Goal: Task Accomplishment & Management: Complete application form

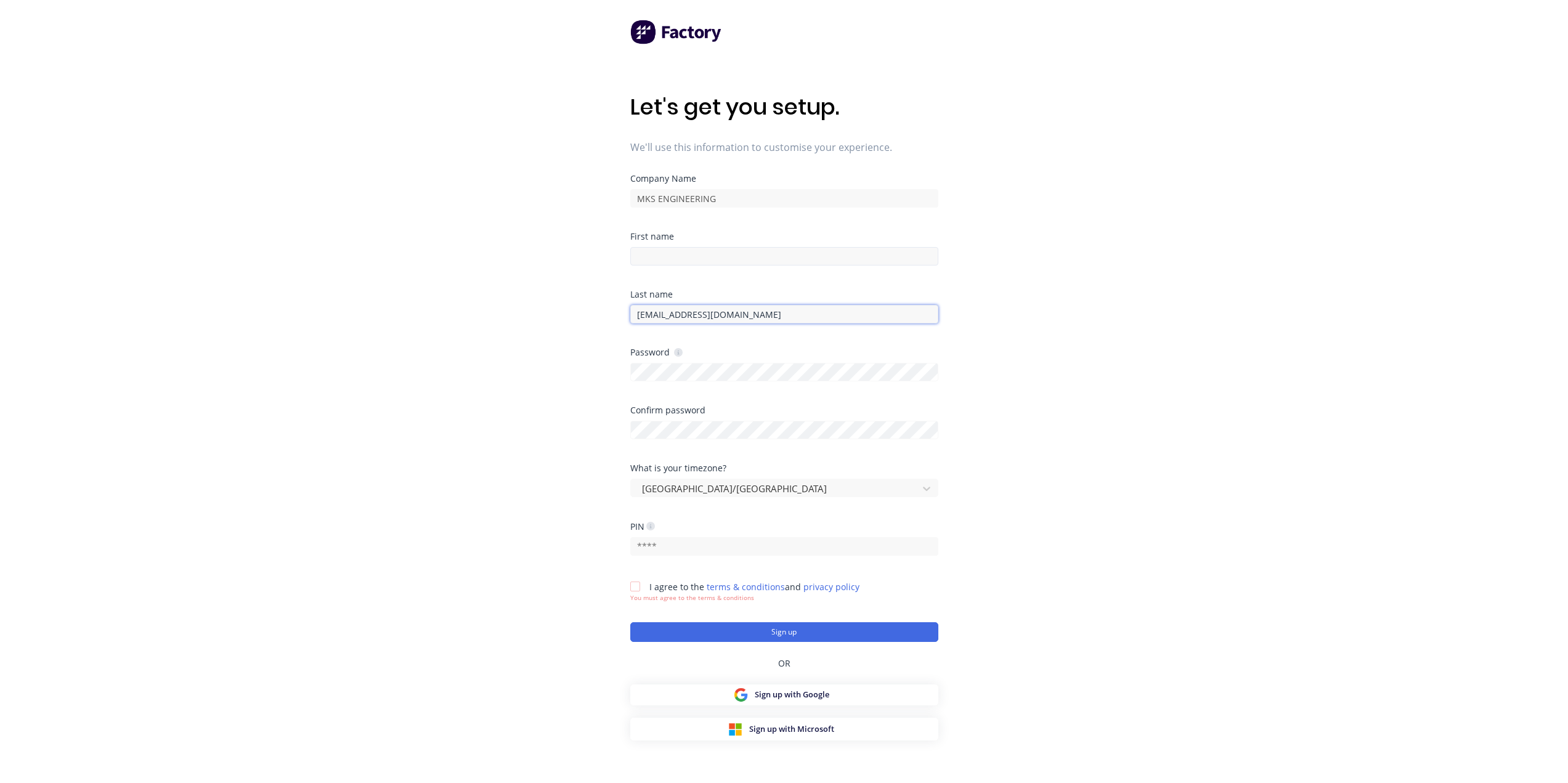
drag, startPoint x: 773, startPoint y: 311, endPoint x: 759, endPoint y: 258, distance: 54.8
click at [770, 310] on input "ben@mksteelworks.com.au" at bounding box center [784, 314] width 308 height 19
drag, startPoint x: 680, startPoint y: 188, endPoint x: 685, endPoint y: 195, distance: 8.6
click at [679, 188] on div "MKS ENGINEERING" at bounding box center [784, 196] width 308 height 22
click at [775, 315] on input "ben@mksteelworks.com.au" at bounding box center [784, 314] width 308 height 19
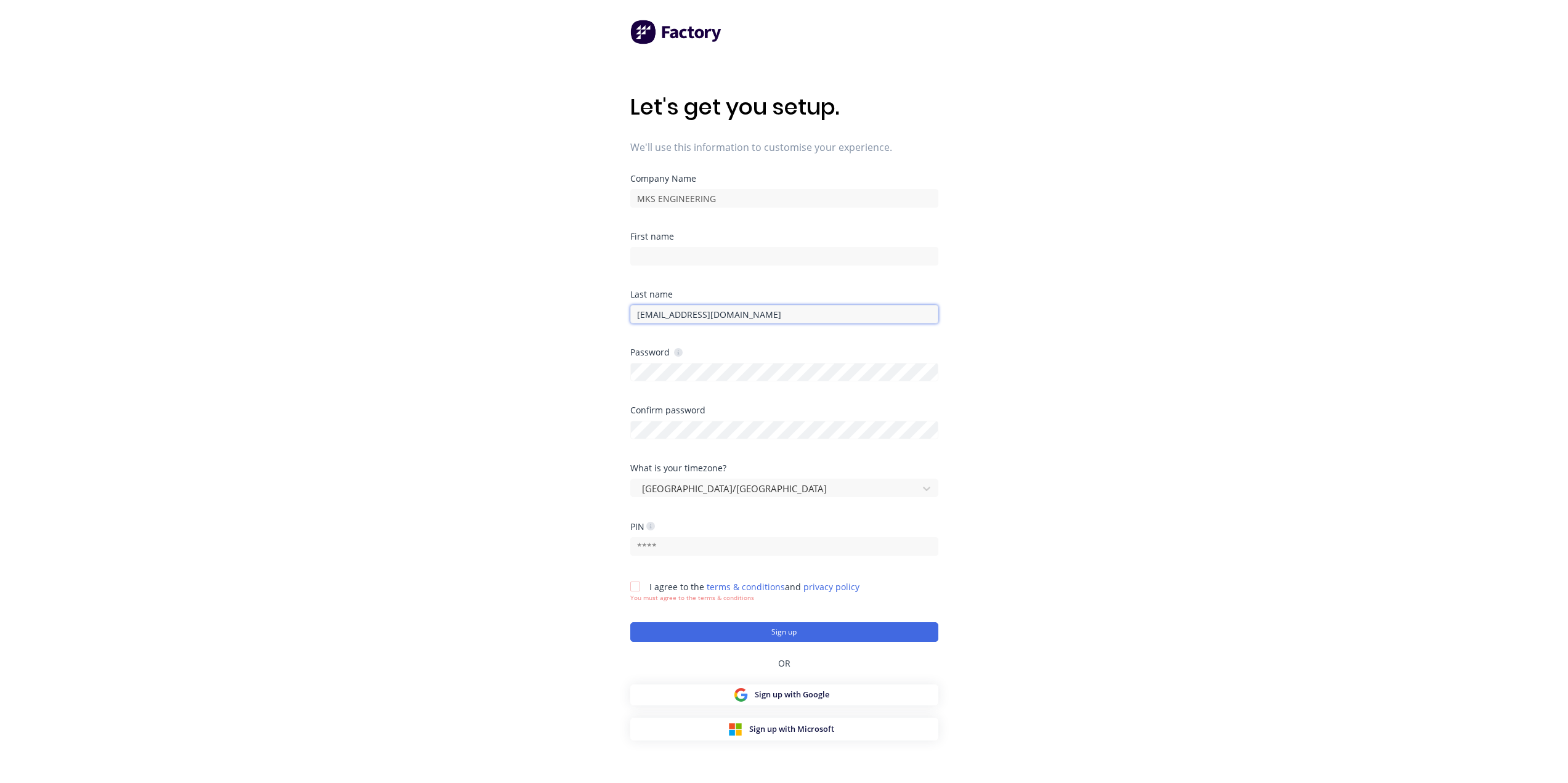
drag, startPoint x: 810, startPoint y: 313, endPoint x: 520, endPoint y: 316, distance: 290.0
click at [520, 316] on div "Let's get you setup. We'll use this information to customise your experience. C…" at bounding box center [784, 416] width 1568 height 832
type input "O"
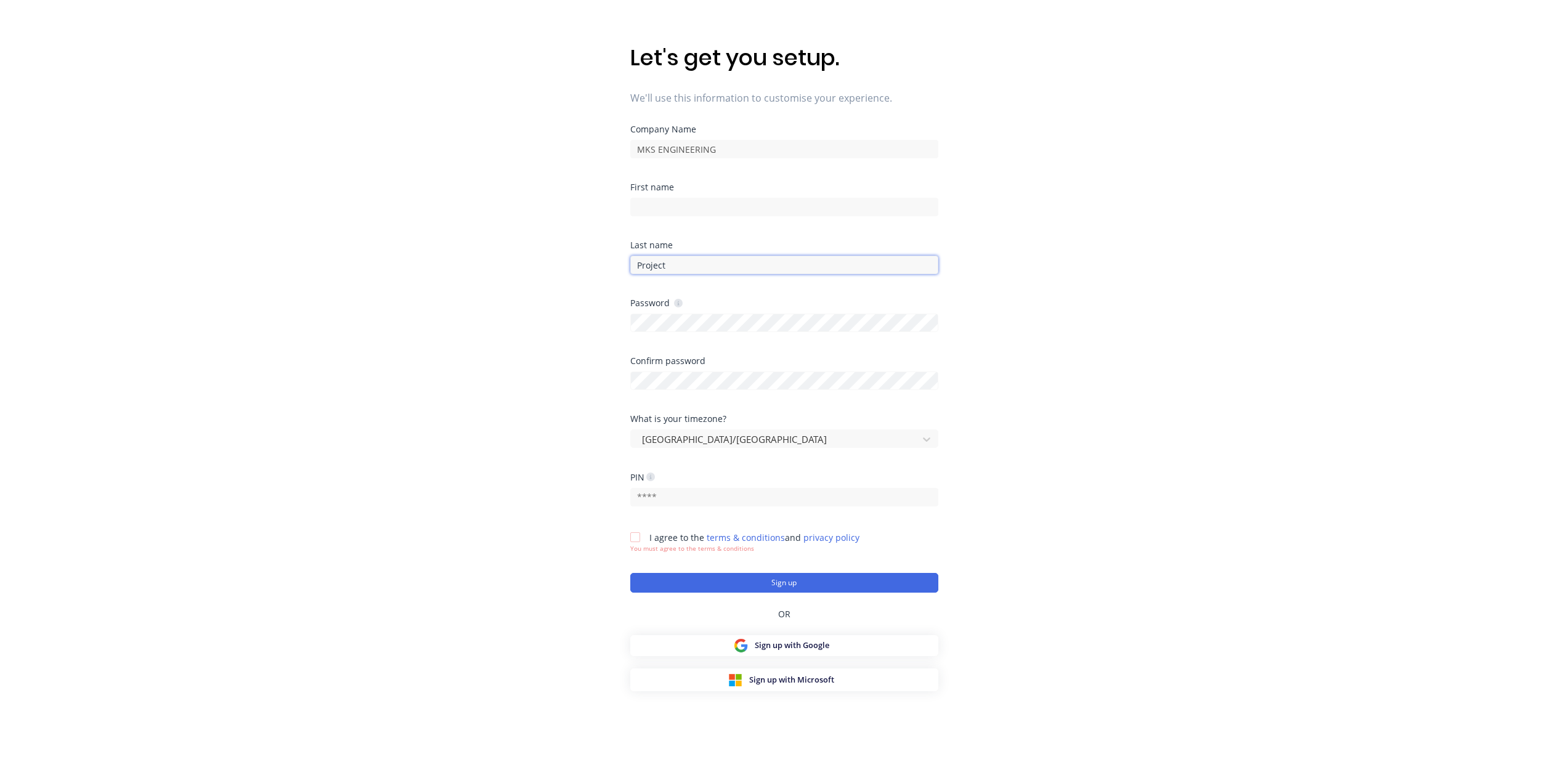
type input "Project"
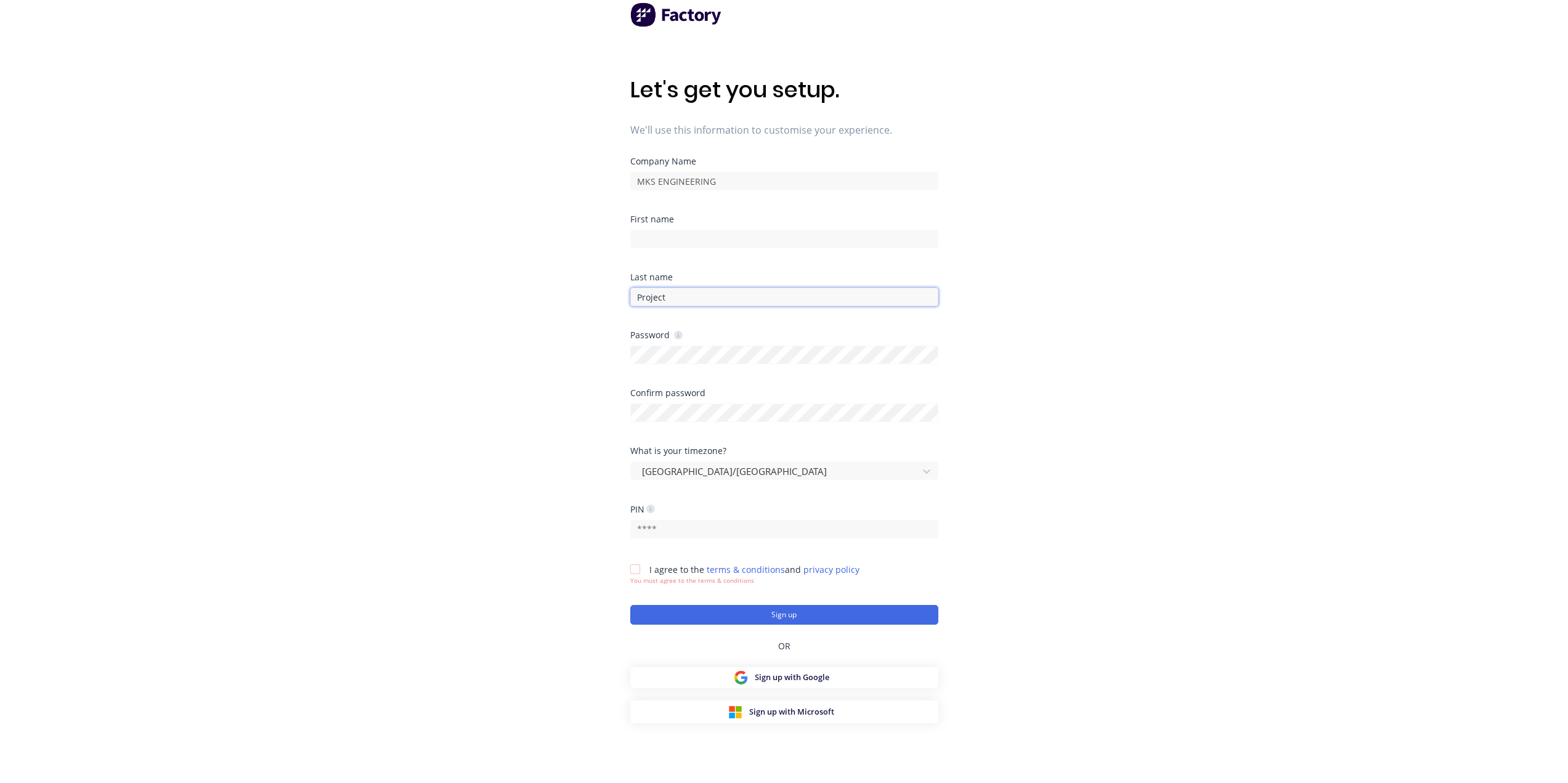
scroll to position [0, 0]
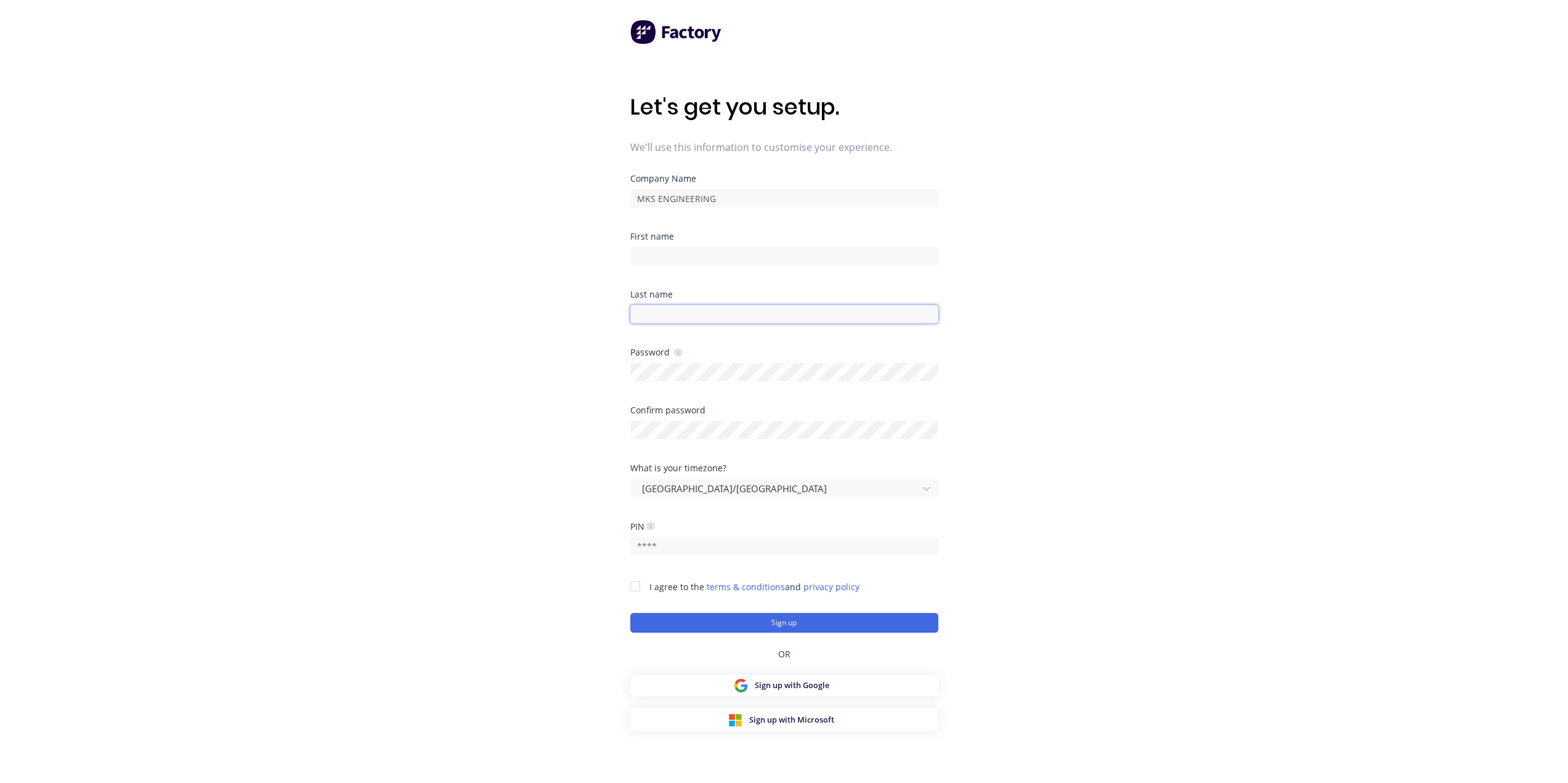
type input "ben@mksteelworks.com.au"
click at [783, 316] on input "ben@mksteelworks.com.au" at bounding box center [784, 314] width 308 height 19
click at [726, 270] on div "First name" at bounding box center [784, 261] width 308 height 58
click at [722, 256] on input at bounding box center [784, 256] width 308 height 19
click at [722, 255] on input at bounding box center [784, 256] width 308 height 19
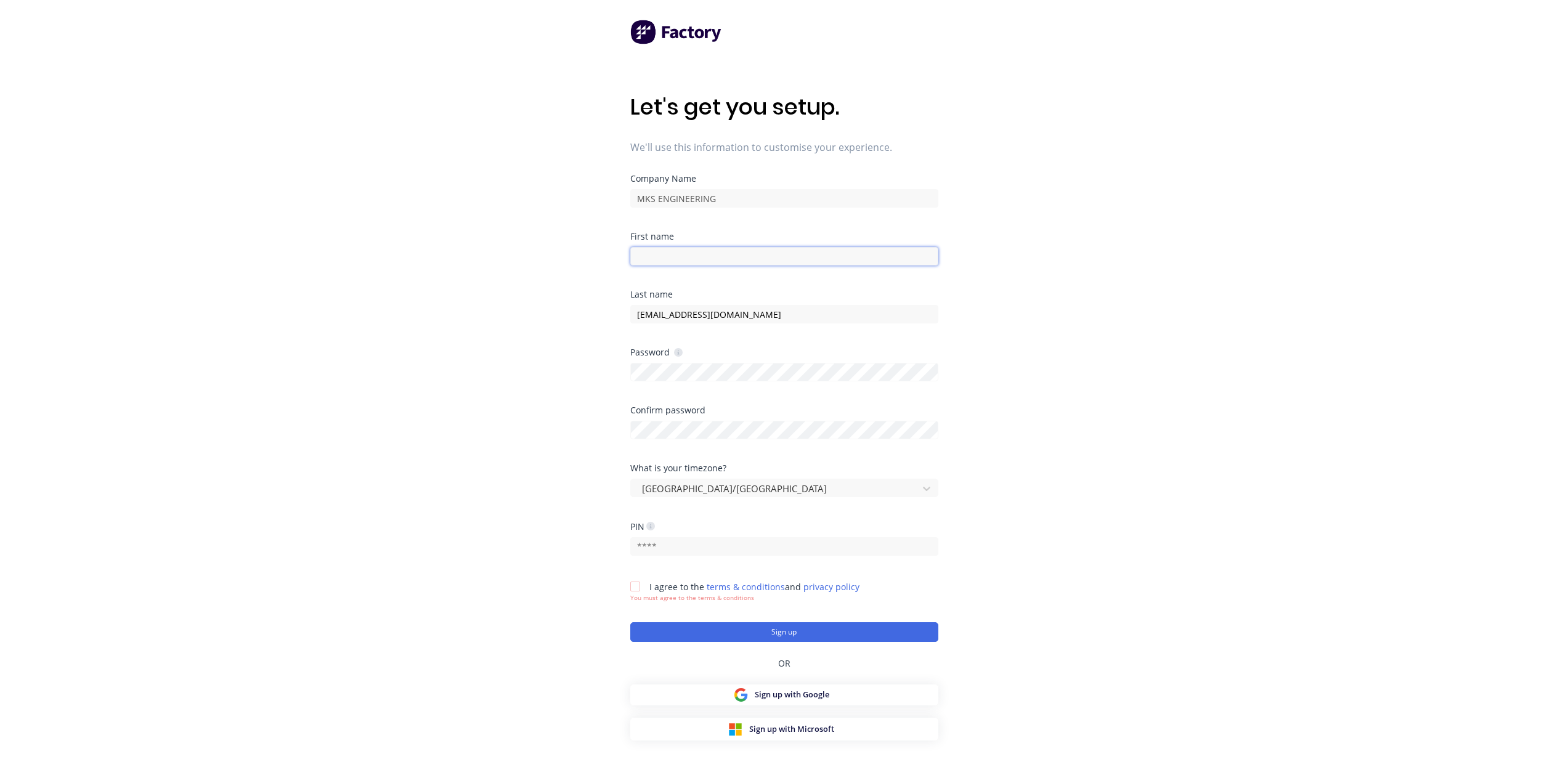
click at [723, 255] on input at bounding box center [784, 256] width 308 height 19
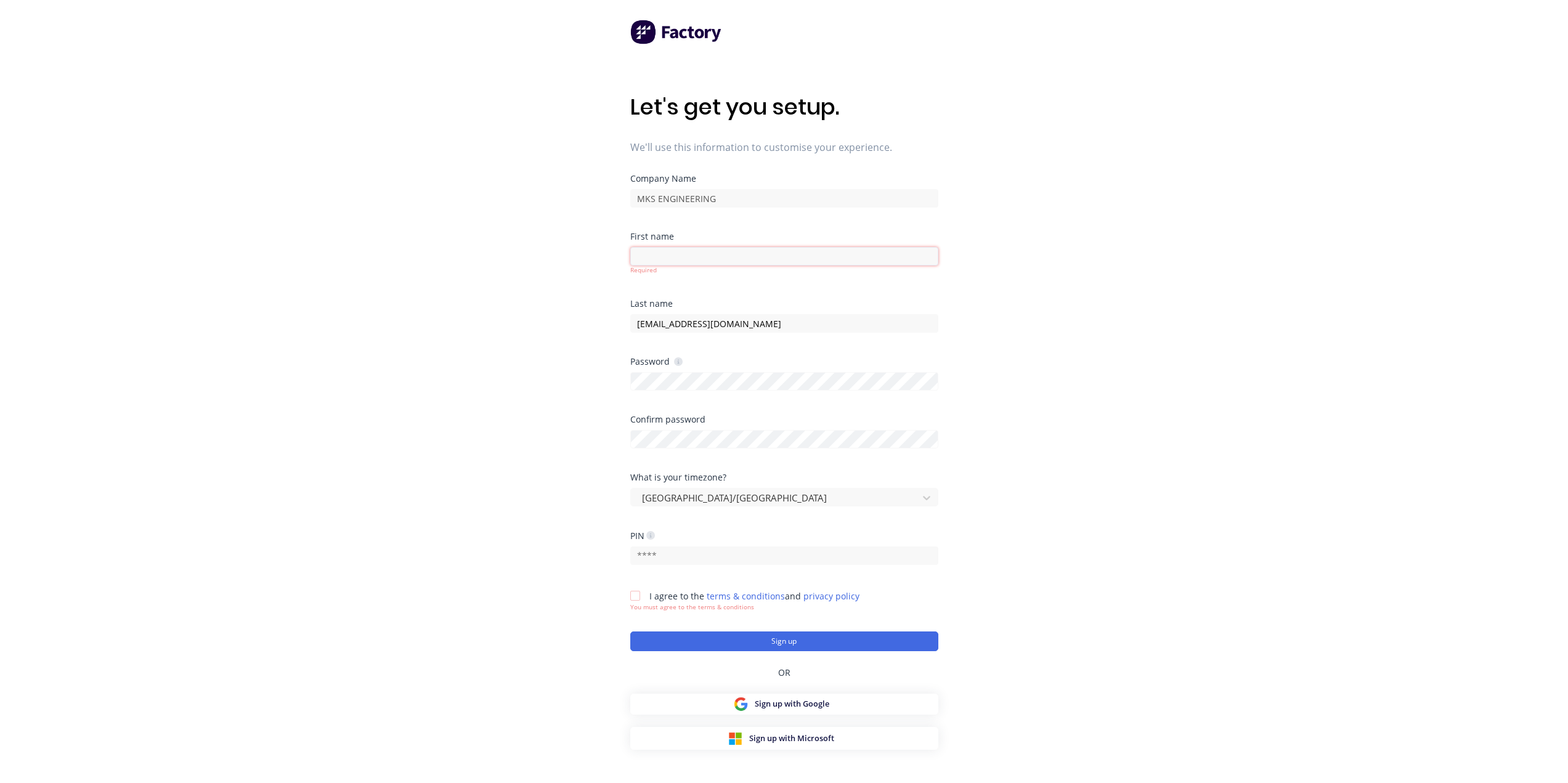
click at [659, 261] on input at bounding box center [784, 256] width 308 height 19
click at [666, 256] on input at bounding box center [784, 256] width 308 height 19
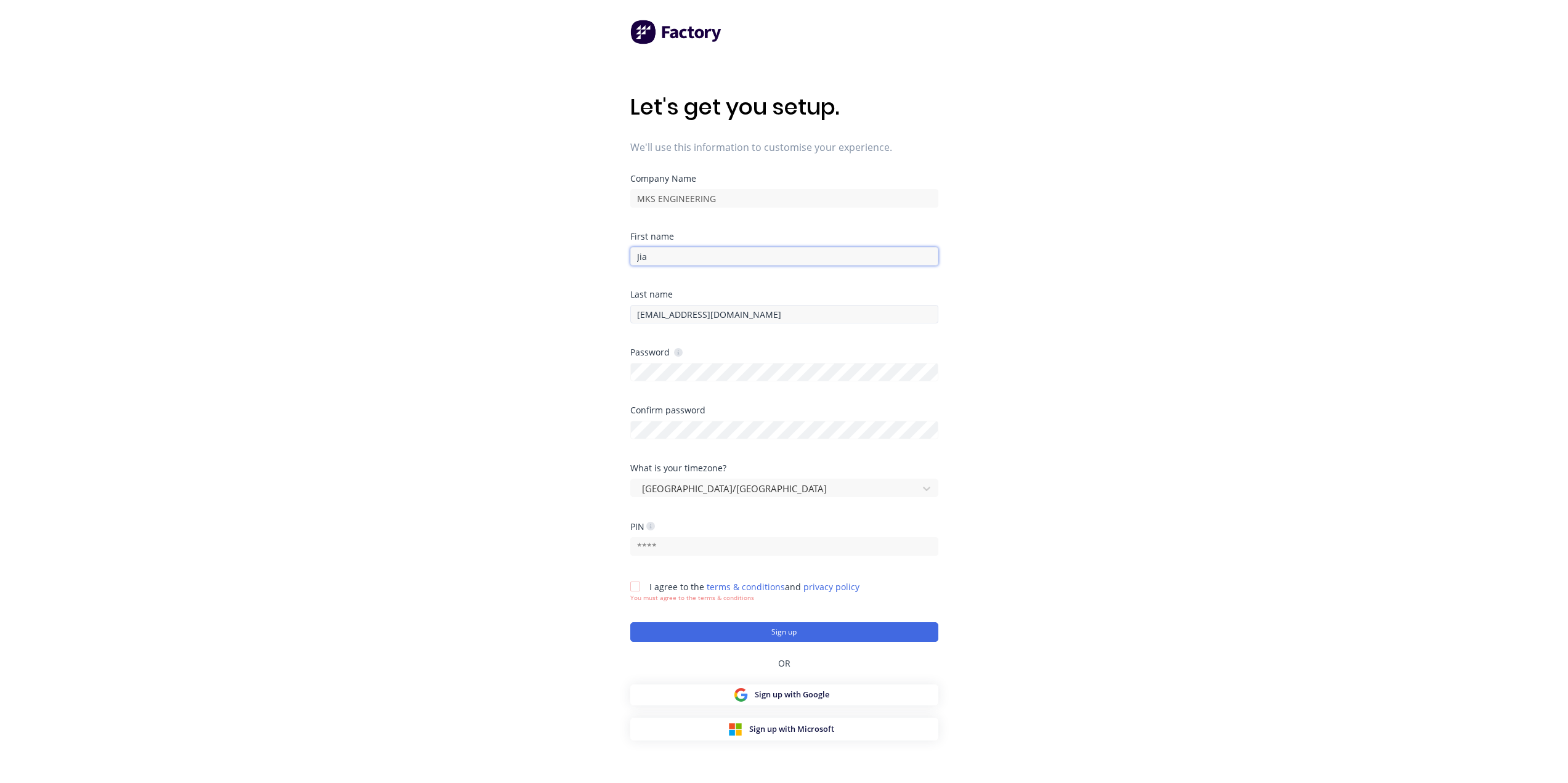
type input "Jia"
drag, startPoint x: 763, startPoint y: 311, endPoint x: 536, endPoint y: 311, distance: 227.0
click at [536, 311] on div "Let's get you setup. We'll use this information to customise your experience. C…" at bounding box center [784, 416] width 1568 height 832
drag, startPoint x: 536, startPoint y: 311, endPoint x: 527, endPoint y: 314, distance: 9.5
click at [526, 314] on div "Let's get you setup. We'll use this information to customise your experience. C…" at bounding box center [784, 416] width 1568 height 832
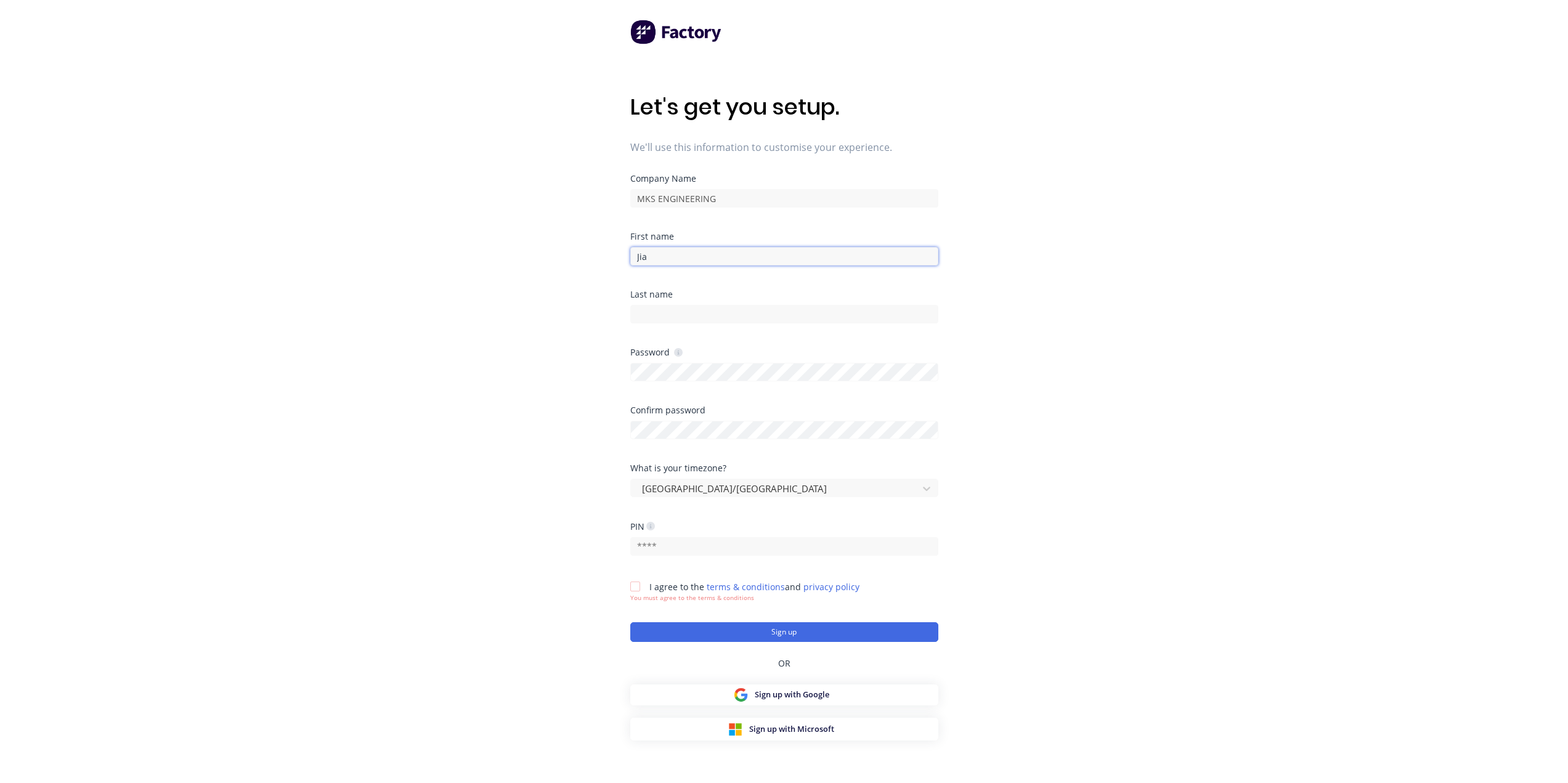
click at [652, 257] on input "Jia" at bounding box center [784, 256] width 308 height 19
click at [483, 302] on div "Let's get you setup. We'll use this information to customise your experience. C…" at bounding box center [784, 416] width 1568 height 832
click at [683, 381] on div "Password" at bounding box center [784, 376] width 308 height 58
click at [682, 351] on div "Password" at bounding box center [784, 352] width 308 height 8
click at [506, 374] on div "Let's get you setup. We'll use this information to customise your experience. C…" at bounding box center [784, 416] width 1568 height 832
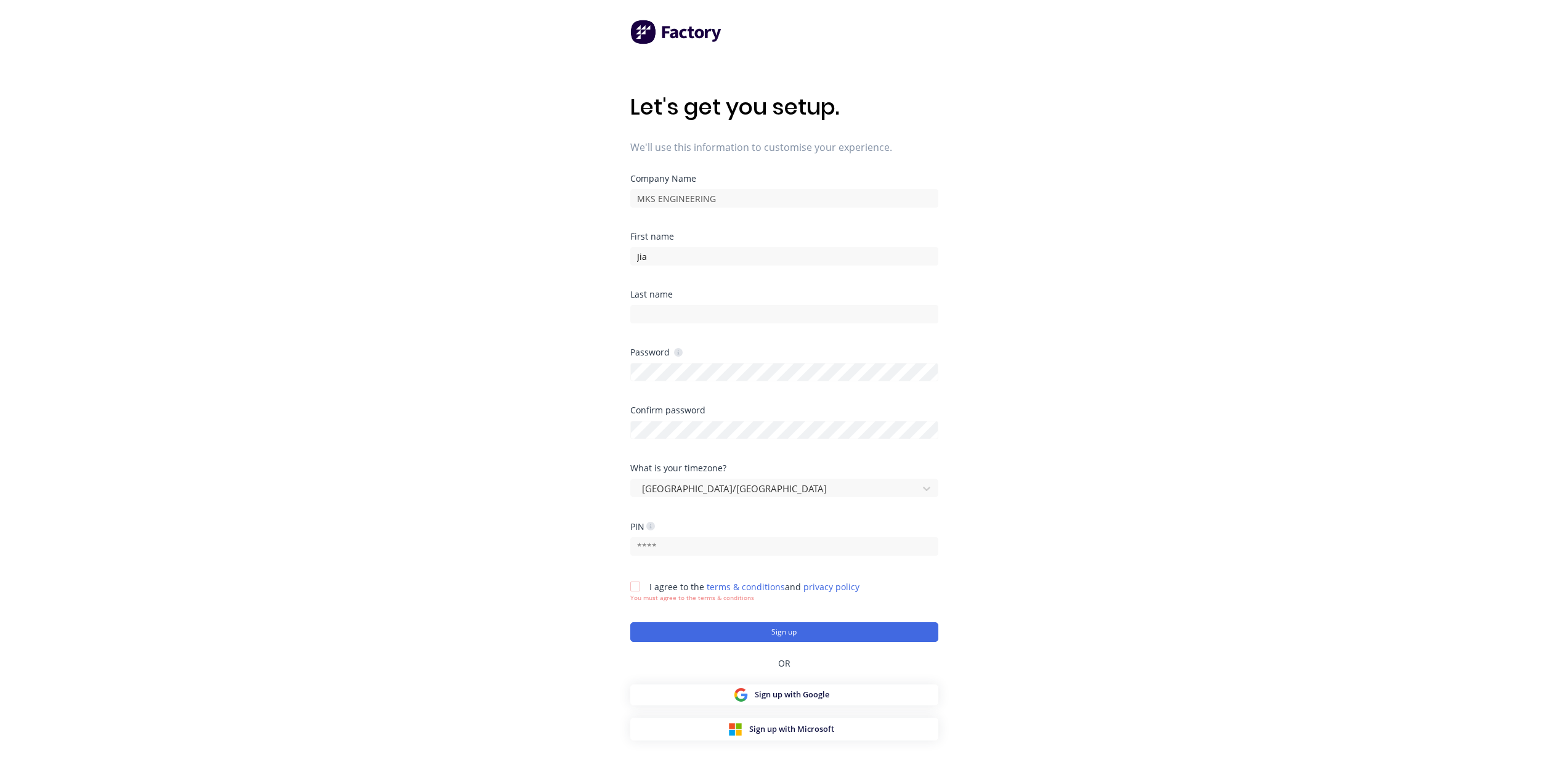
click at [664, 245] on div "Jia" at bounding box center [784, 255] width 308 height 22
click at [675, 256] on input "Jia" at bounding box center [784, 256] width 308 height 19
click at [666, 317] on input at bounding box center [784, 314] width 308 height 19
click at [666, 314] on input at bounding box center [784, 314] width 308 height 19
click at [575, 370] on div "Let's get you setup. We'll use this information to customise your experience. C…" at bounding box center [784, 416] width 1568 height 832
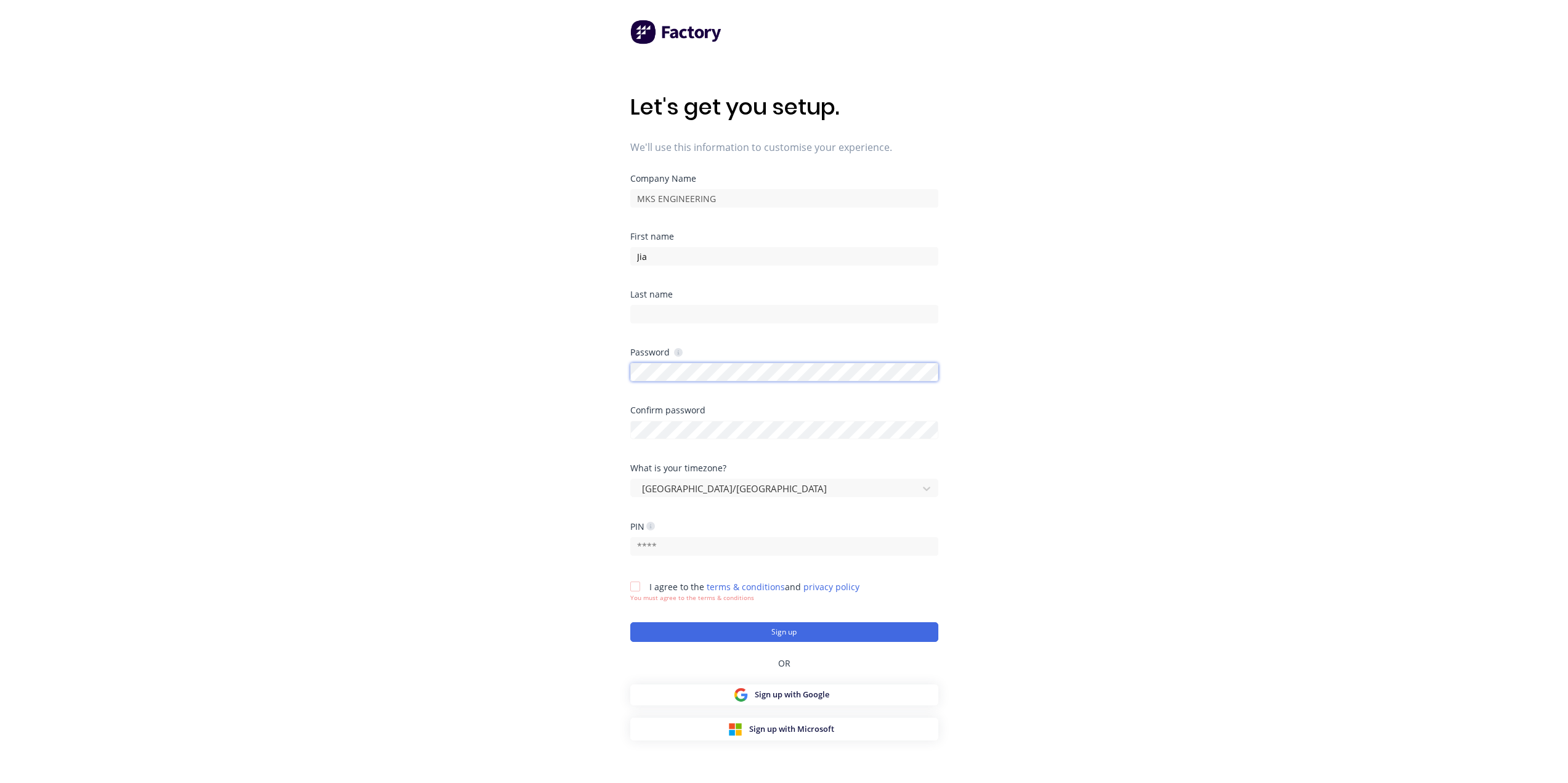
click at [573, 361] on div "Let's get you setup. We'll use this information to customise your experience. C…" at bounding box center [784, 416] width 1568 height 832
click at [674, 350] on icon at bounding box center [678, 352] width 8 height 8
click at [677, 350] on icon at bounding box center [678, 353] width 3 height 4
drag, startPoint x: 744, startPoint y: 352, endPoint x: 684, endPoint y: 359, distance: 60.4
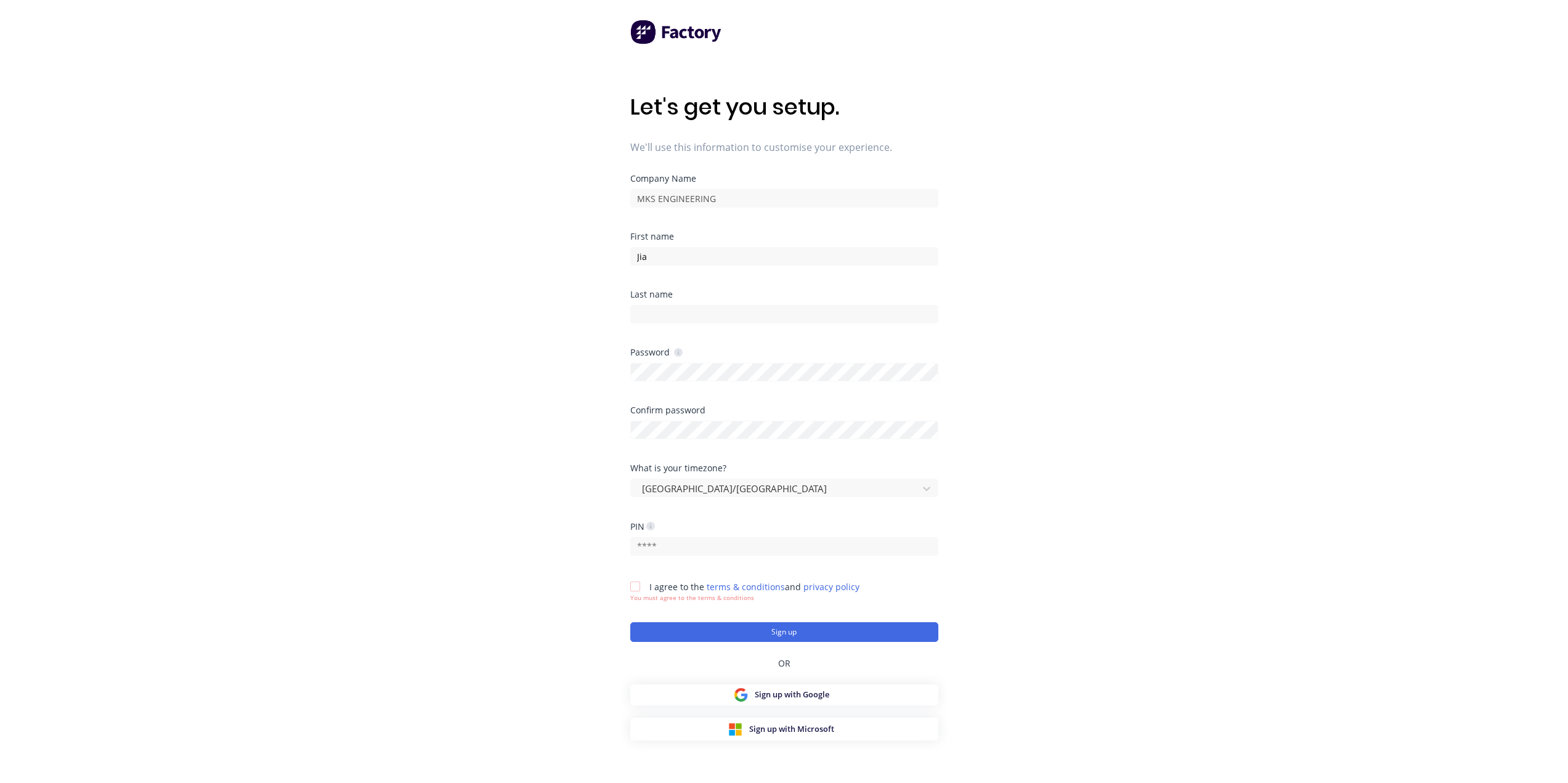
click at [743, 353] on div "Password" at bounding box center [784, 352] width 308 height 8
click at [678, 355] on icon at bounding box center [678, 352] width 8 height 8
click at [607, 347] on div "Let's get you setup. We'll use this information to customise your experience. C…" at bounding box center [784, 416] width 1568 height 832
click at [580, 335] on div "Let's get you setup. We'll use this information to customise your experience. C…" at bounding box center [784, 416] width 1568 height 832
click at [578, 362] on div "Let's get you setup. We'll use this information to customise your experience. C…" at bounding box center [784, 416] width 1568 height 832
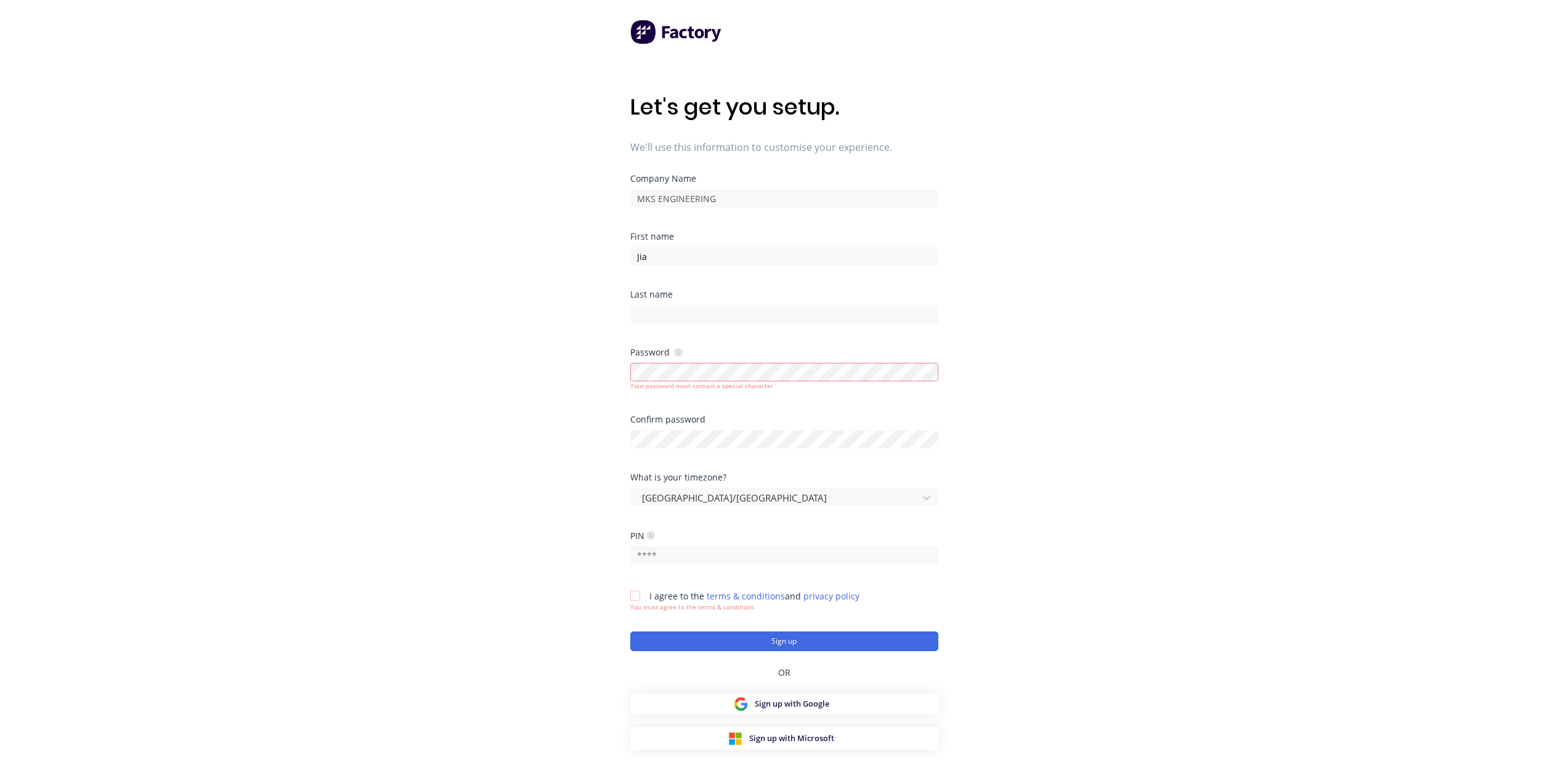
drag, startPoint x: 599, startPoint y: 353, endPoint x: 635, endPoint y: 348, distance: 36.3
click at [599, 353] on div "Let's get you setup. We'll use this information to customise your experience. C…" at bounding box center [784, 416] width 1568 height 832
click at [979, 350] on div "Let's get you setup. We'll use this information to customise your experience. C…" at bounding box center [784, 416] width 1568 height 832
click at [618, 405] on div "Let's get you setup. We'll use this information to customise your experience. C…" at bounding box center [784, 416] width 1568 height 832
click at [579, 422] on div "Let's get you setup. We'll use this information to customise your experience. C…" at bounding box center [784, 416] width 1568 height 832
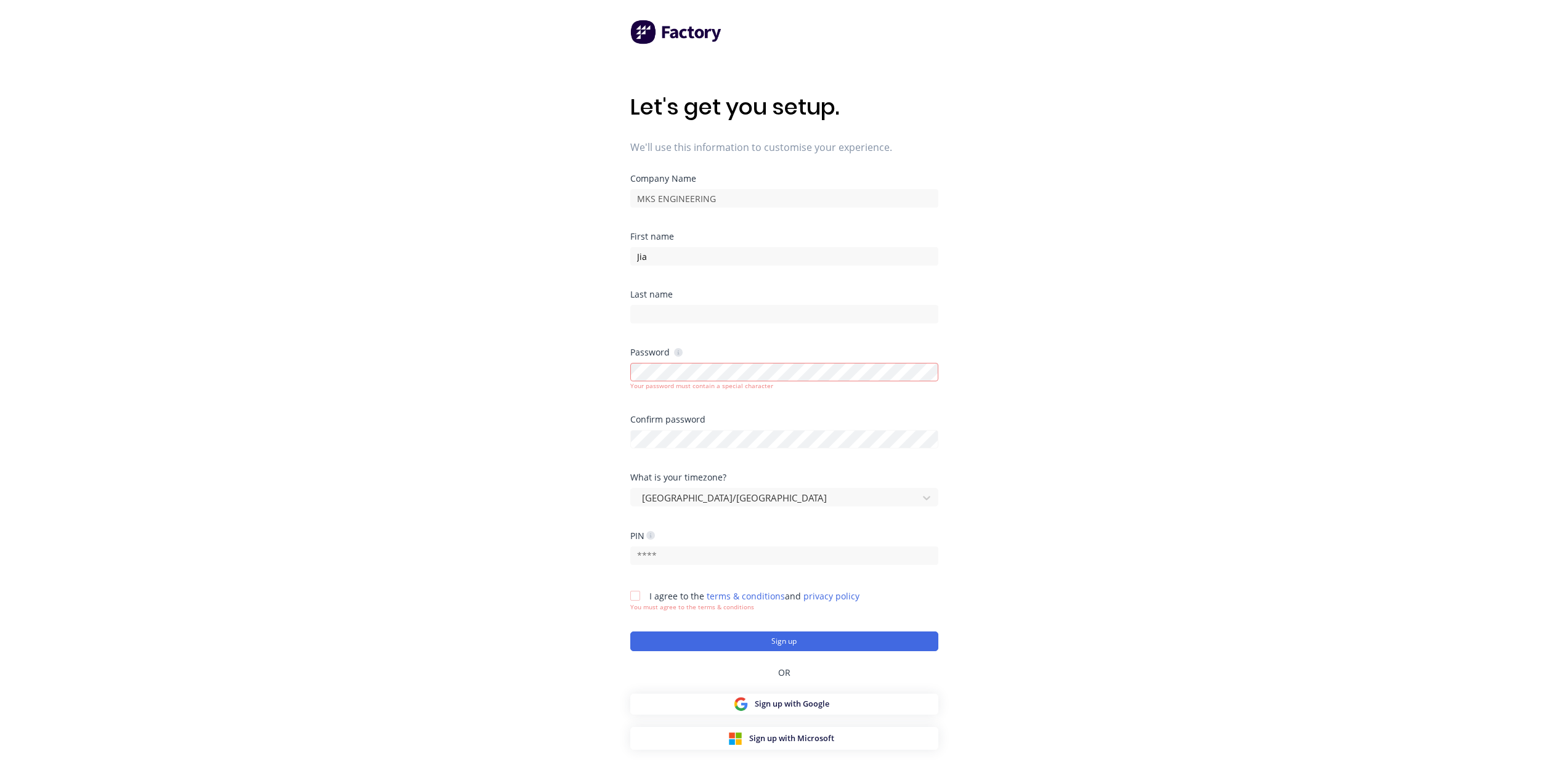
click at [560, 406] on div "Let's get you setup. We'll use this information to customise your experience. C…" at bounding box center [784, 416] width 1568 height 832
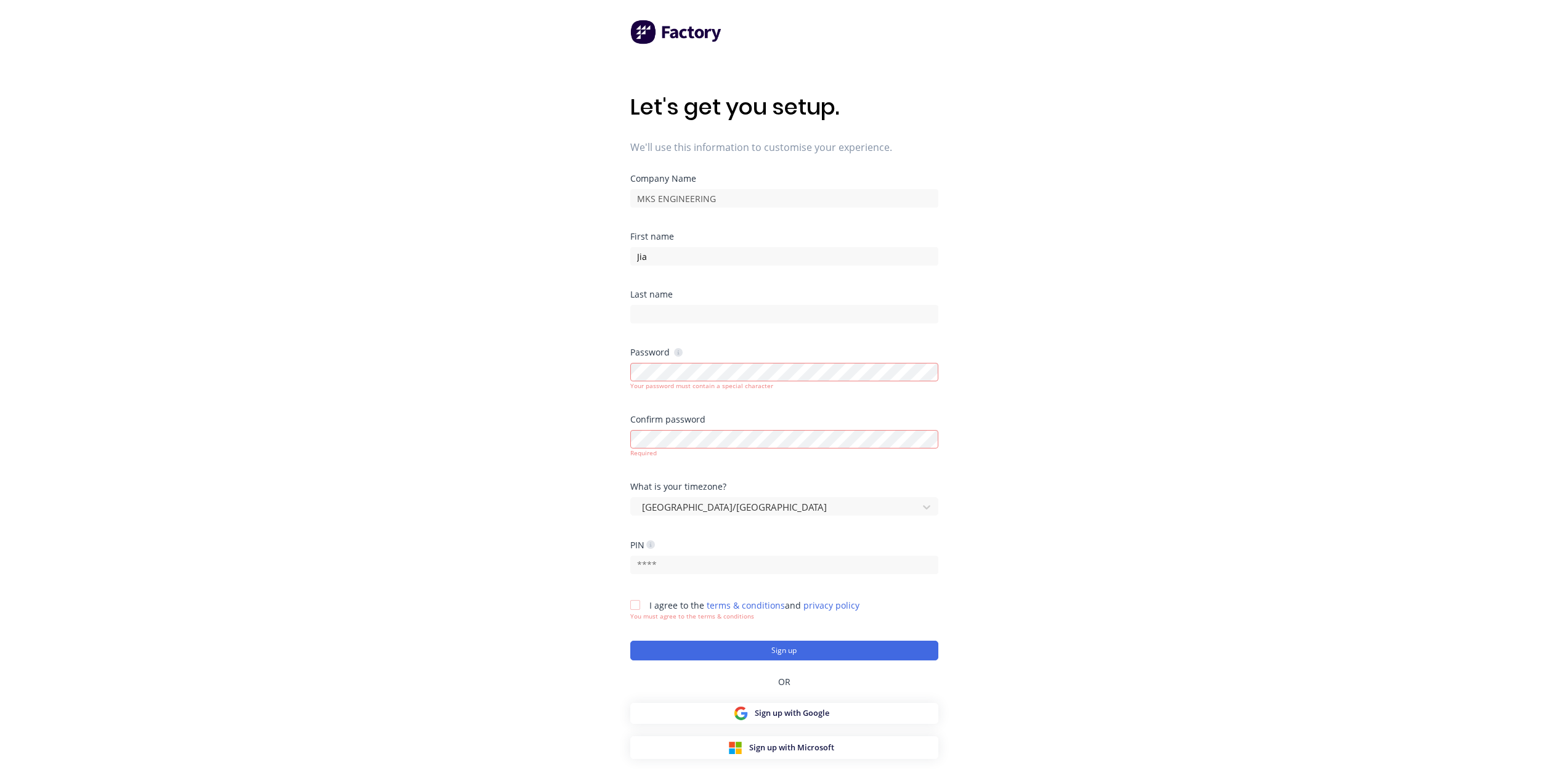
click at [682, 348] on div "Password" at bounding box center [784, 352] width 308 height 8
click at [688, 360] on div "Your password must contain a special character" at bounding box center [784, 375] width 308 height 31
click at [680, 350] on icon at bounding box center [678, 352] width 8 height 8
click at [677, 353] on icon at bounding box center [678, 353] width 3 height 4
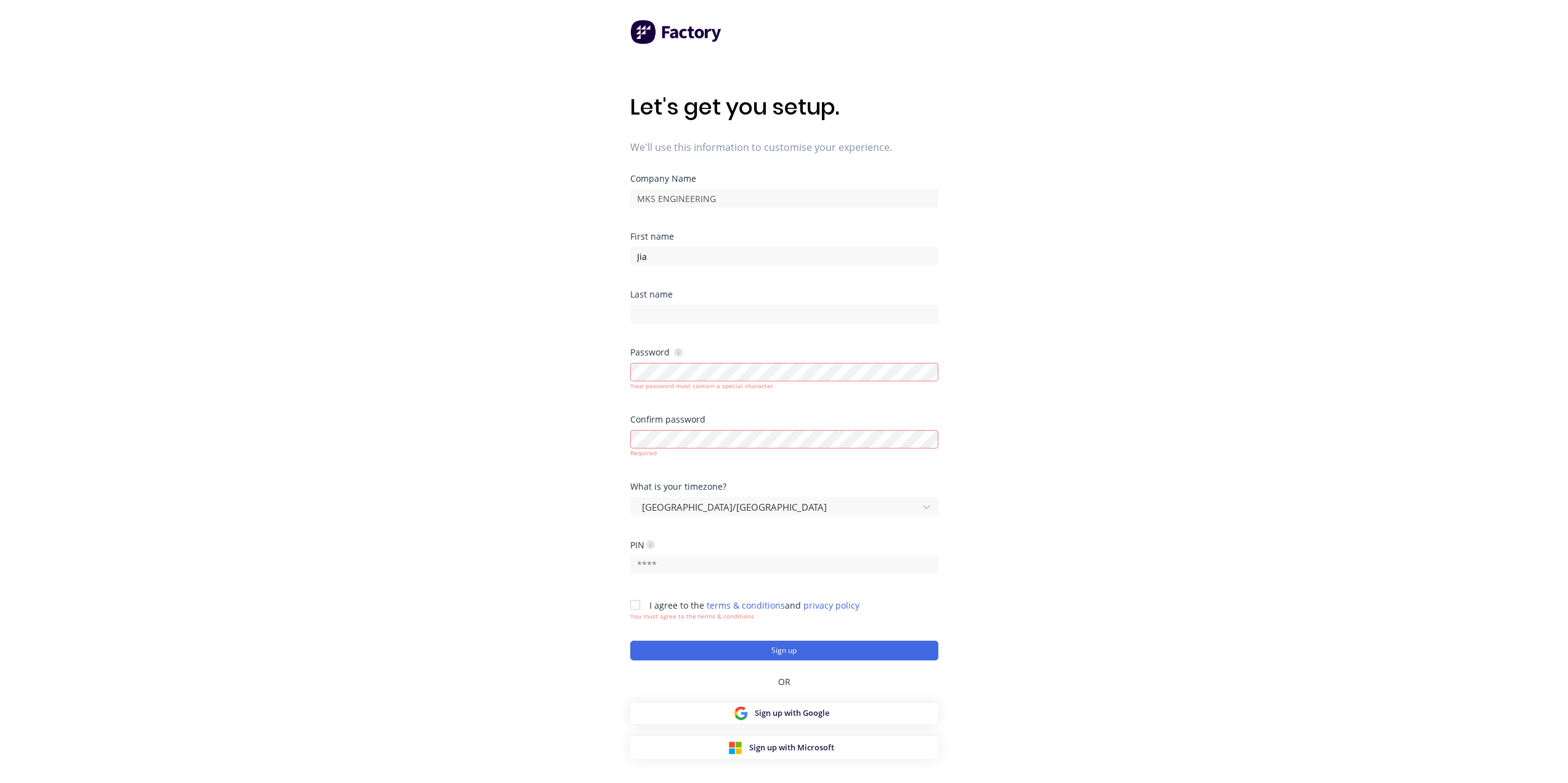
drag, startPoint x: 570, startPoint y: 339, endPoint x: 668, endPoint y: 349, distance: 98.5
click at [570, 338] on div "Let's get you setup. We'll use this information to customise your experience. C…" at bounding box center [784, 416] width 1568 height 832
click at [672, 352] on div "Password" at bounding box center [656, 352] width 52 height 12
click at [676, 352] on icon at bounding box center [678, 352] width 8 height 8
click at [552, 353] on div "Let's get you setup. We'll use this information to customise your experience. C…" at bounding box center [784, 416] width 1568 height 832
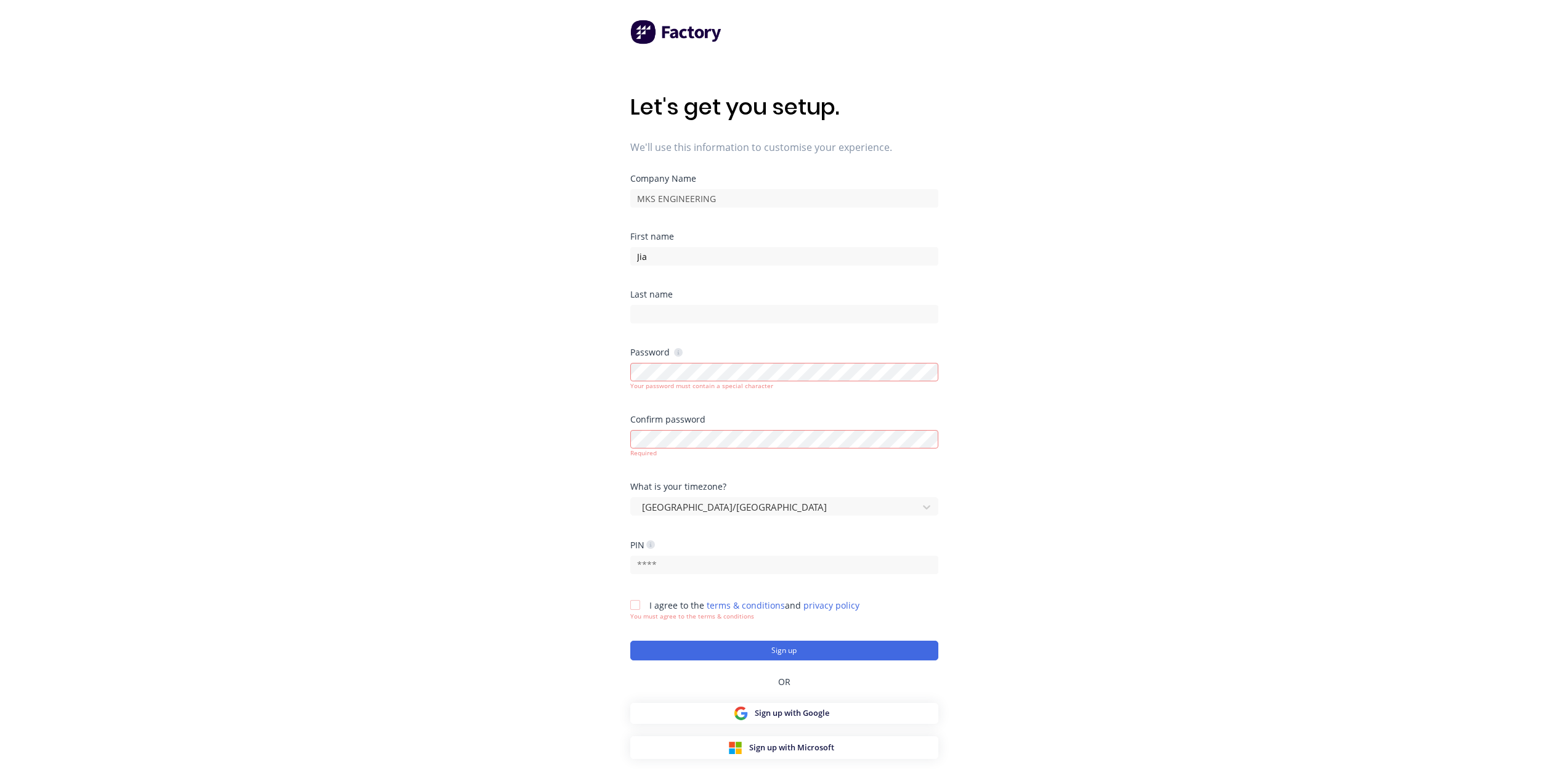
click at [589, 343] on div "Let's get you setup. We'll use this information to customise your experience. C…" at bounding box center [784, 416] width 1568 height 832
click at [508, 356] on div "Let's get you setup. We'll use this information to customise your experience. C…" at bounding box center [784, 416] width 1568 height 832
click at [508, 353] on div "Let's get you setup. We'll use this information to customise your experience. C…" at bounding box center [784, 416] width 1568 height 832
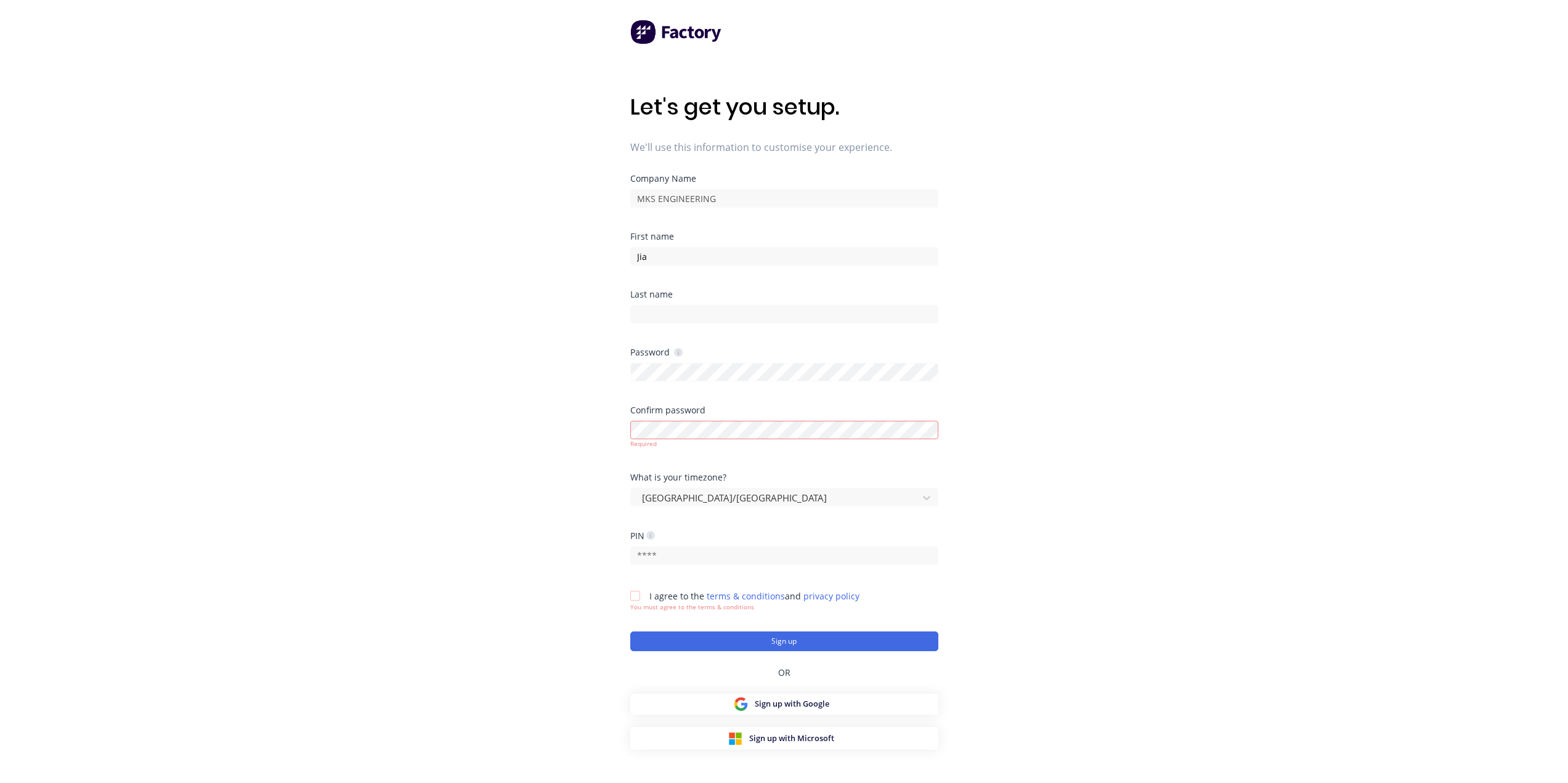
click at [499, 330] on div "Let's get you setup. We'll use this information to customise your experience. C…" at bounding box center [784, 416] width 1568 height 832
click at [470, 328] on div "Let's get you setup. We'll use this information to customise your experience. C…" at bounding box center [784, 416] width 1568 height 832
click at [1049, 359] on div "Let's get you setup. We'll use this information to customise your experience. C…" at bounding box center [784, 416] width 1568 height 832
click at [540, 363] on div "Let's get you setup. We'll use this information to customise your experience. C…" at bounding box center [784, 416] width 1568 height 832
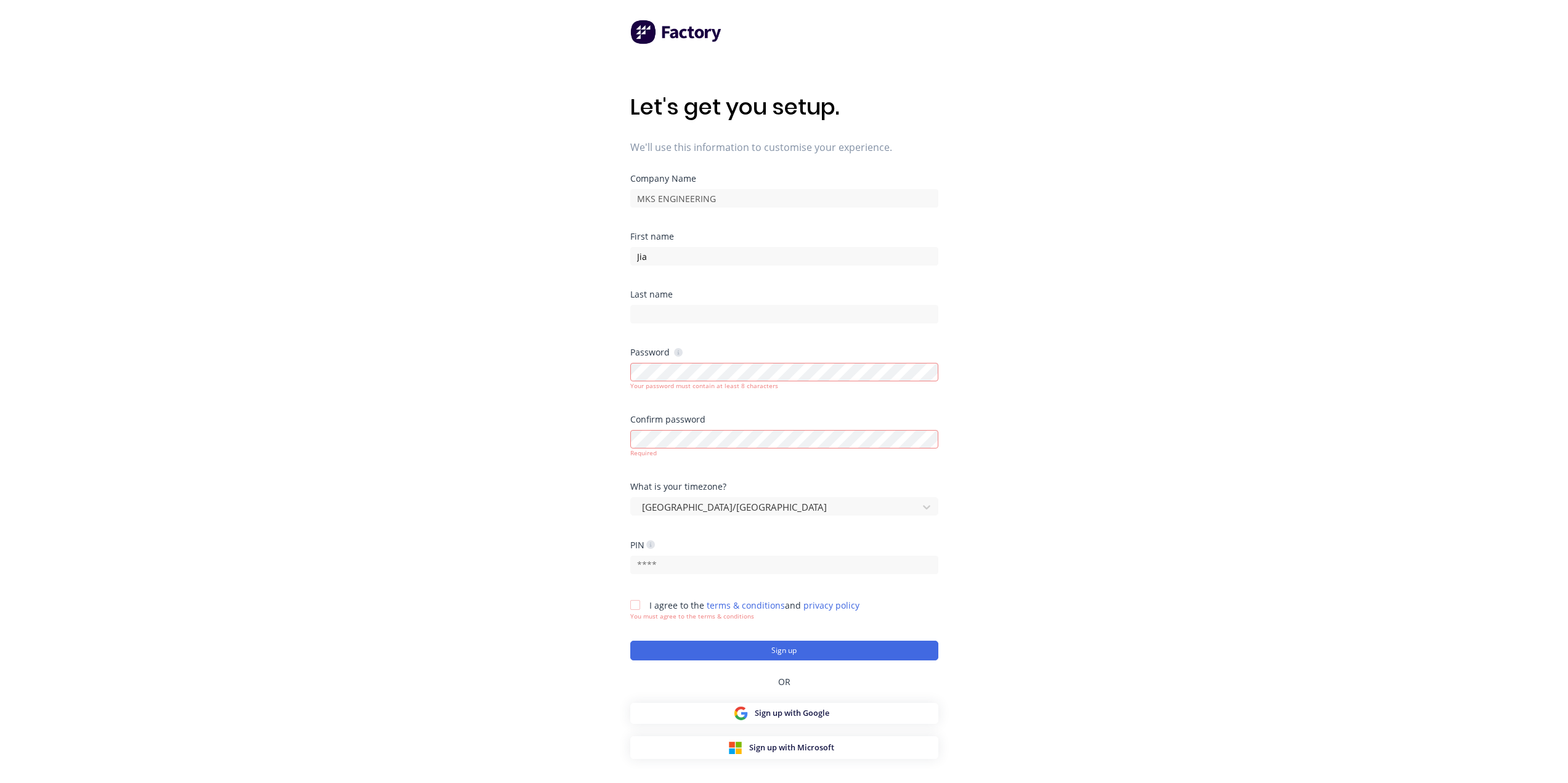
click at [541, 362] on div "Let's get you setup. We'll use this information to customise your experience. C…" at bounding box center [784, 416] width 1568 height 832
click at [584, 378] on div "Let's get you setup. We'll use this information to customise your experience. C…" at bounding box center [784, 416] width 1568 height 832
click at [563, 366] on div "Let's get you setup. We'll use this information to customise your experience. C…" at bounding box center [784, 416] width 1568 height 832
click at [674, 351] on icon at bounding box center [678, 352] width 8 height 8
click at [580, 338] on div "Let's get you setup. We'll use this information to customise your experience. C…" at bounding box center [784, 416] width 1568 height 832
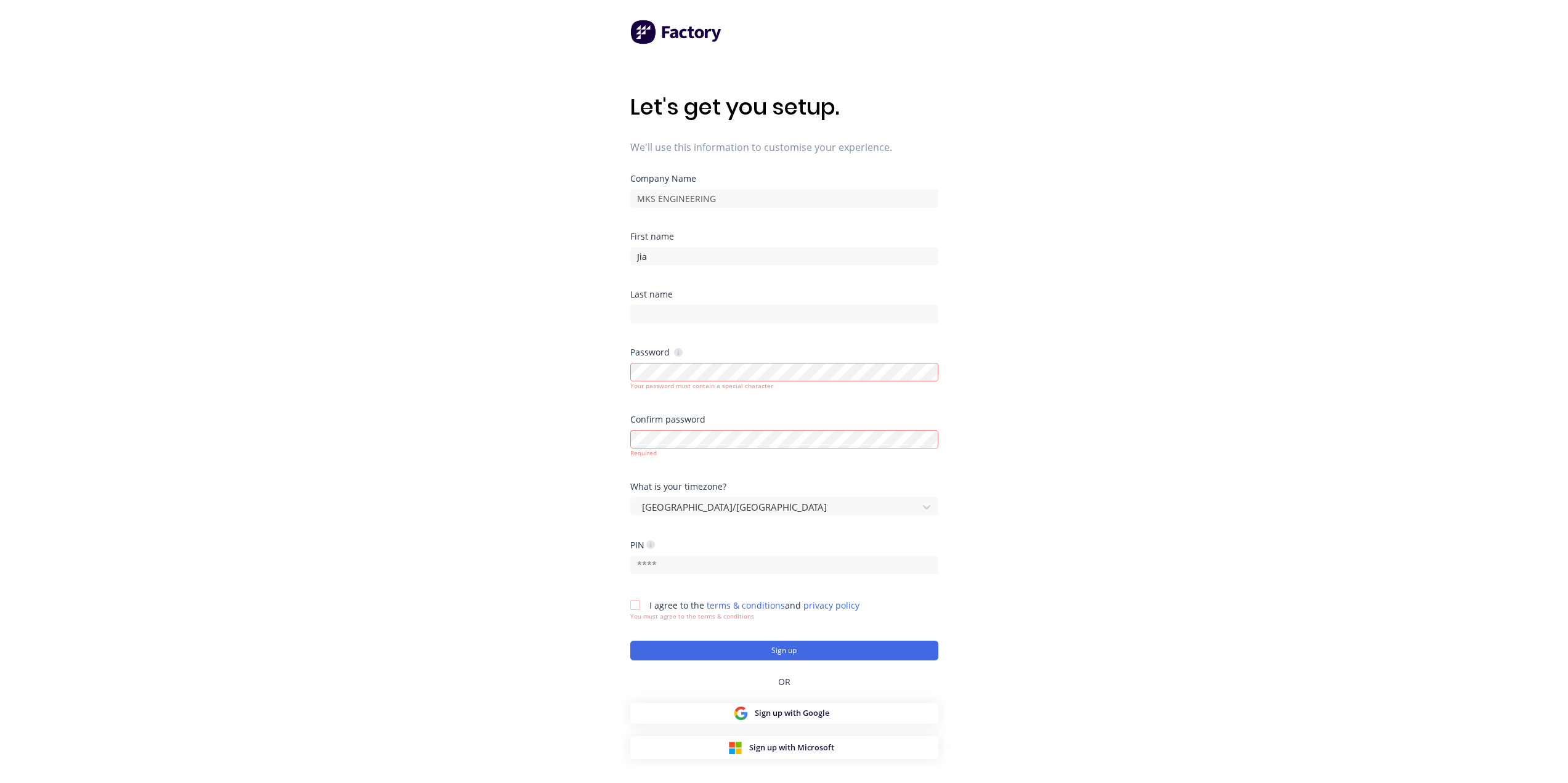
click at [568, 351] on div "Let's get you setup. We'll use this information to customise your experience. C…" at bounding box center [784, 416] width 1568 height 832
click at [472, 350] on div "Let's get you setup. We'll use this information to customise your experience. C…" at bounding box center [784, 416] width 1568 height 832
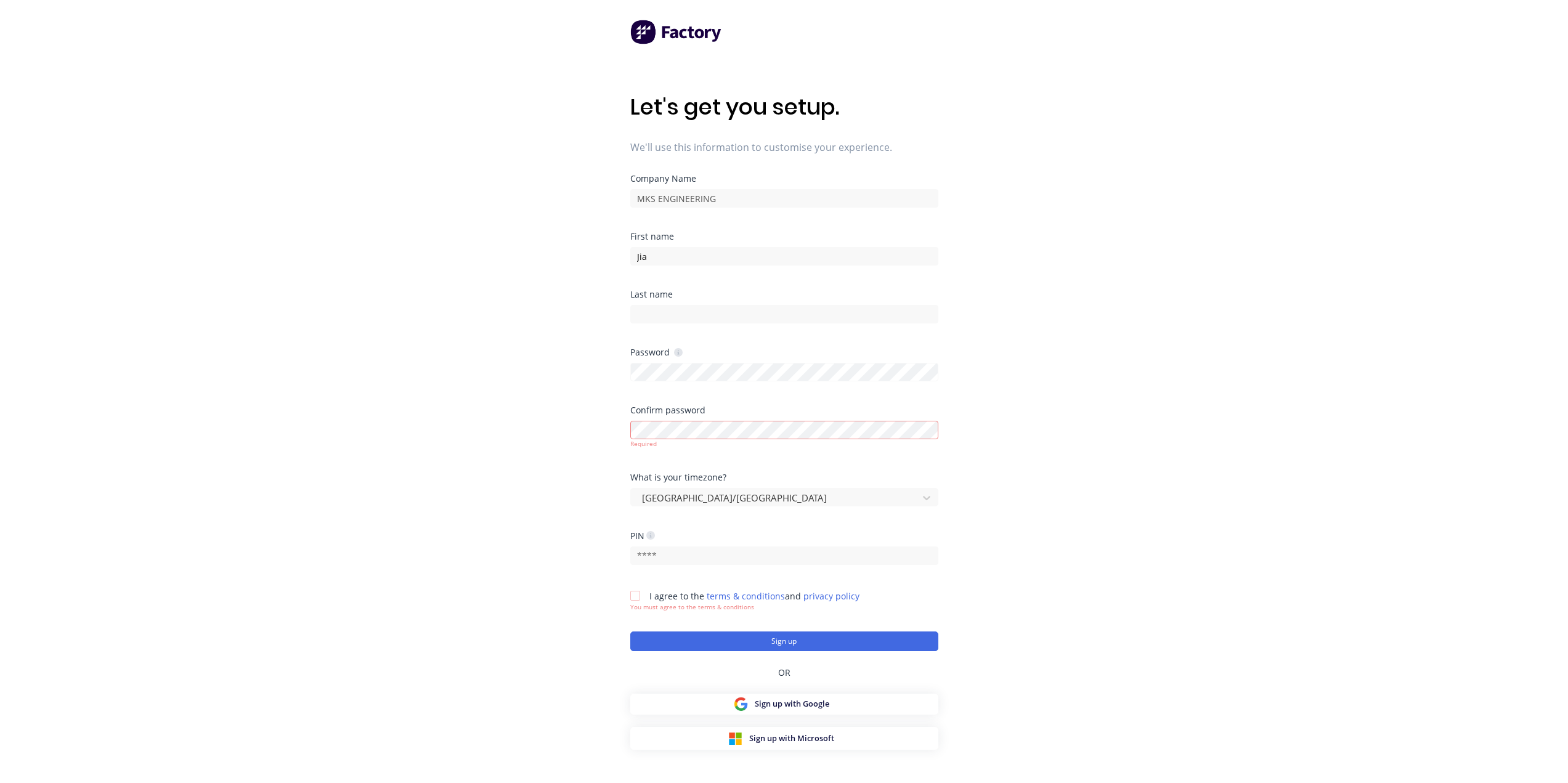
drag, startPoint x: 591, startPoint y: 350, endPoint x: 600, endPoint y: 353, distance: 9.5
click at [591, 350] on div "Let's get you setup. We'll use this information to customise your experience. C…" at bounding box center [784, 416] width 1568 height 832
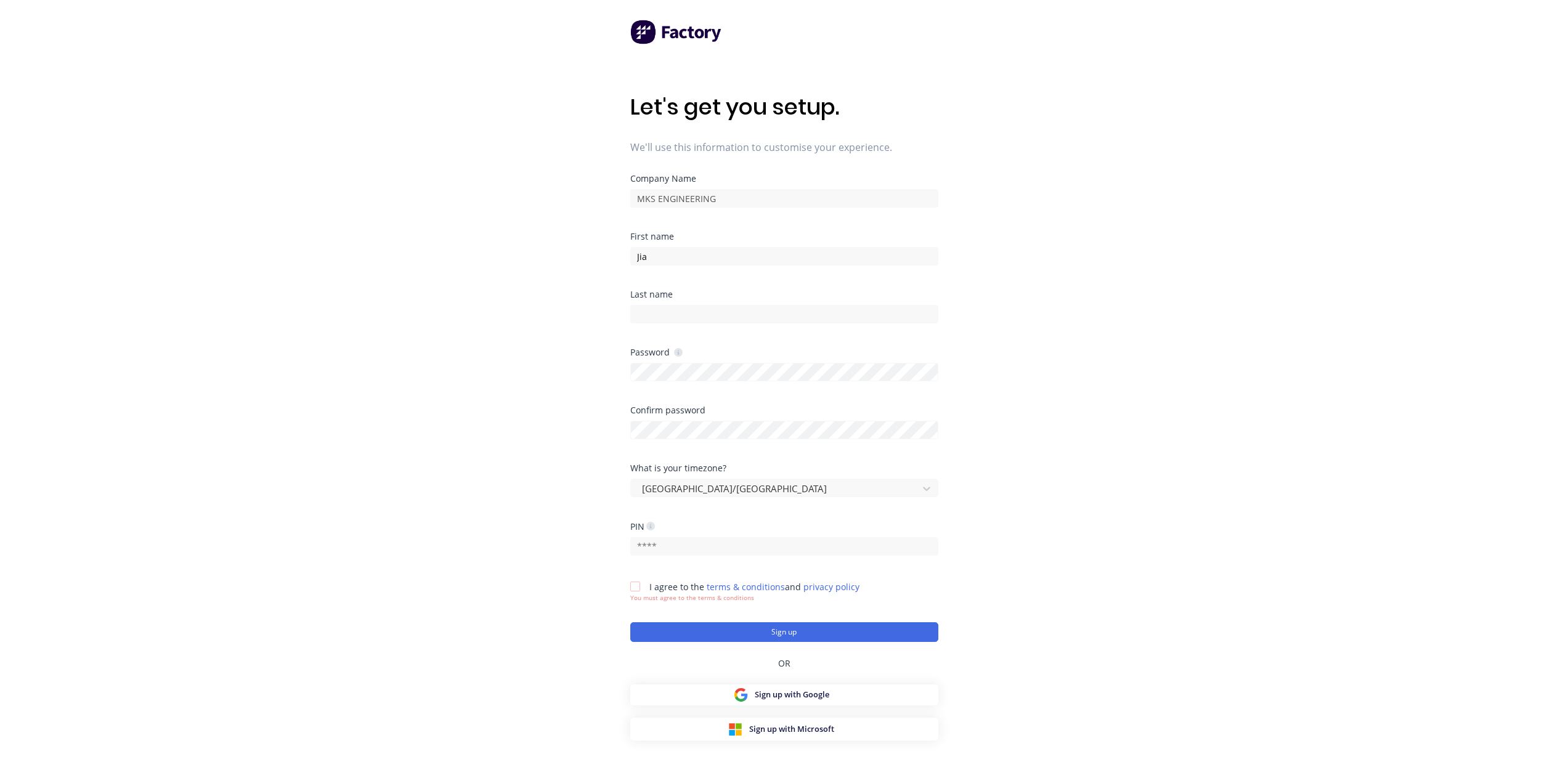
click at [522, 386] on div "Let's get you setup. We'll use this information to customise your experience. C…" at bounding box center [784, 416] width 1568 height 832
click at [490, 409] on div "Let's get you setup. We'll use this information to customise your experience. C…" at bounding box center [784, 416] width 1568 height 832
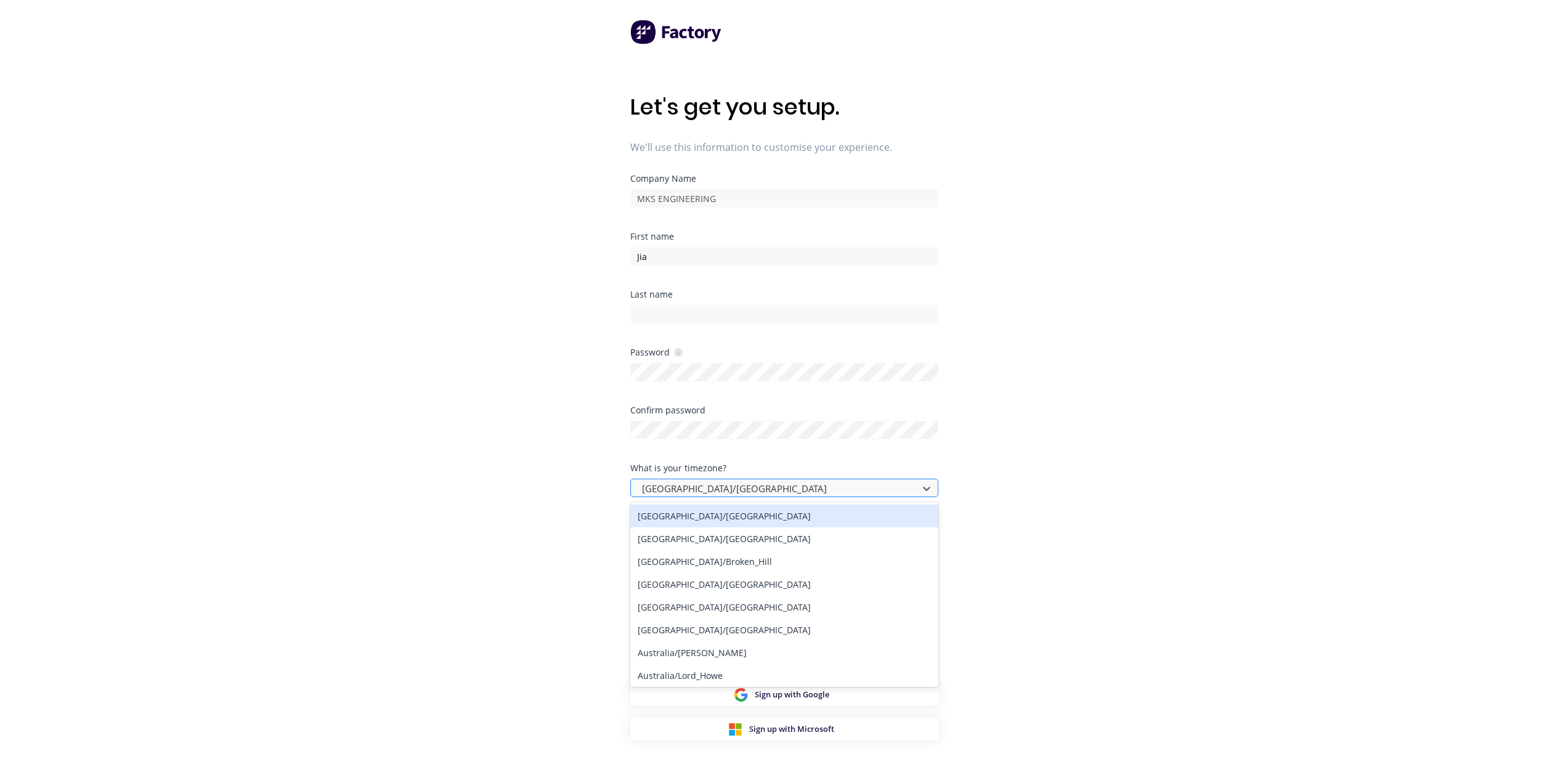
click at [696, 490] on div at bounding box center [776, 489] width 271 height 15
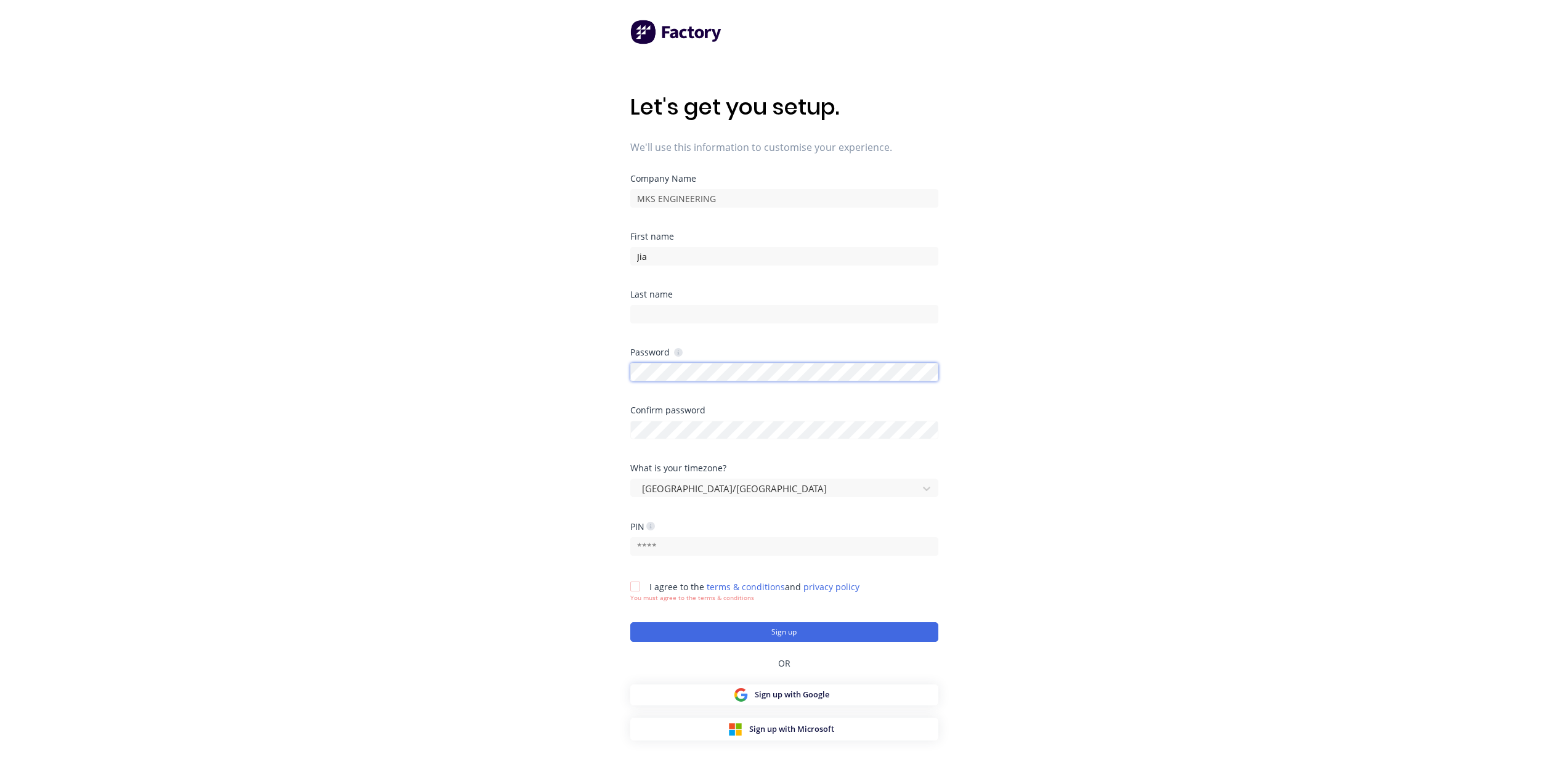
click at [456, 357] on div "Let's get you setup. We'll use this information to customise your experience. C…" at bounding box center [784, 416] width 1568 height 832
click at [540, 359] on div "Let's get you setup. We'll use this information to customise your experience. C…" at bounding box center [784, 416] width 1568 height 832
click at [430, 419] on div "Let's get you setup. We'll use this information to customise your experience. C…" at bounding box center [784, 416] width 1568 height 832
click at [514, 396] on div "Let's get you setup. We'll use this information to customise your experience. C…" at bounding box center [784, 416] width 1568 height 832
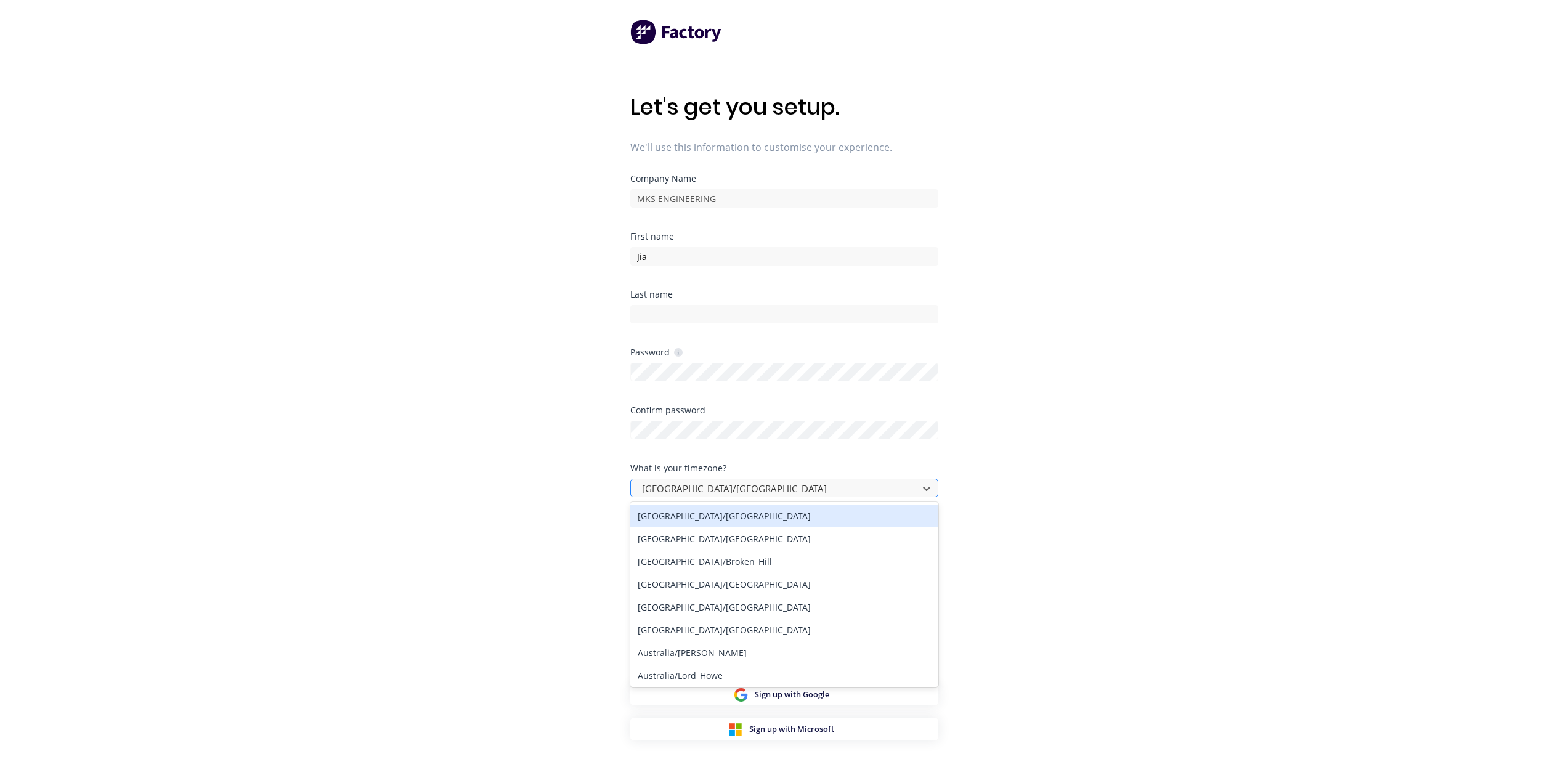
click at [696, 487] on div at bounding box center [776, 489] width 271 height 15
click at [591, 492] on div "Let's get you setup. We'll use this information to customise your experience. C…" at bounding box center [784, 416] width 1568 height 832
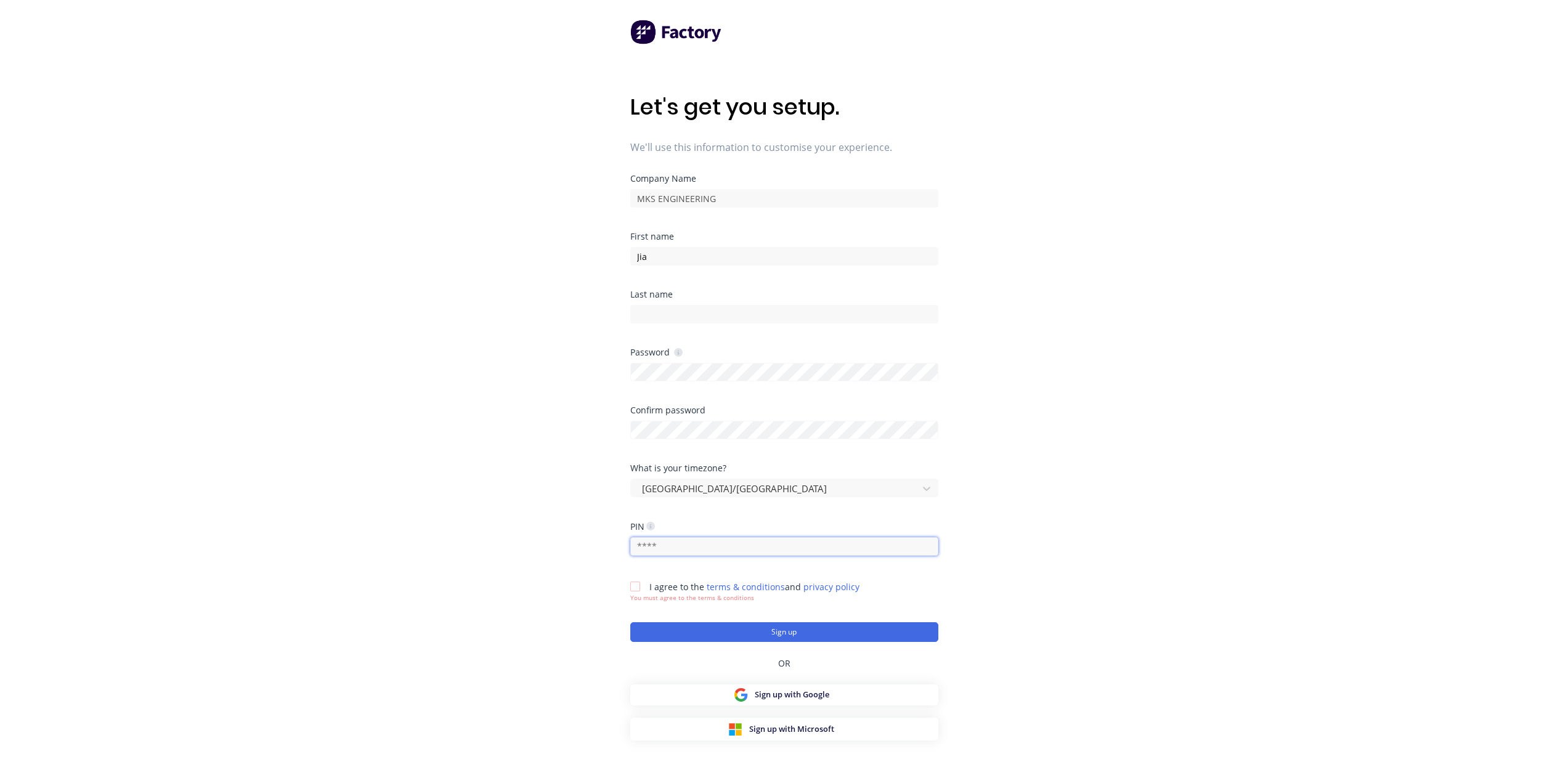
click at [689, 547] on input "text" at bounding box center [784, 546] width 308 height 19
click at [653, 526] on icon at bounding box center [650, 526] width 8 height 8
click at [562, 519] on div "Let's get you setup. We'll use this information to customise your experience. C…" at bounding box center [784, 416] width 1568 height 832
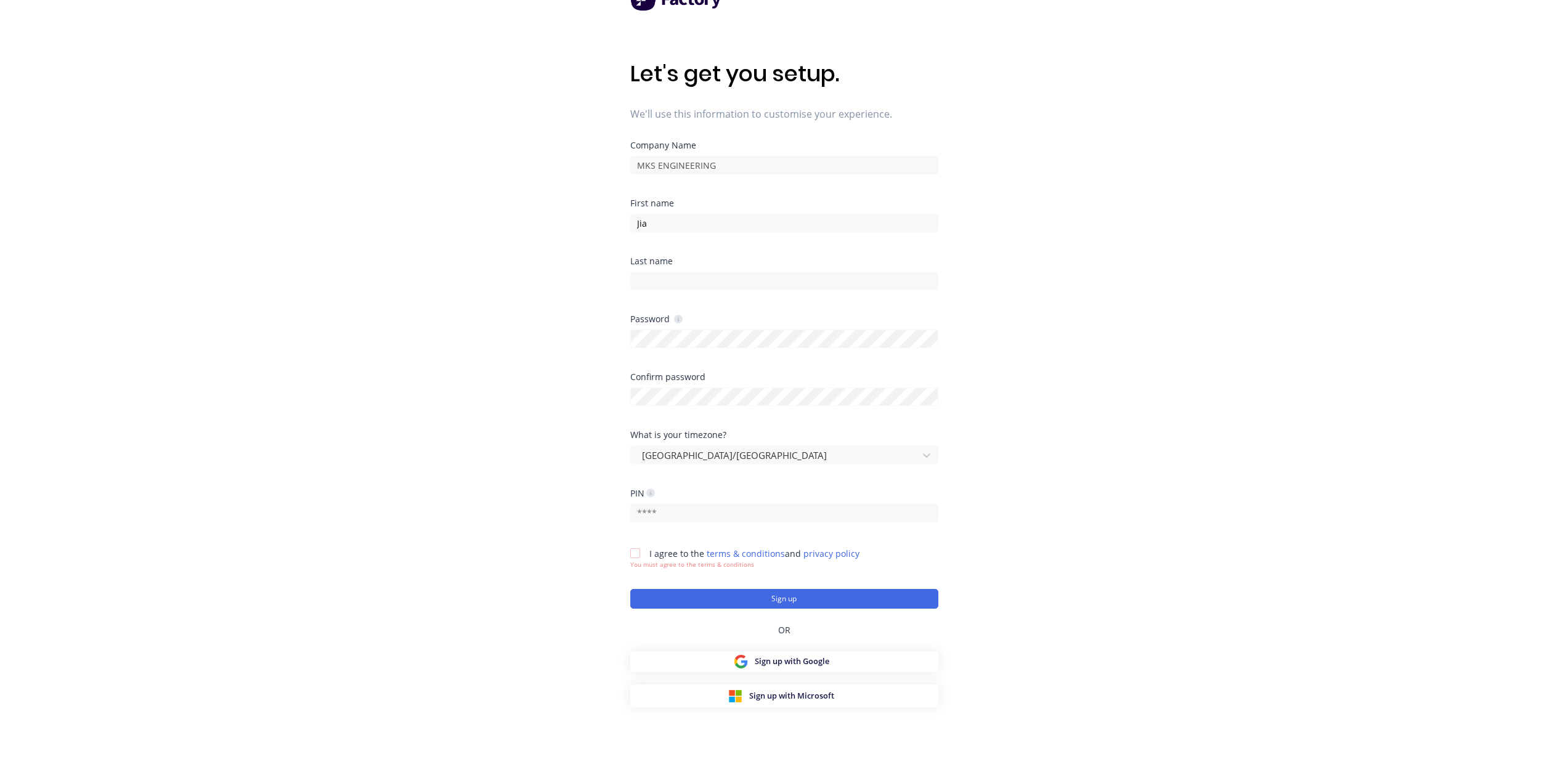
scroll to position [49, 0]
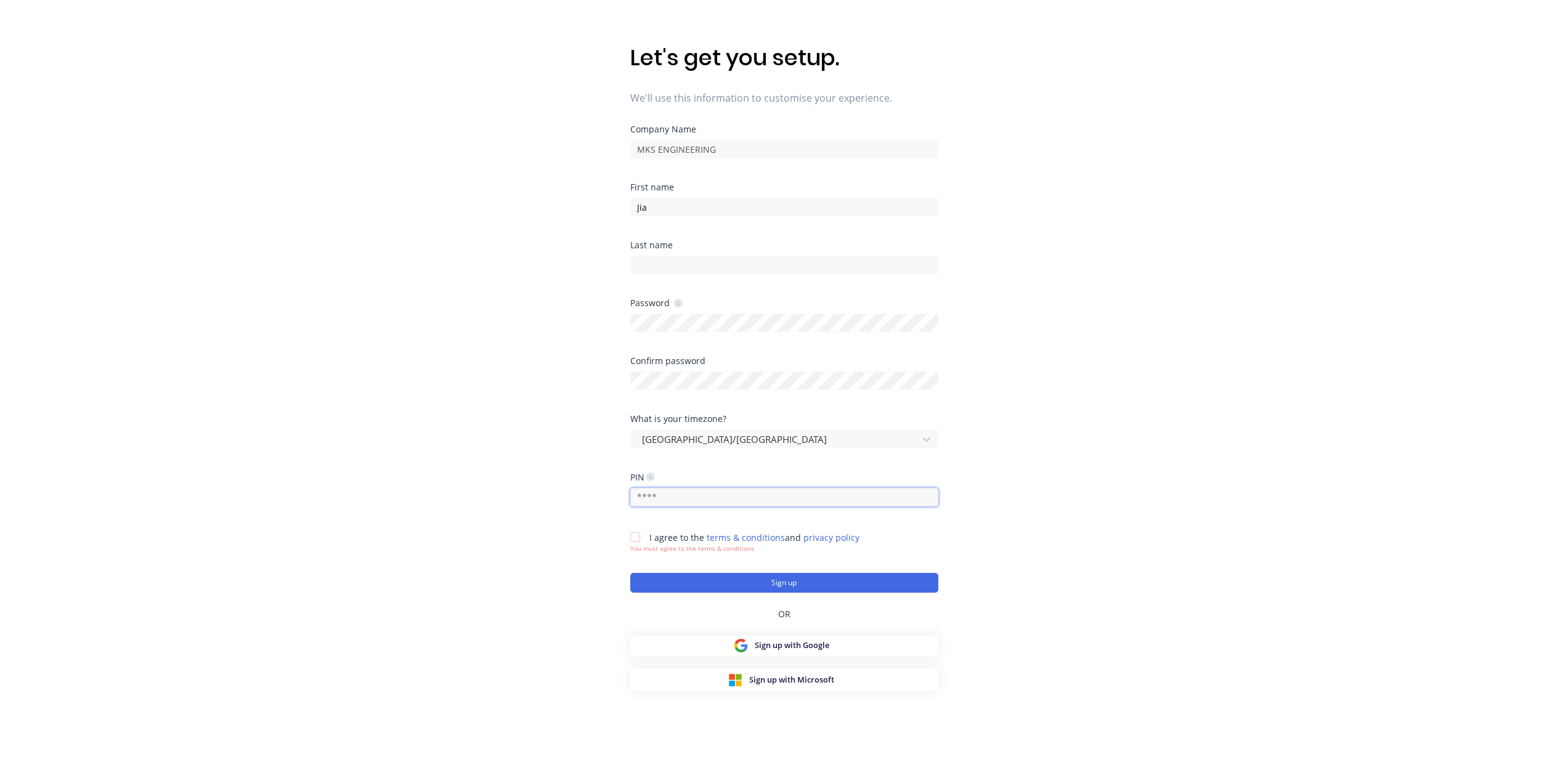
click at [679, 502] on input "text" at bounding box center [784, 497] width 308 height 19
drag, startPoint x: 566, startPoint y: 469, endPoint x: 587, endPoint y: 474, distance: 21.6
click at [567, 469] on div "Let's get you setup. We'll use this information to customise your experience. C…" at bounding box center [784, 366] width 1568 height 832
click at [656, 499] on input "text" at bounding box center [784, 497] width 308 height 19
type input "8999"
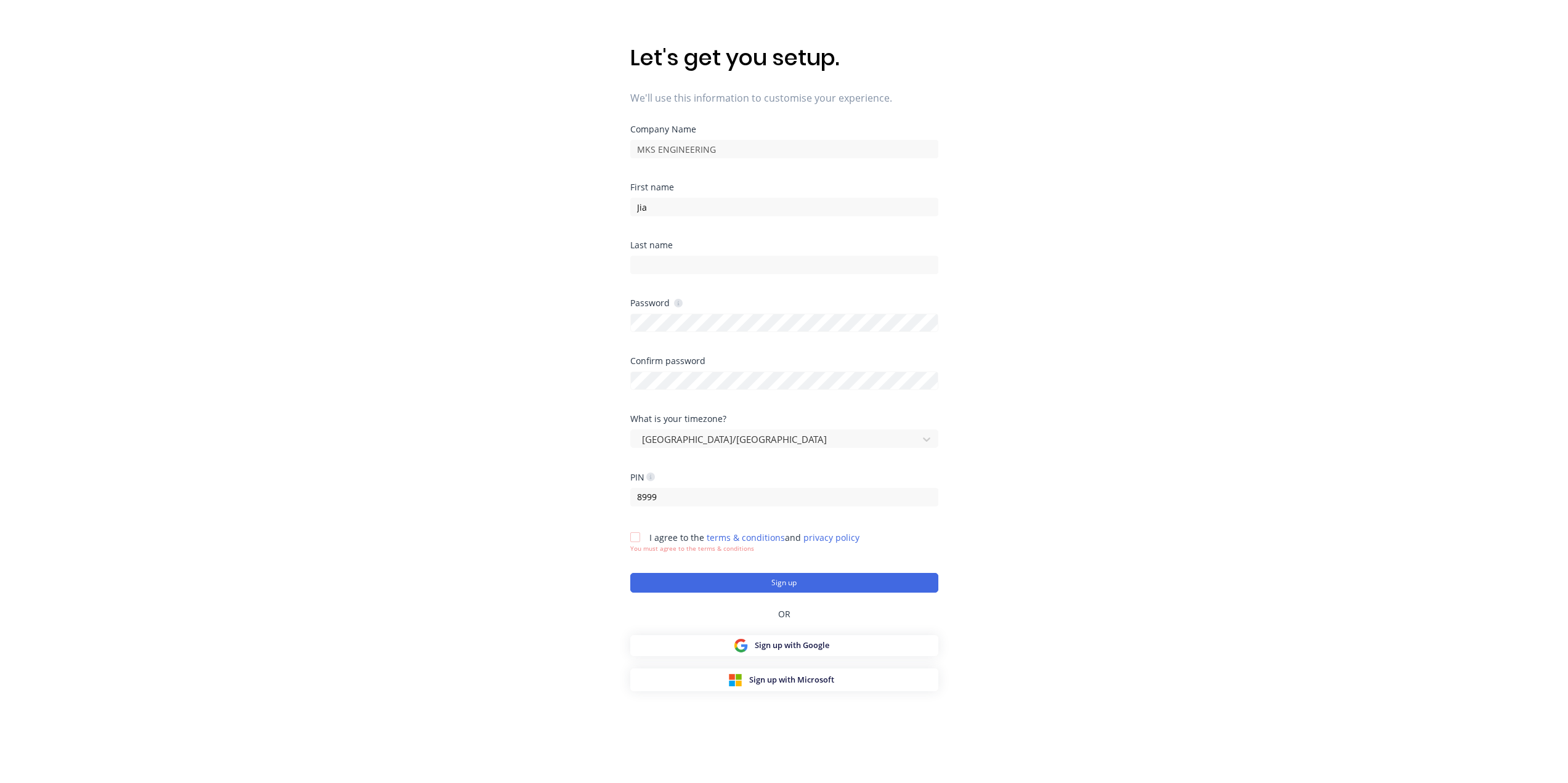
click at [589, 472] on div "Let's get you setup. We'll use this information to customise your experience. C…" at bounding box center [784, 366] width 1568 height 832
click at [549, 477] on div "Let's get you setup. We'll use this information to customise your experience. C…" at bounding box center [784, 366] width 1568 height 832
click at [634, 535] on div at bounding box center [635, 537] width 24 height 24
click at [755, 572] on button "Sign up" at bounding box center [784, 573] width 308 height 19
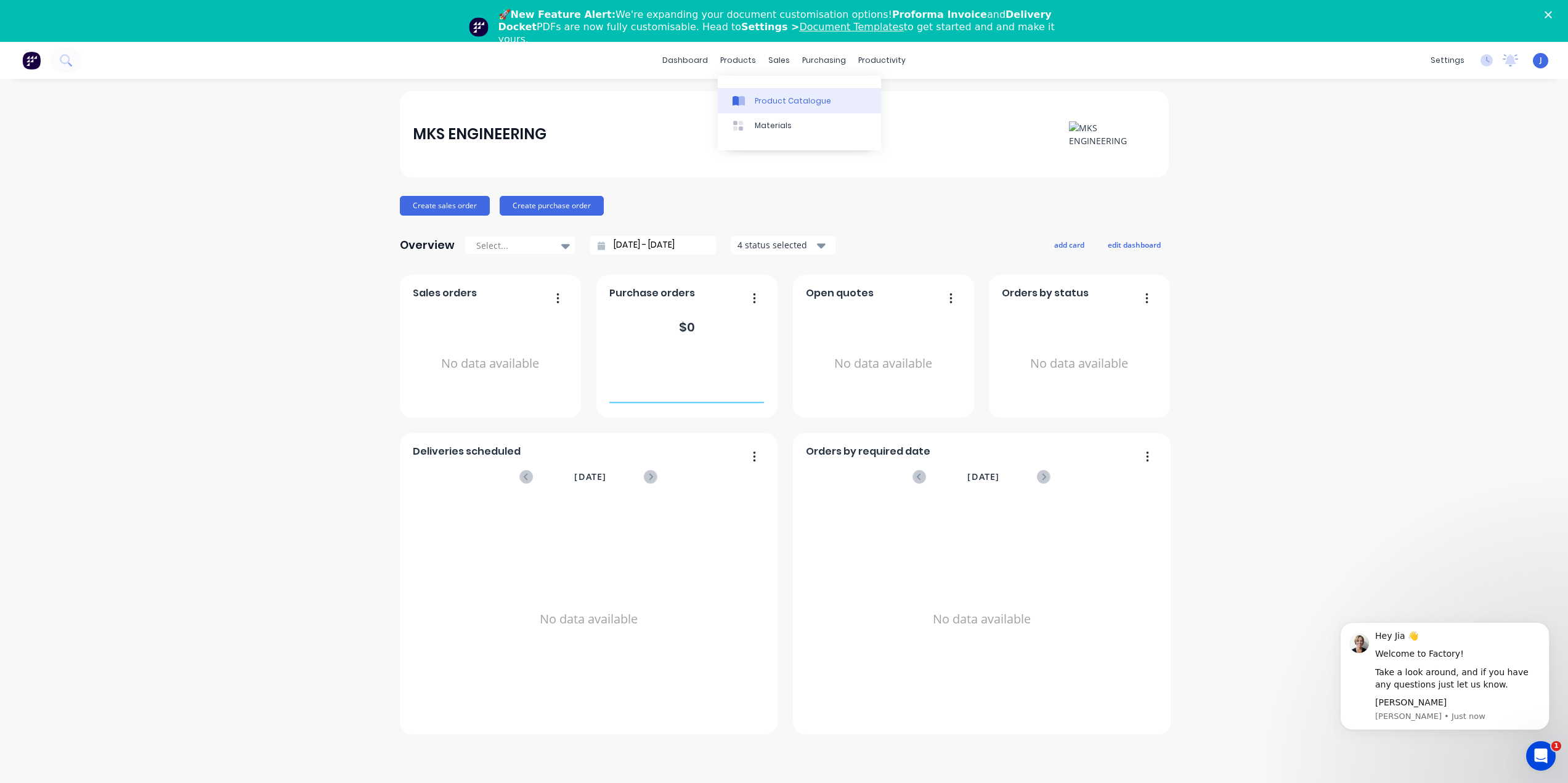
click at [755, 98] on div "Product Catalogue" at bounding box center [793, 101] width 77 height 11
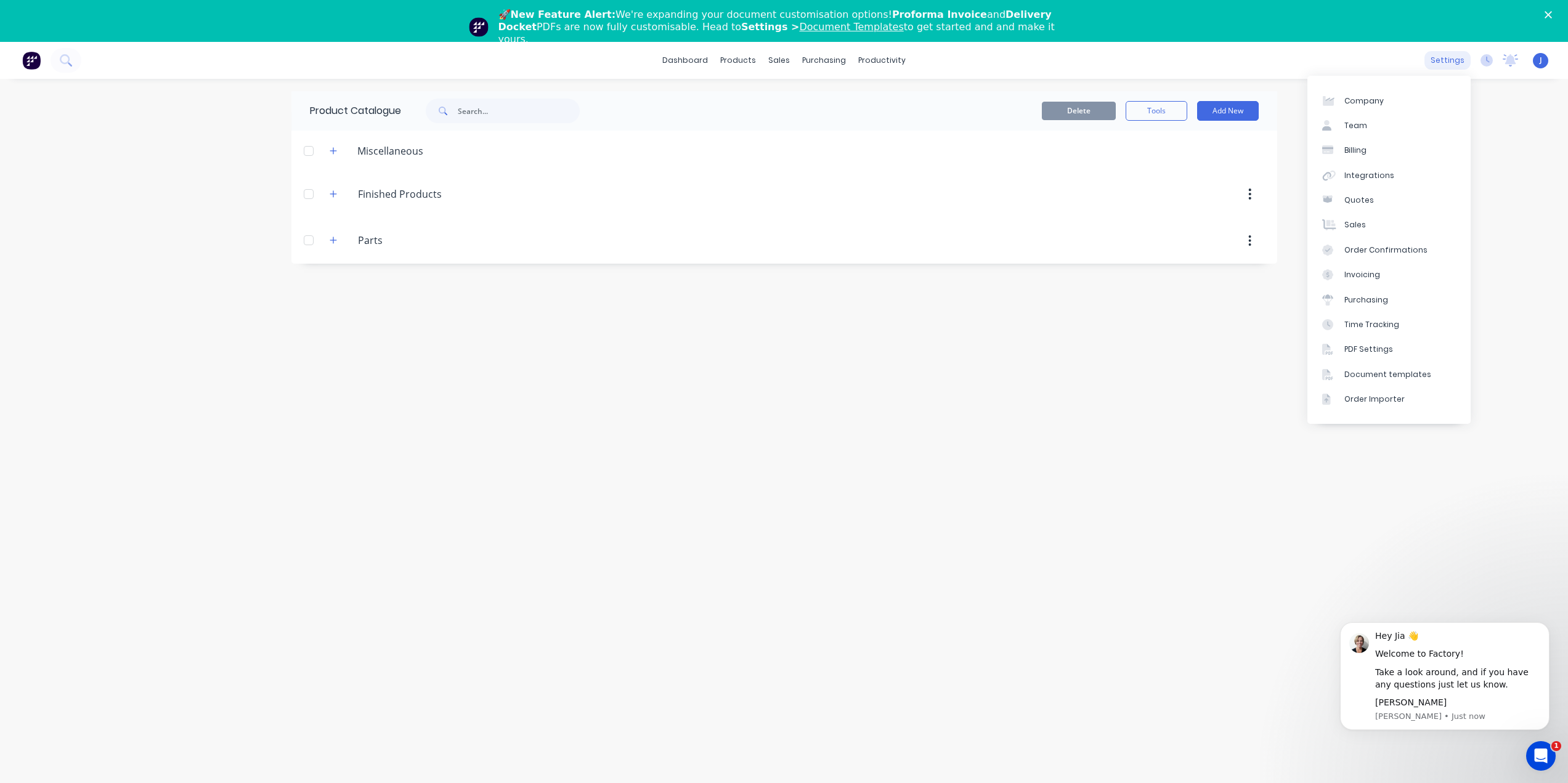
click at [1450, 64] on div "settings" at bounding box center [1448, 60] width 46 height 19
click at [1361, 174] on div "Integrations" at bounding box center [1370, 175] width 50 height 11
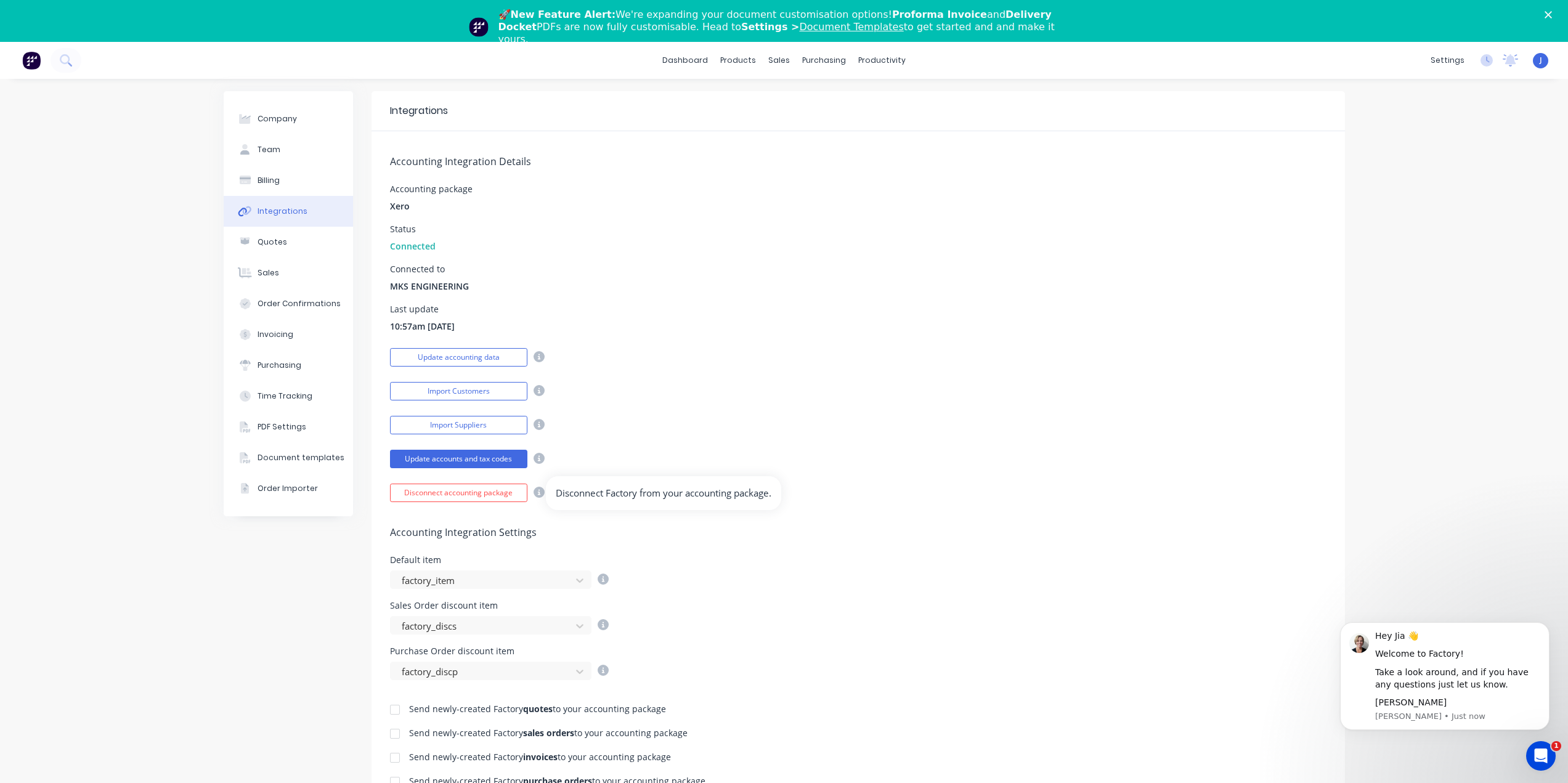
click at [534, 491] on icon at bounding box center [539, 492] width 11 height 11
click at [671, 466] on div "Update accounts and tax codes" at bounding box center [858, 457] width 936 height 22
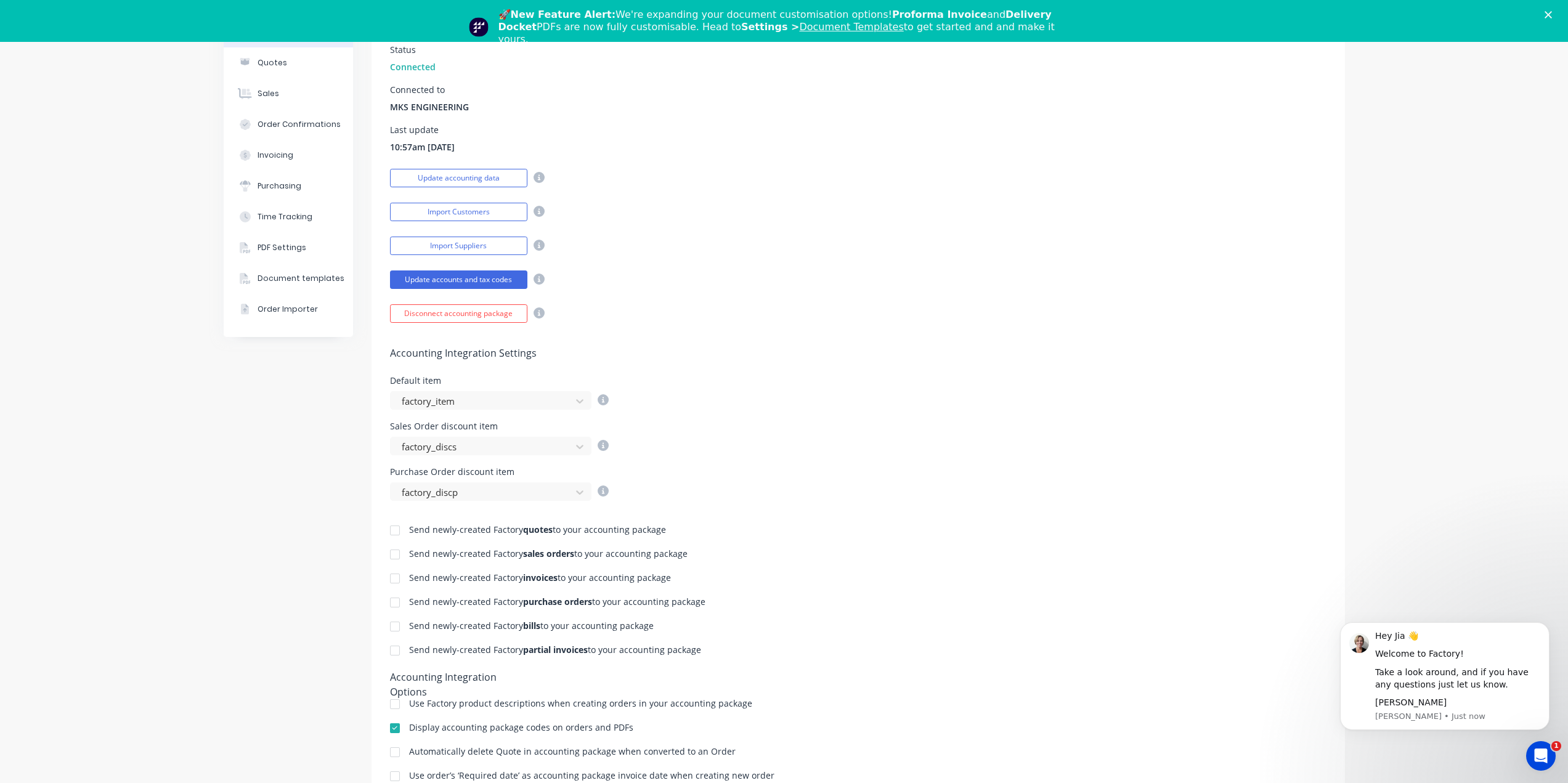
scroll to position [74, 0]
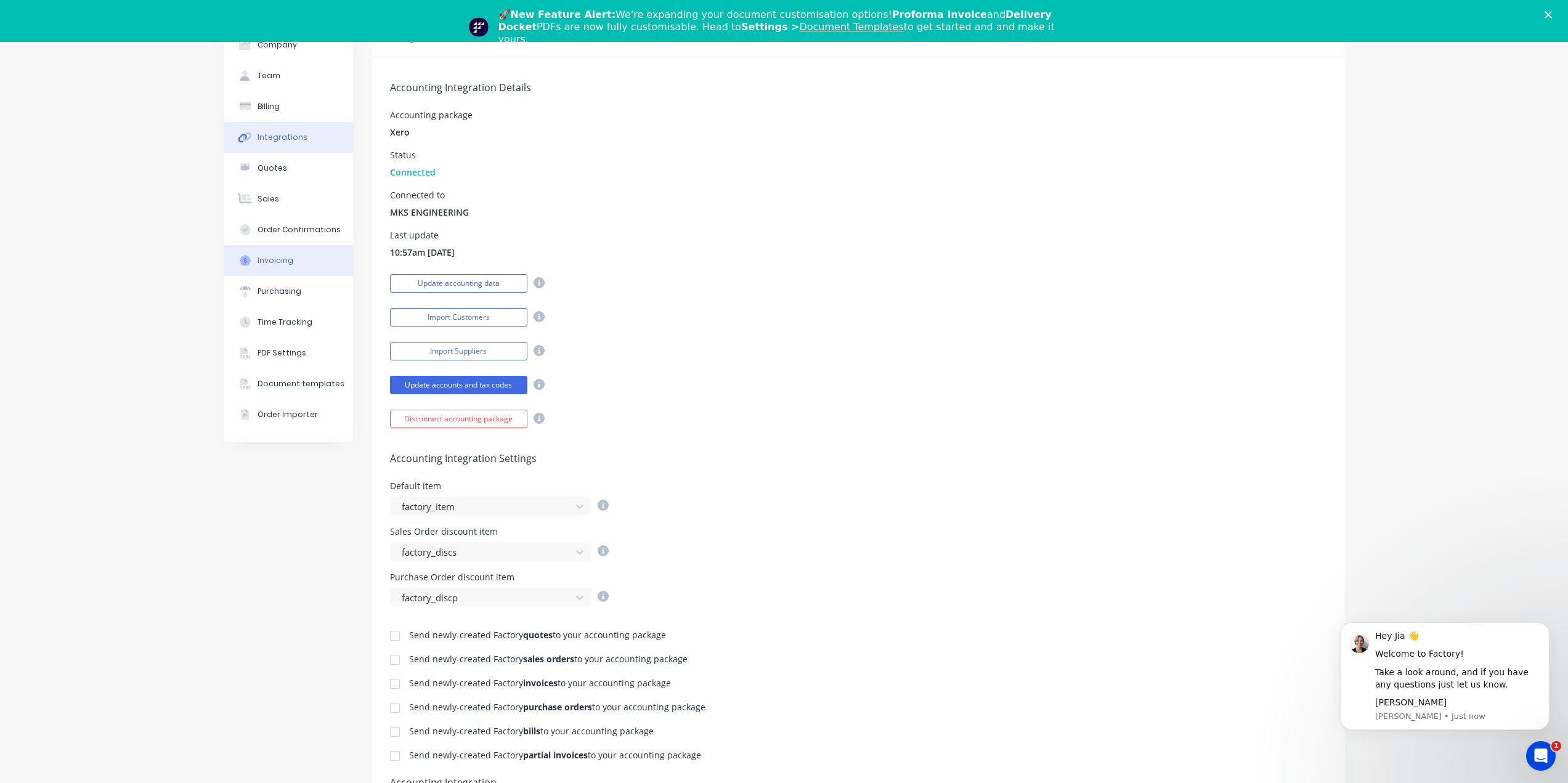
click at [278, 256] on div "Invoicing" at bounding box center [275, 261] width 35 height 11
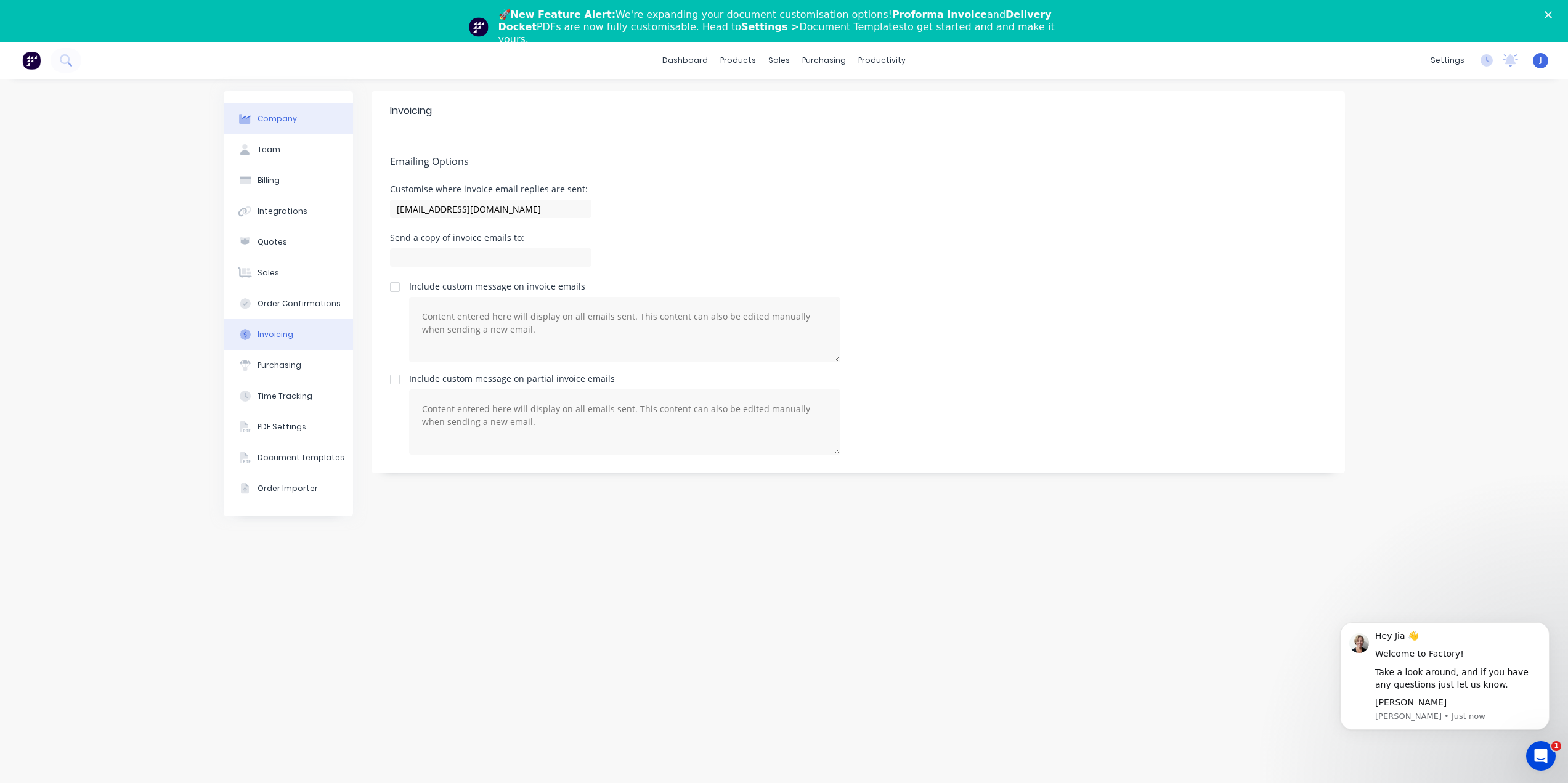
click at [298, 115] on button "Company" at bounding box center [289, 119] width 129 height 31
select select "AU"
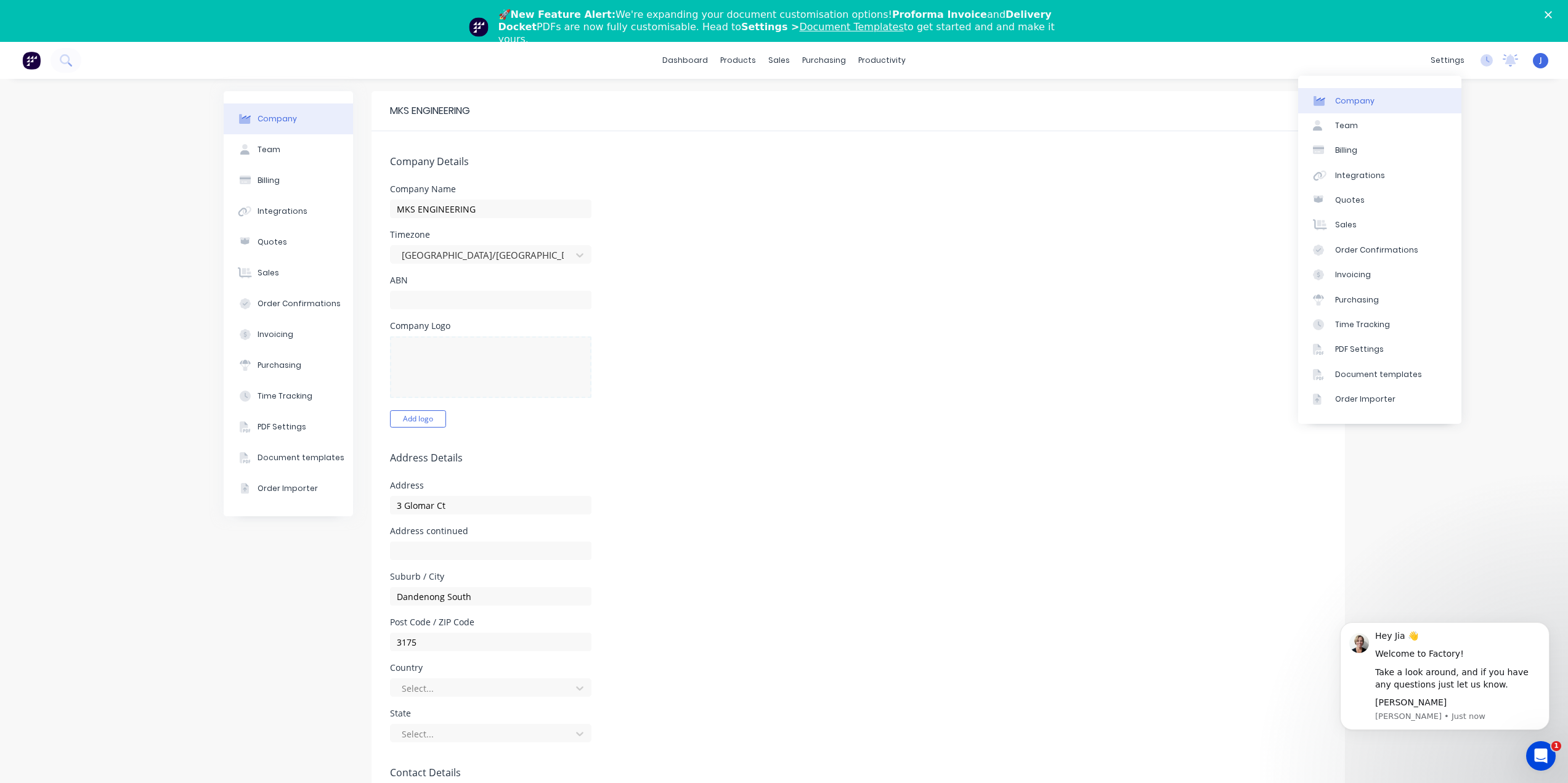
click at [1224, 44] on div "dashboard products sales purchasing productivity dashboard products Product Cat…" at bounding box center [784, 60] width 1568 height 37
click at [798, 98] on div "Sales Orders" at bounding box center [820, 101] width 51 height 11
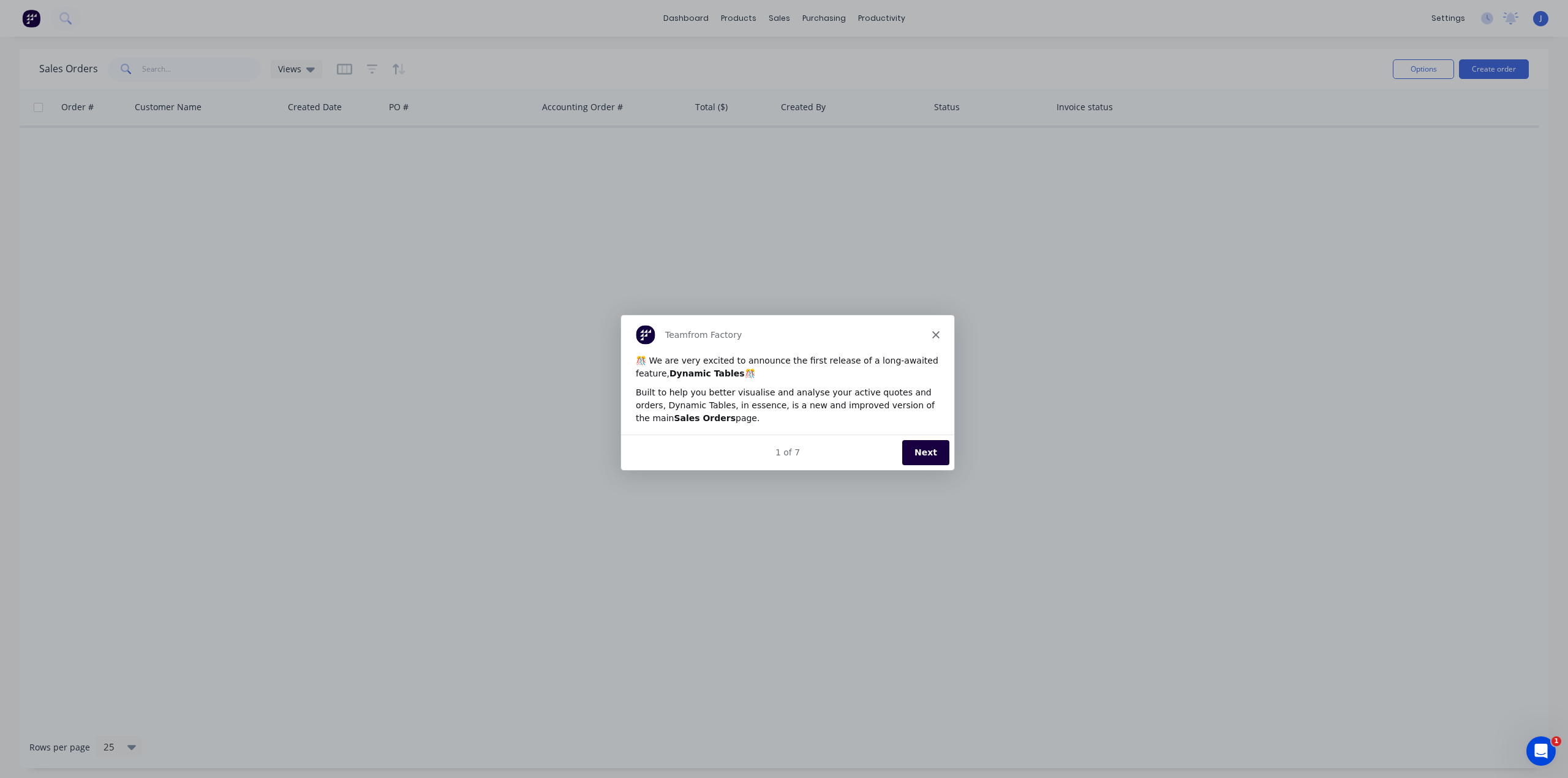
click at [933, 448] on button "Next" at bounding box center [925, 452] width 47 height 25
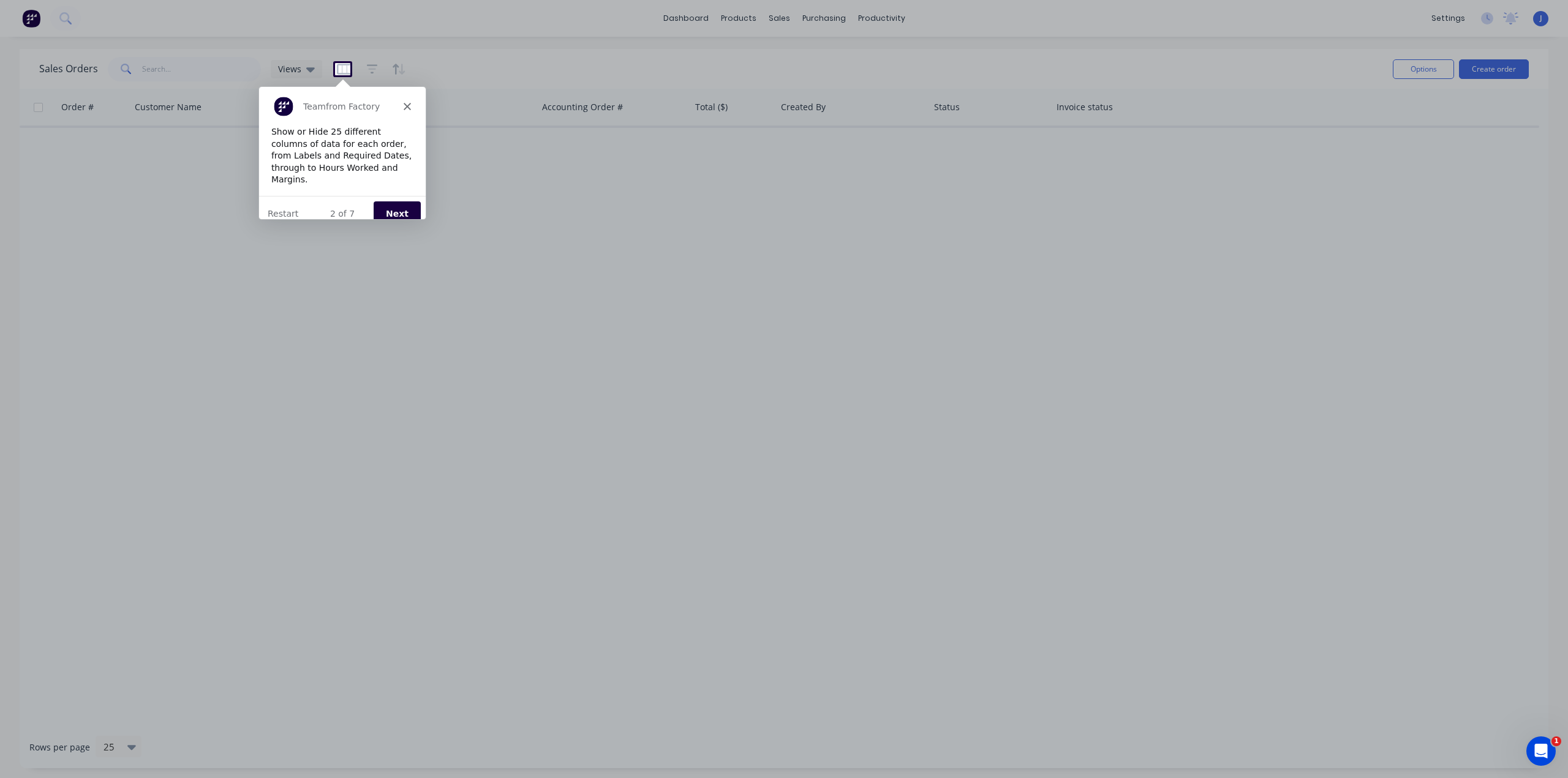
click at [383, 200] on button "Next" at bounding box center [396, 213] width 47 height 25
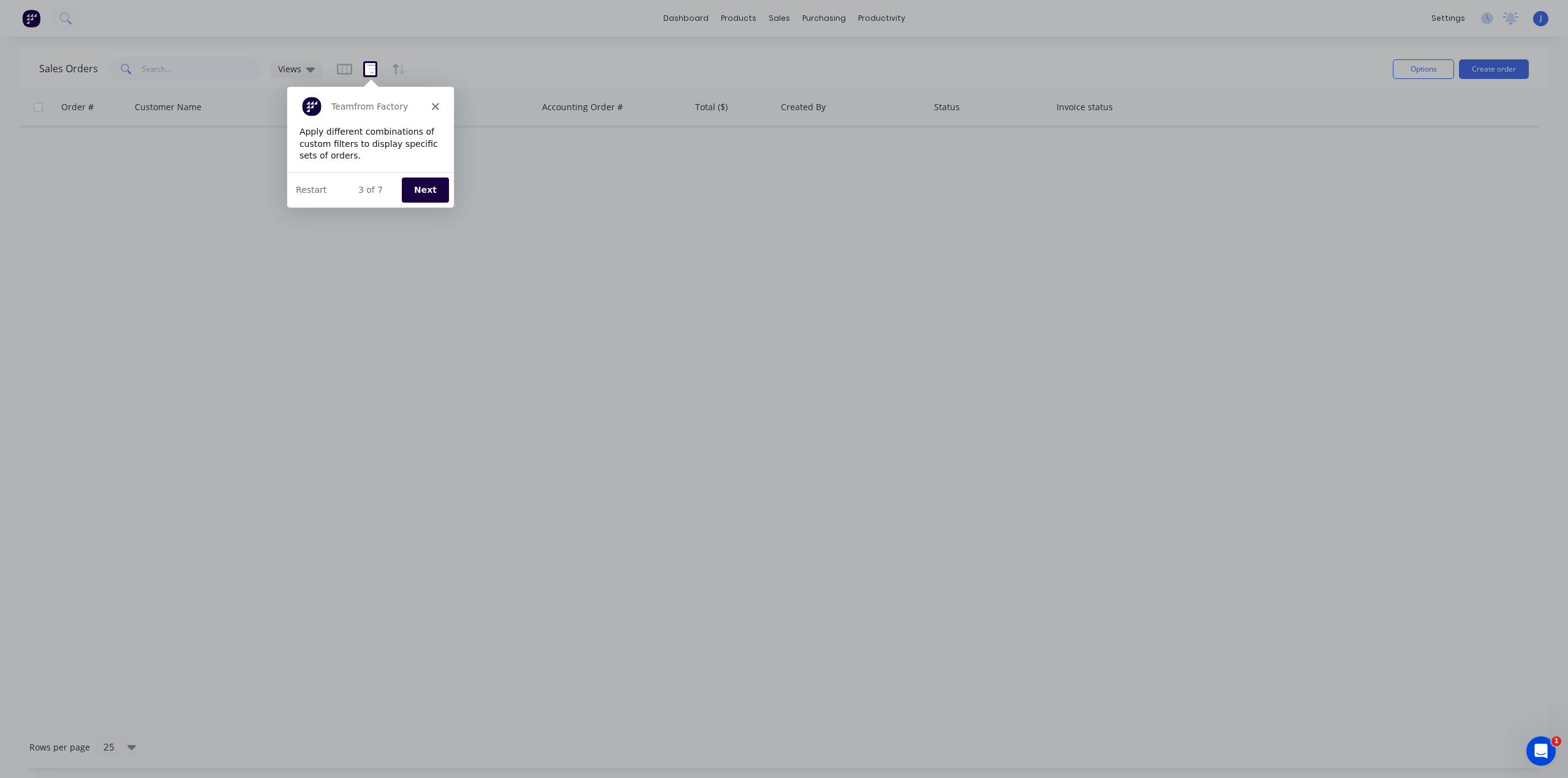
click at [414, 194] on button "Next" at bounding box center [424, 189] width 47 height 25
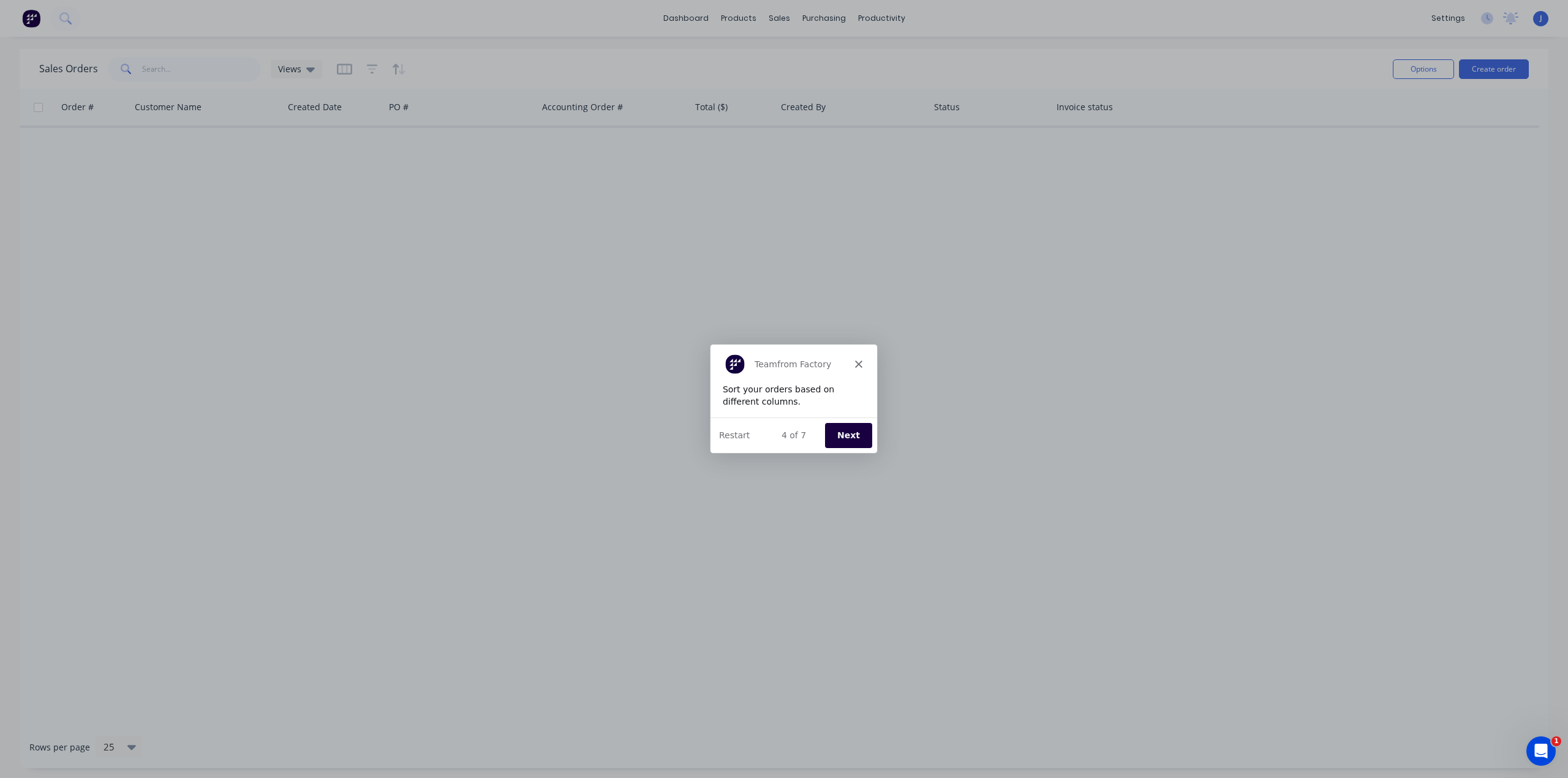
click at [839, 426] on button "Next" at bounding box center [848, 434] width 47 height 25
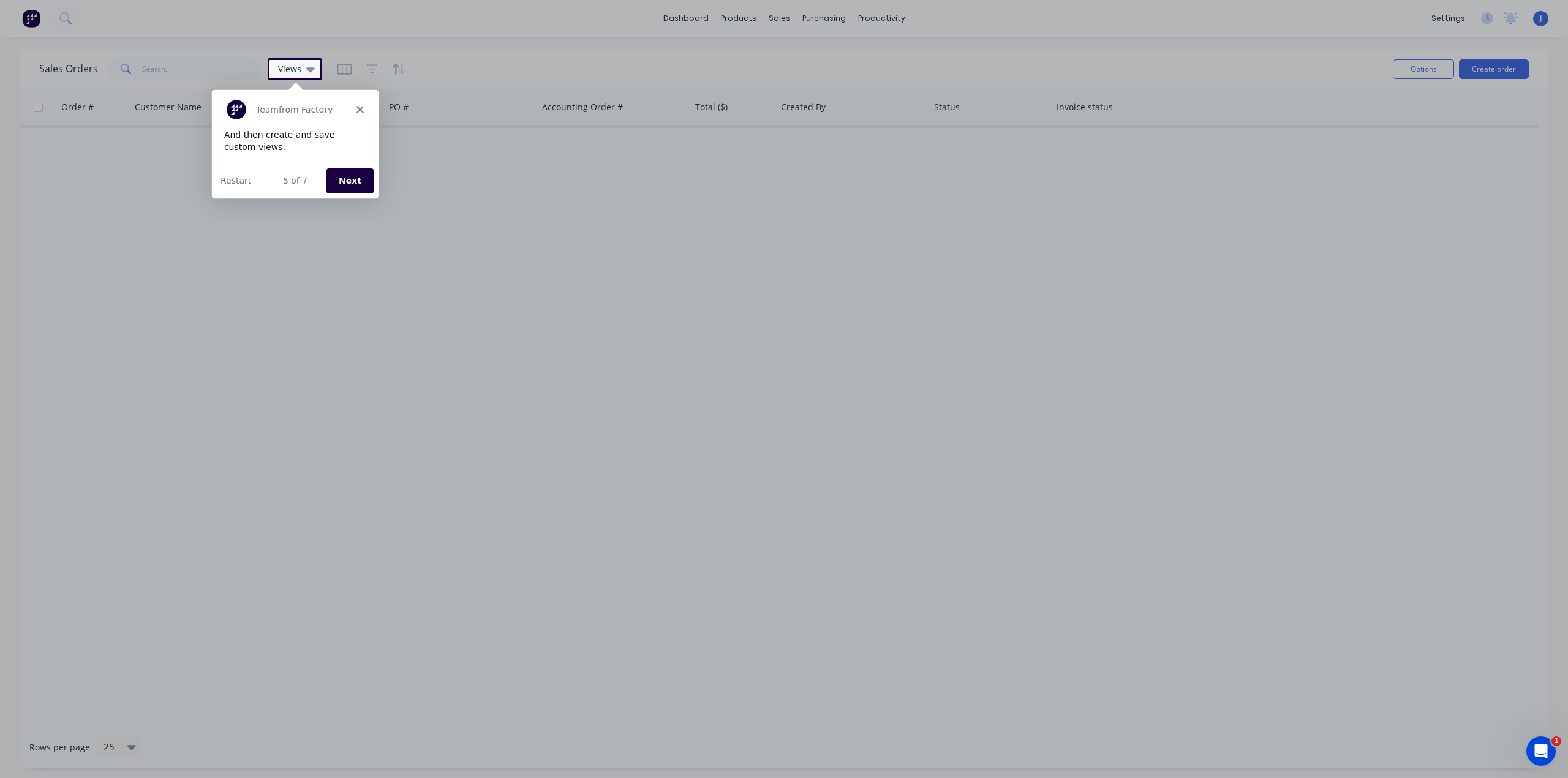
click at [346, 173] on button "Next" at bounding box center [348, 180] width 47 height 25
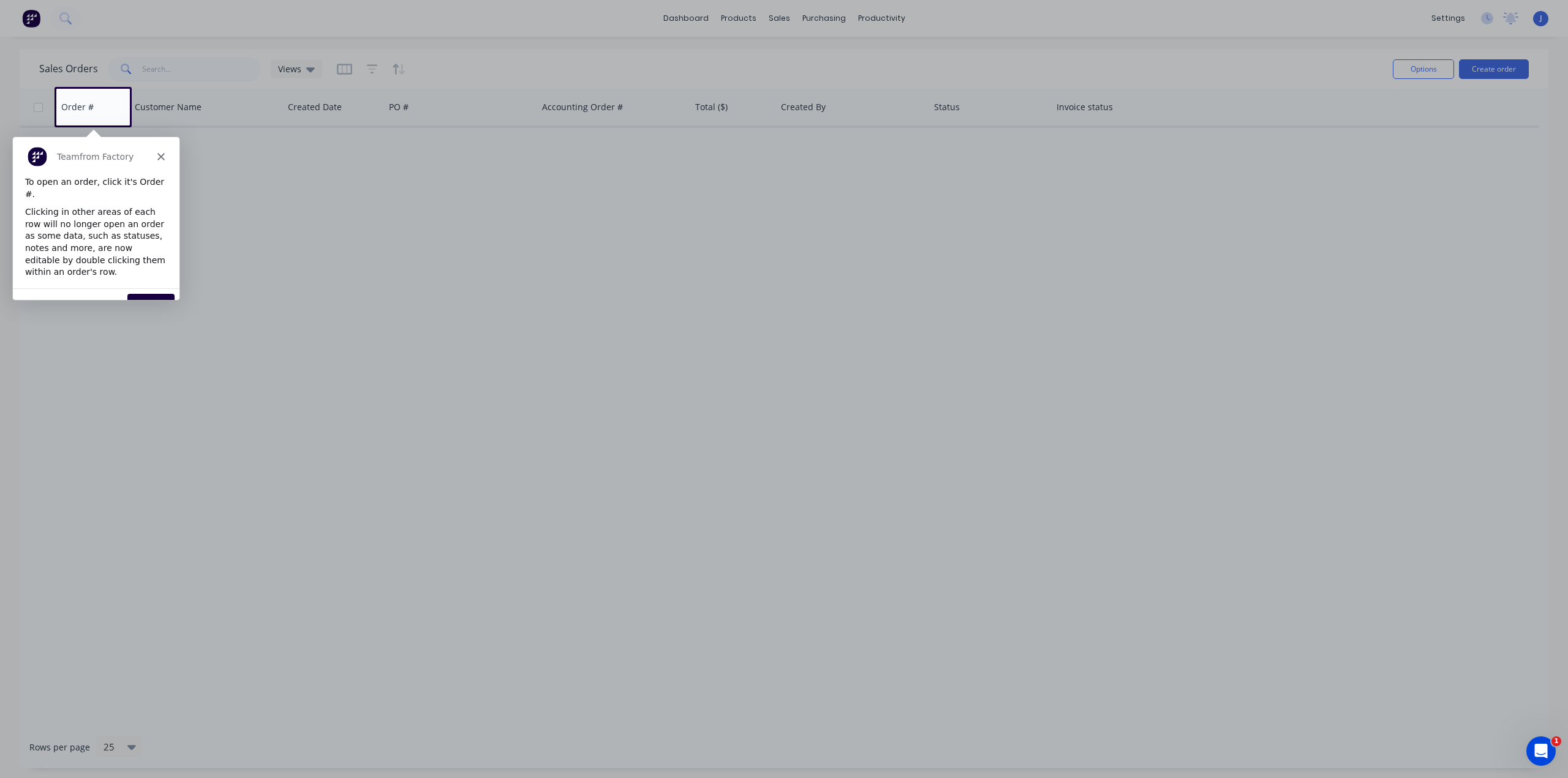
click at [141, 293] on button "Next" at bounding box center [150, 305] width 47 height 25
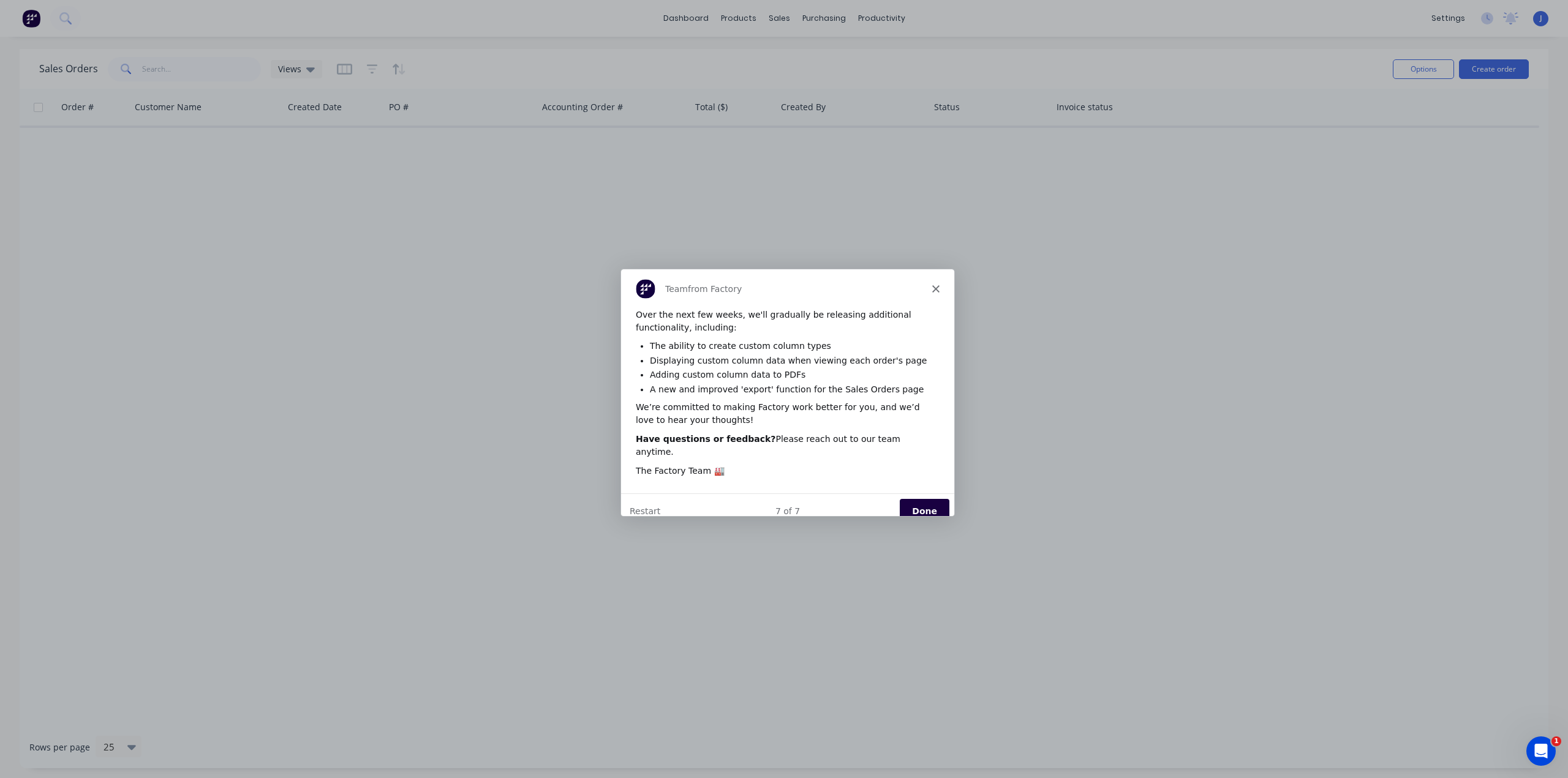
click at [914, 497] on button "Done" at bounding box center [924, 510] width 50 height 25
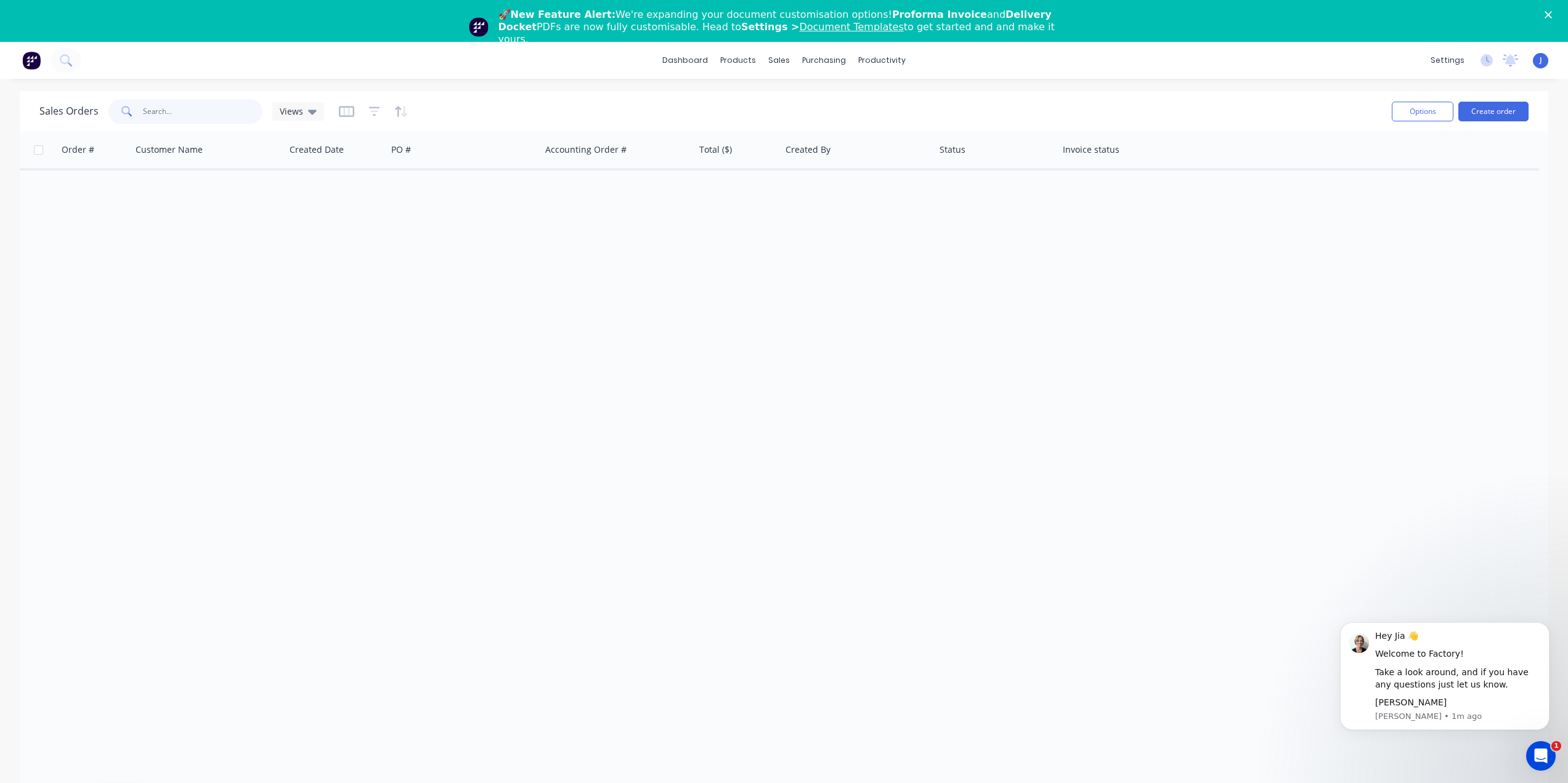
click at [209, 112] on input "text" at bounding box center [202, 111] width 120 height 24
click at [291, 108] on span "Views" at bounding box center [291, 111] width 24 height 13
click at [199, 99] on input "text" at bounding box center [202, 111] width 120 height 24
click at [834, 99] on div "Purchase Orders" at bounding box center [864, 101] width 65 height 11
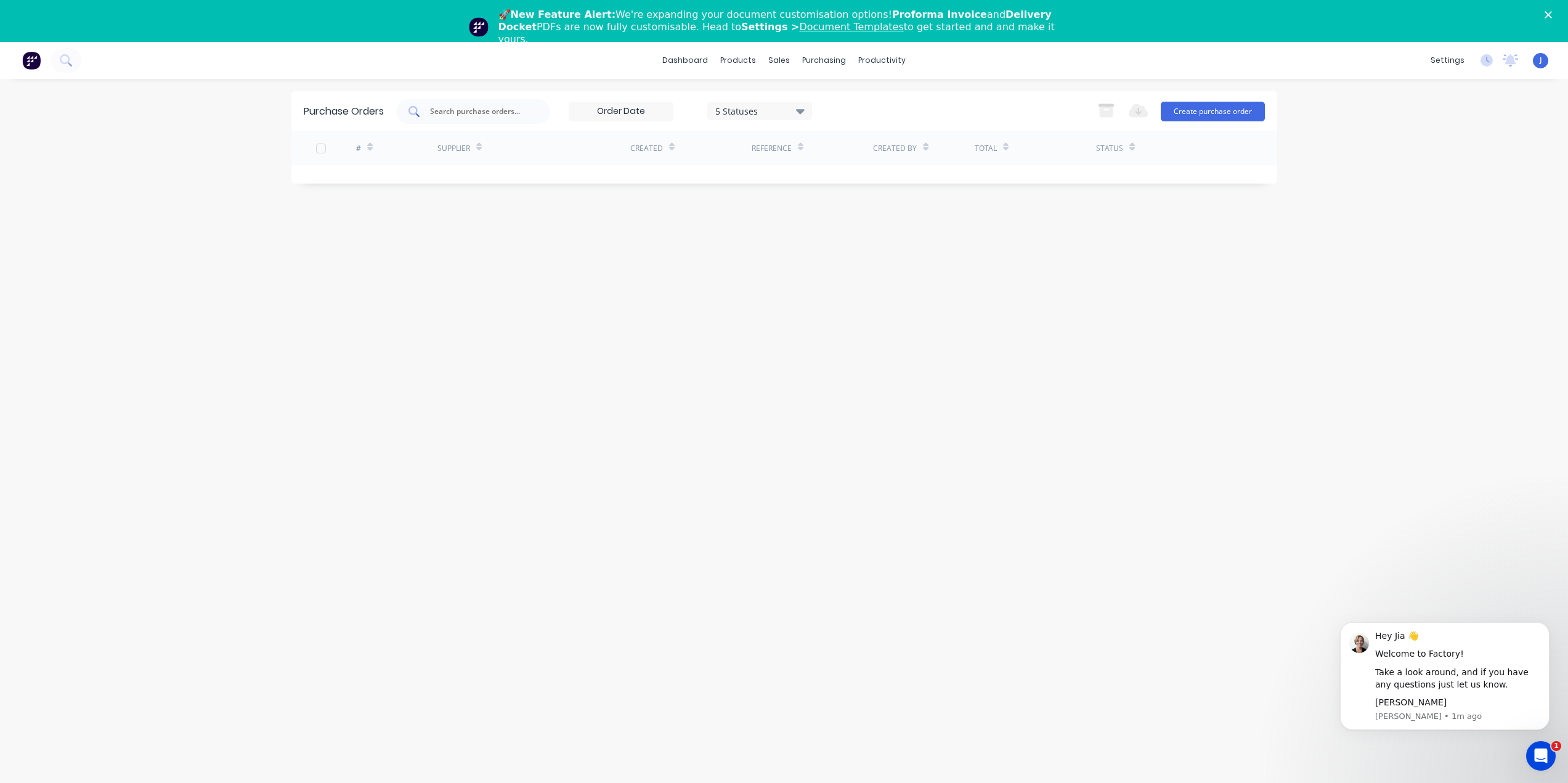
click at [483, 116] on input "text" at bounding box center [479, 111] width 102 height 13
click at [833, 61] on div "purchasing" at bounding box center [824, 60] width 56 height 19
click at [835, 122] on div "Suppliers" at bounding box center [849, 126] width 37 height 11
click at [452, 113] on input "text" at bounding box center [448, 111] width 102 height 13
click at [685, 59] on link "dashboard" at bounding box center [685, 60] width 58 height 19
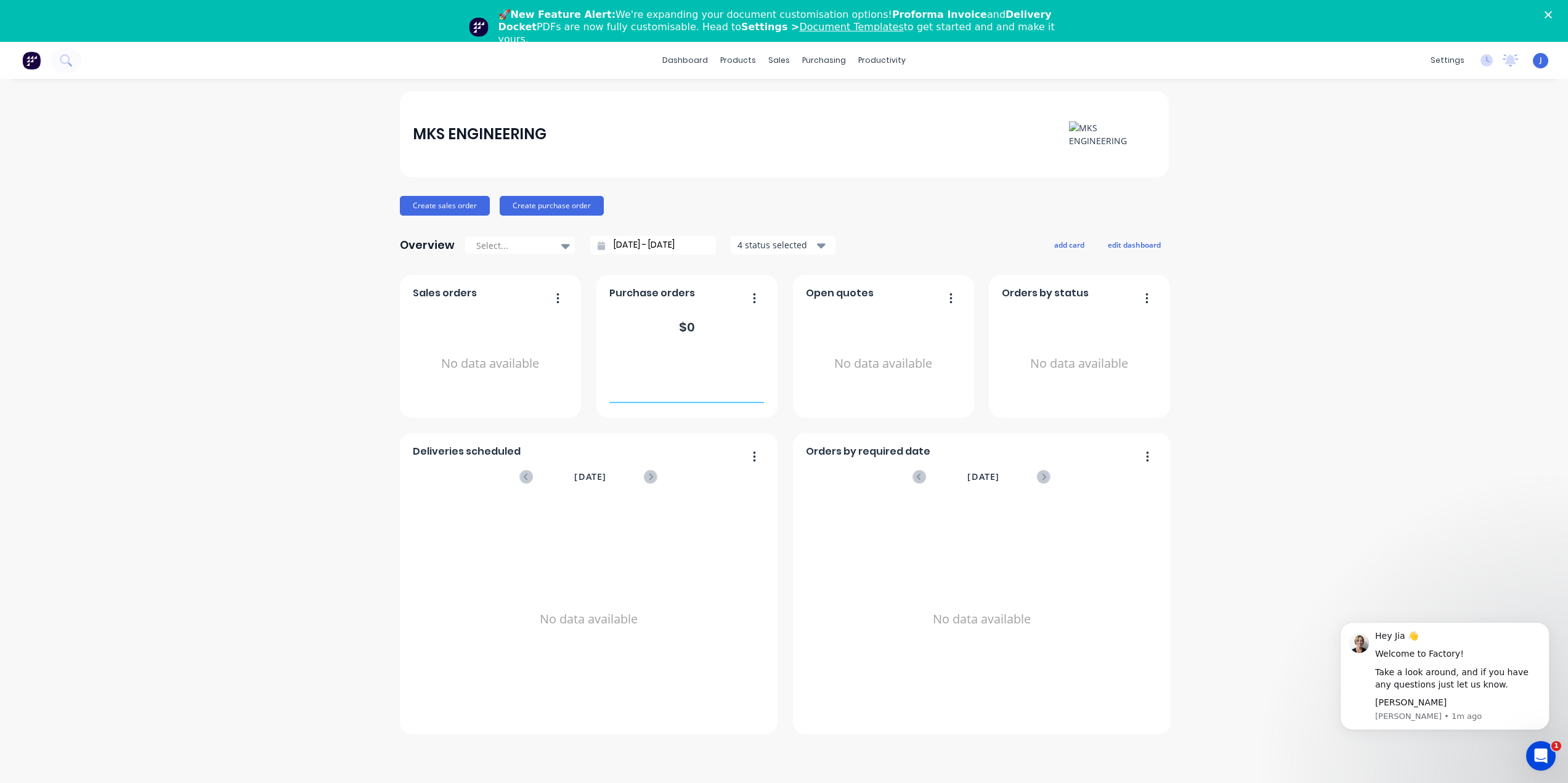
click at [1081, 127] on img at bounding box center [1112, 134] width 86 height 26
click at [1361, 273] on div "Invoicing" at bounding box center [1362, 275] width 35 height 11
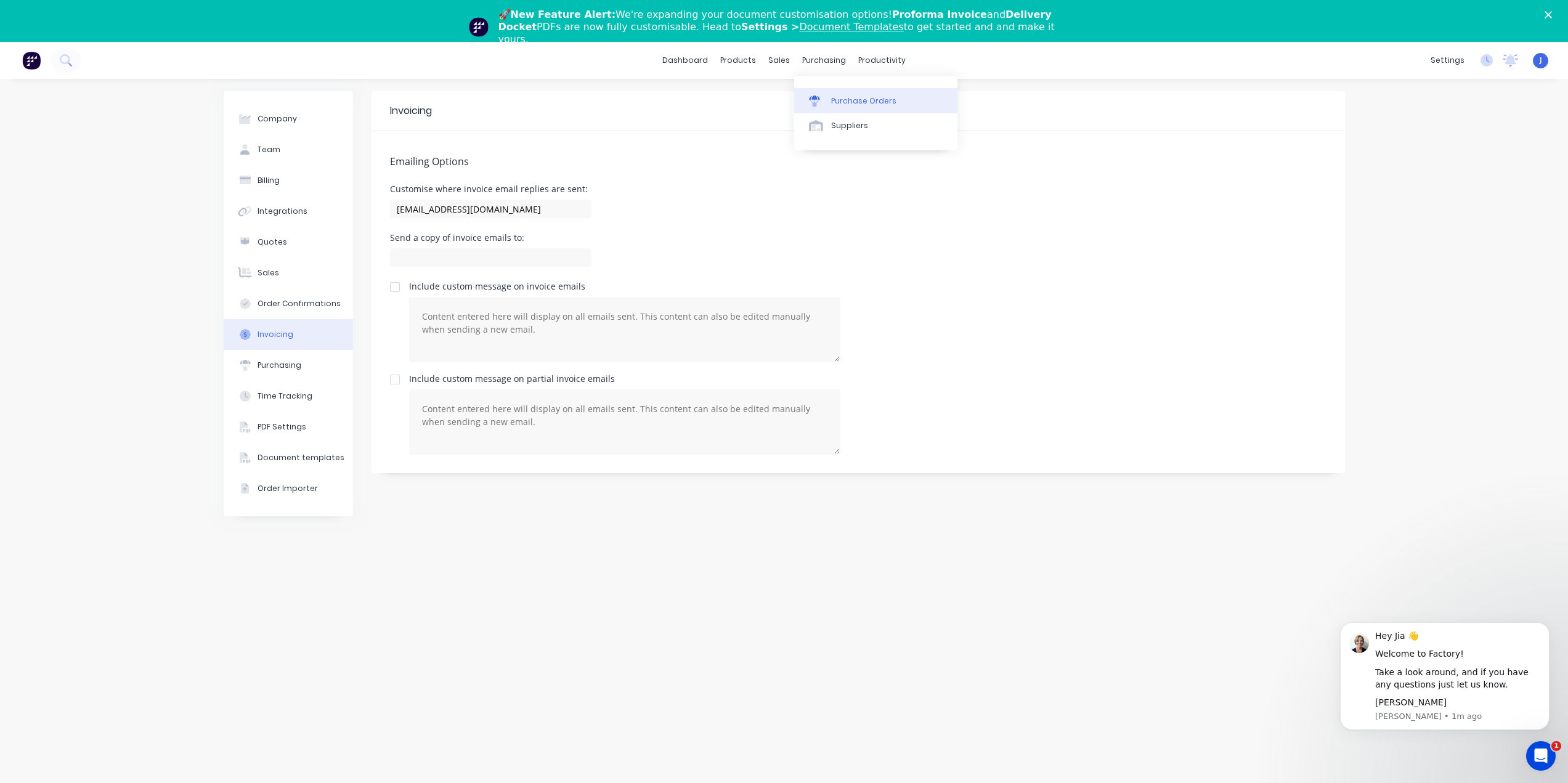
click at [844, 98] on div "Purchase Orders" at bounding box center [864, 101] width 65 height 11
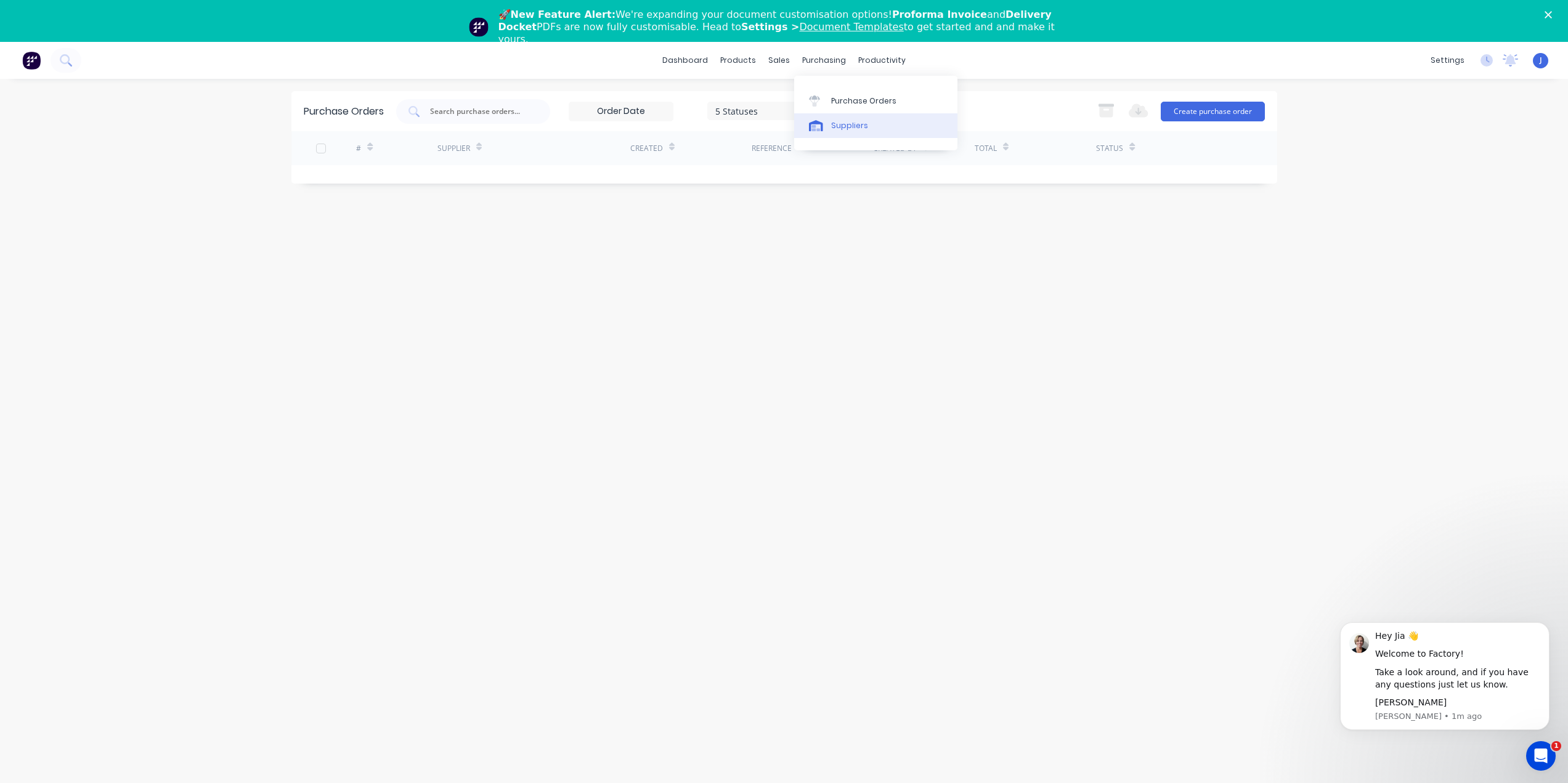
click at [839, 120] on div "Suppliers" at bounding box center [849, 126] width 37 height 11
click at [816, 195] on icon at bounding box center [814, 194] width 4 height 8
click at [741, 60] on div "products" at bounding box center [738, 60] width 48 height 19
click at [694, 58] on link "dashboard" at bounding box center [685, 60] width 58 height 19
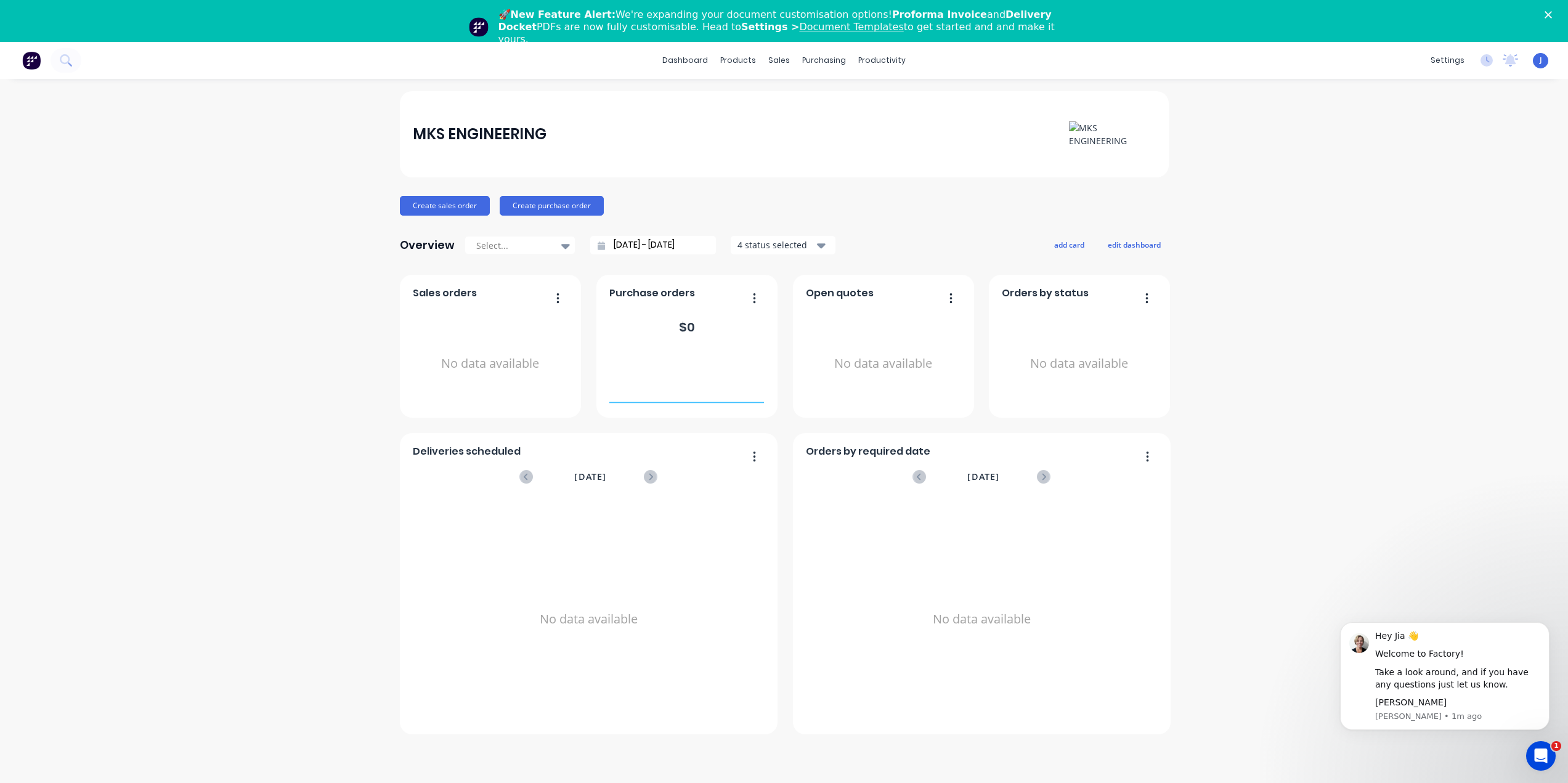
click at [1533, 57] on div "J MKS ENGINEERING Jia Administrator Profile Sign out" at bounding box center [1541, 60] width 15 height 15
click at [1542, 57] on span "J" at bounding box center [1542, 60] width 3 height 11
click at [1432, 168] on div "Profile" at bounding box center [1427, 172] width 24 height 11
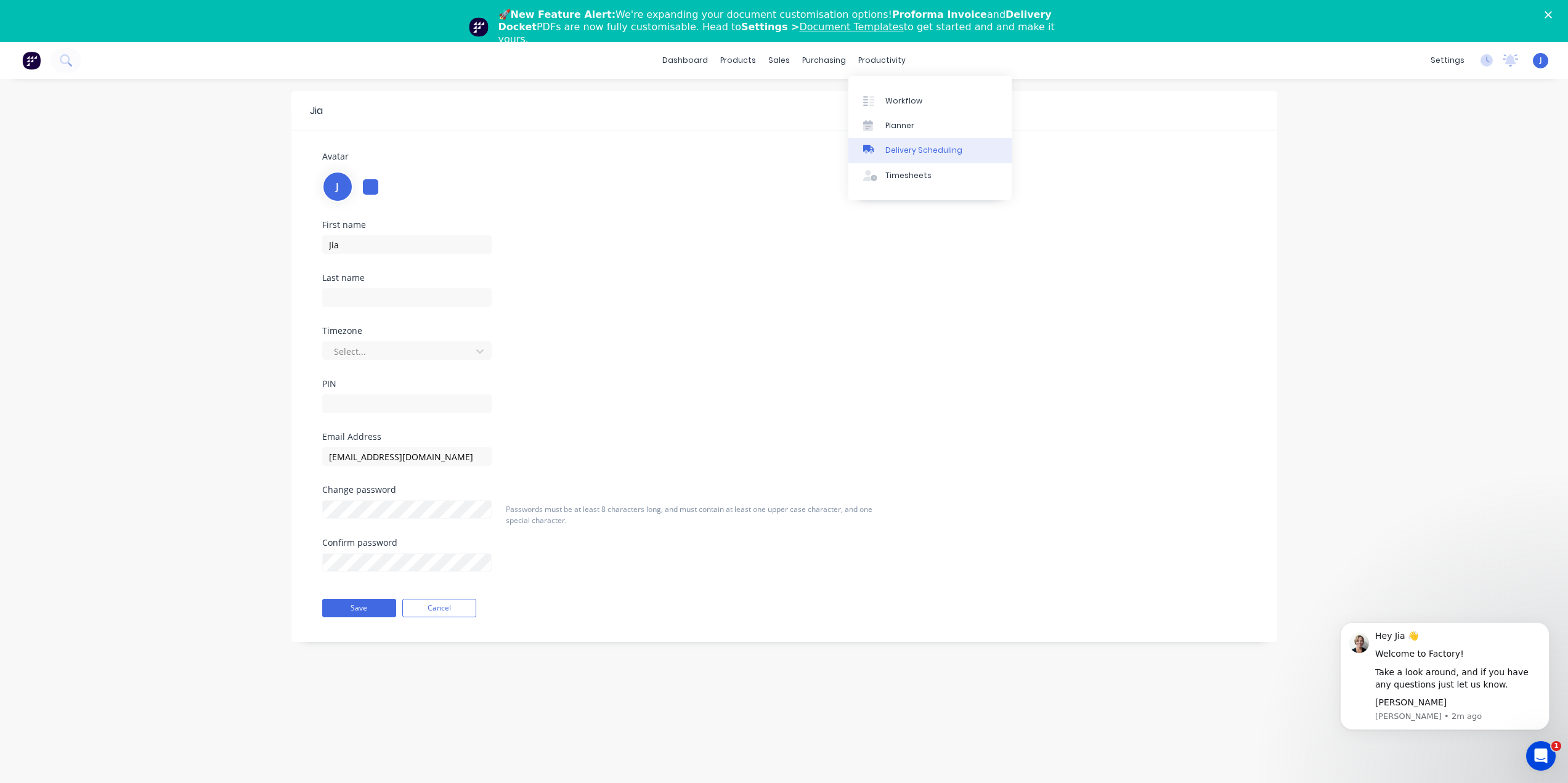
click at [899, 143] on link "Delivery Scheduling" at bounding box center [930, 150] width 163 height 24
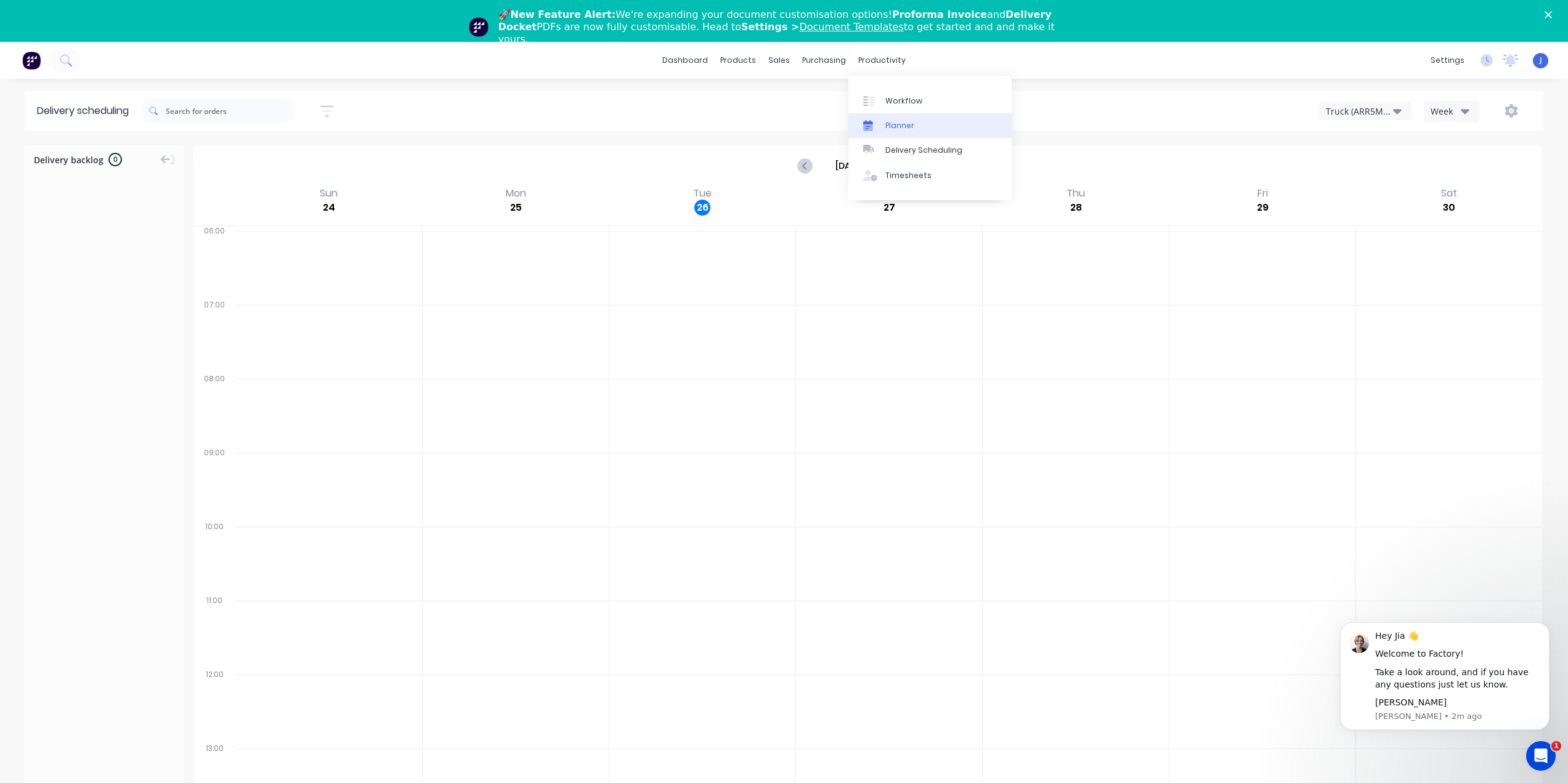
click at [888, 124] on div "Planner" at bounding box center [900, 126] width 29 height 11
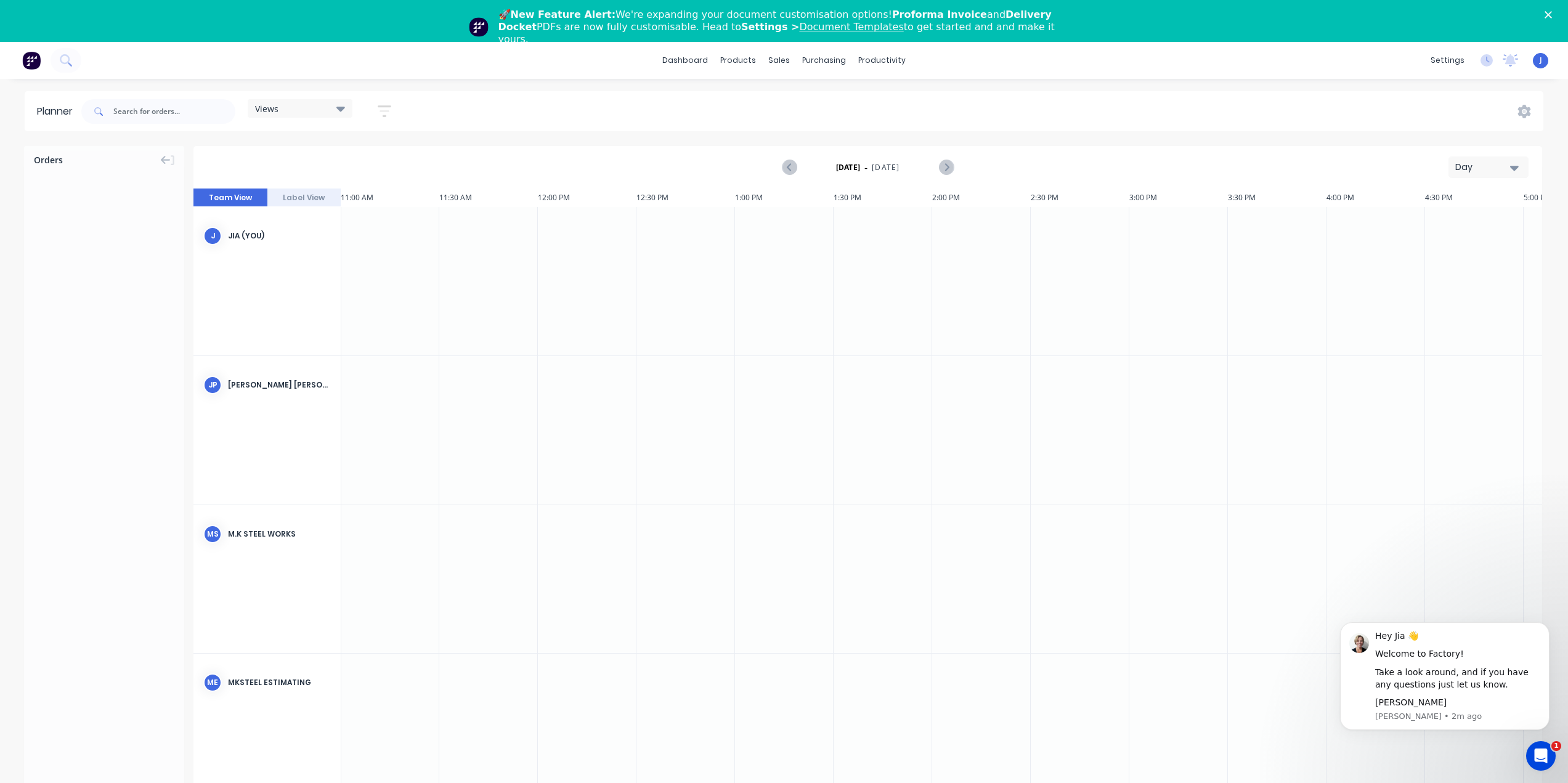
scroll to position [42, 0]
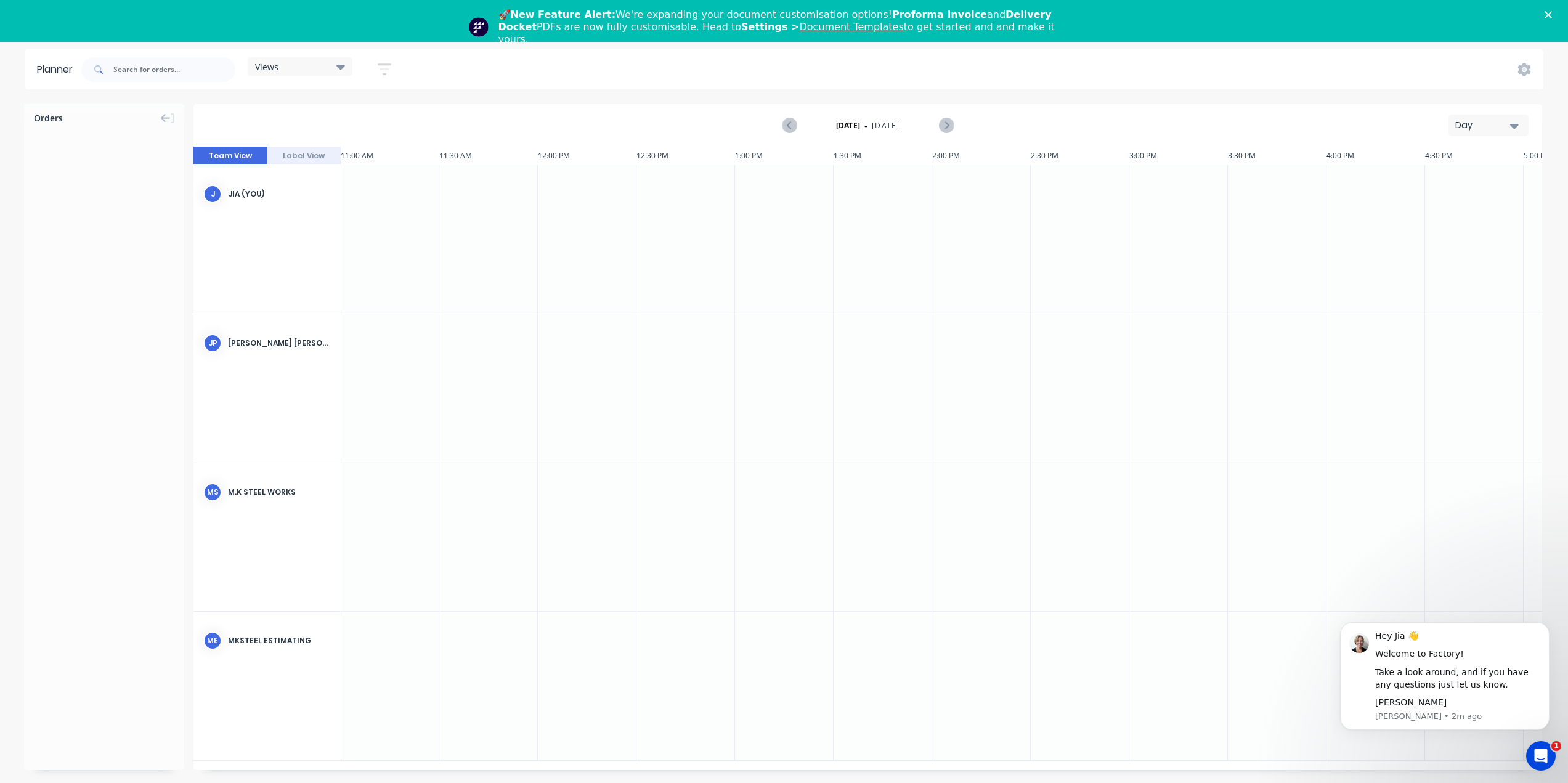
click at [280, 635] on div "MKsteel Estimating" at bounding box center [280, 640] width 103 height 11
click at [256, 189] on div "Jia (You)" at bounding box center [280, 194] width 103 height 11
click at [1539, 67] on div "Views Save new view None (Default) edit Show/Hide users Show/Hide orders Filter…" at bounding box center [810, 70] width 1464 height 37
click at [1529, 67] on icon at bounding box center [1525, 69] width 13 height 13
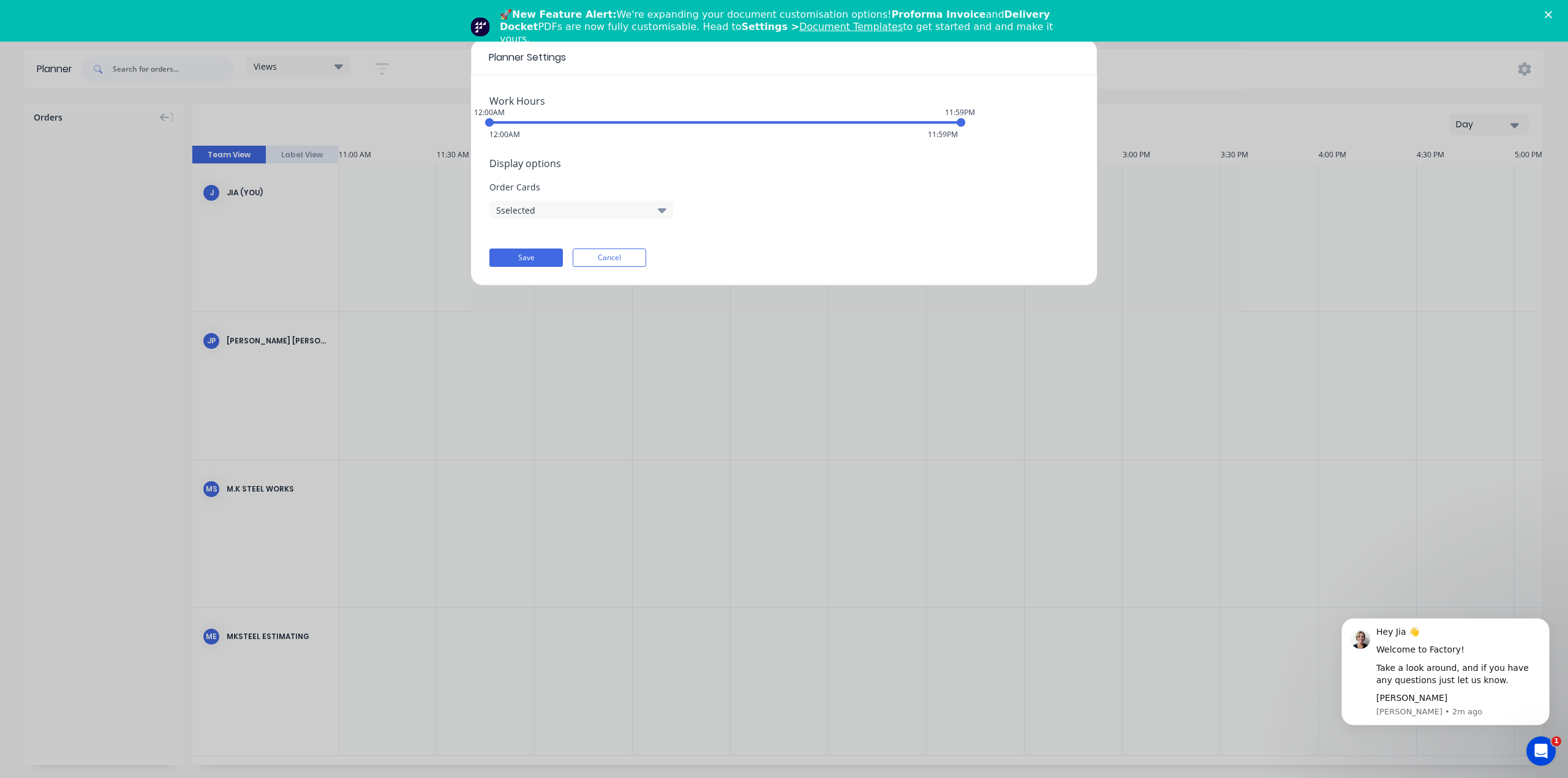
click at [566, 213] on button "5 selected" at bounding box center [581, 210] width 184 height 19
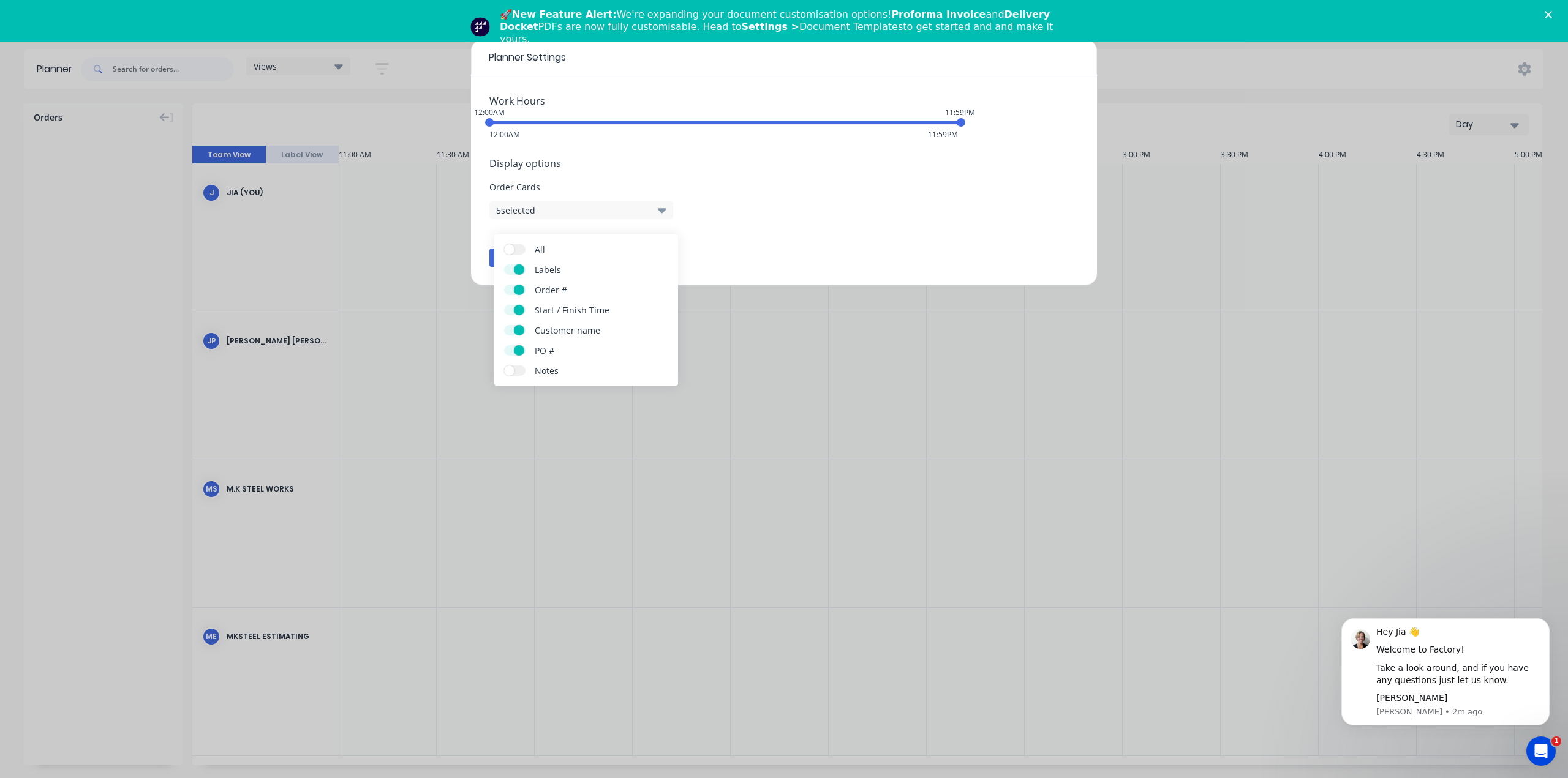
click at [566, 213] on button "5 selected" at bounding box center [581, 210] width 184 height 19
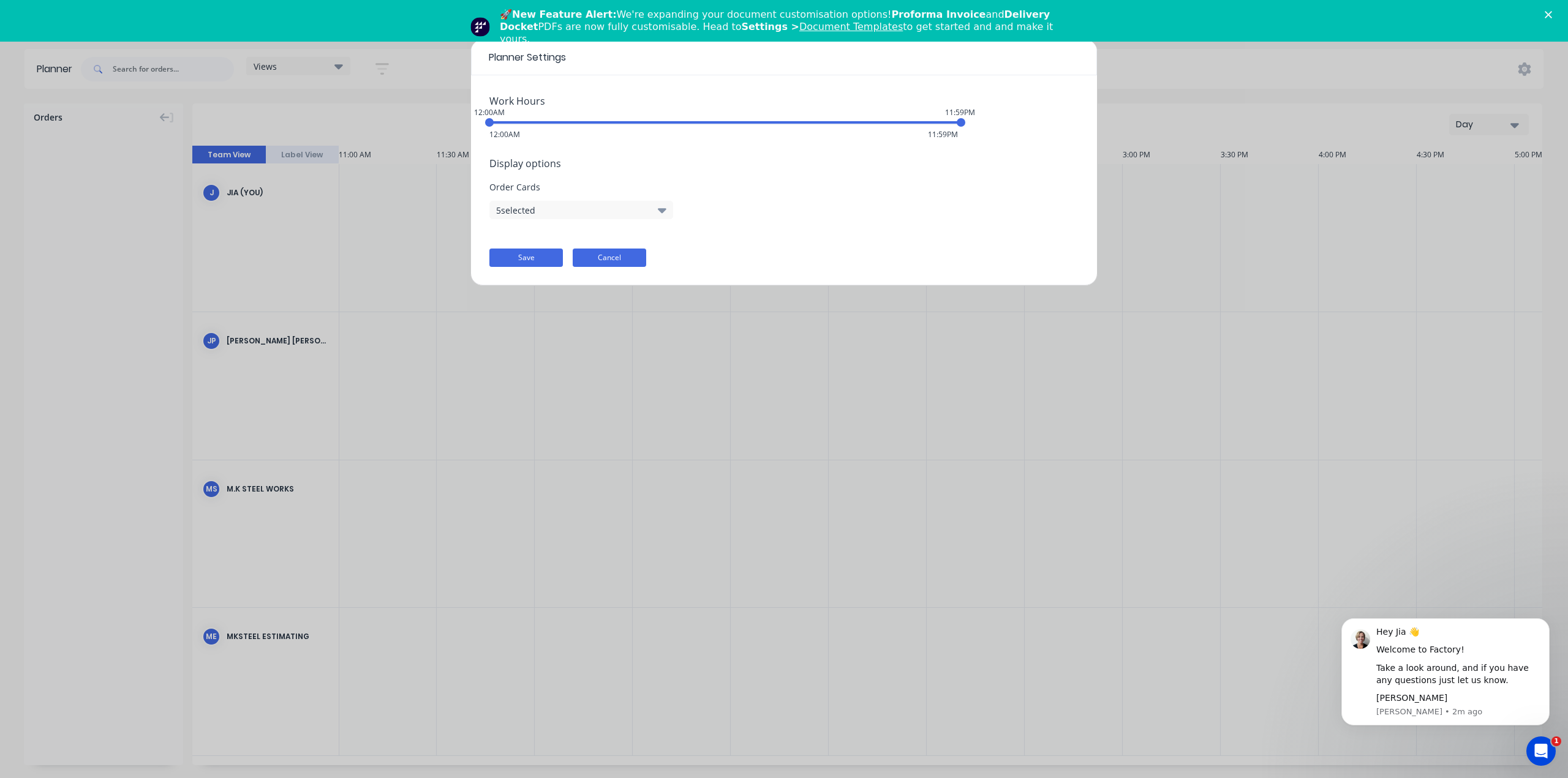
click at [598, 256] on button "Cancel" at bounding box center [609, 258] width 73 height 19
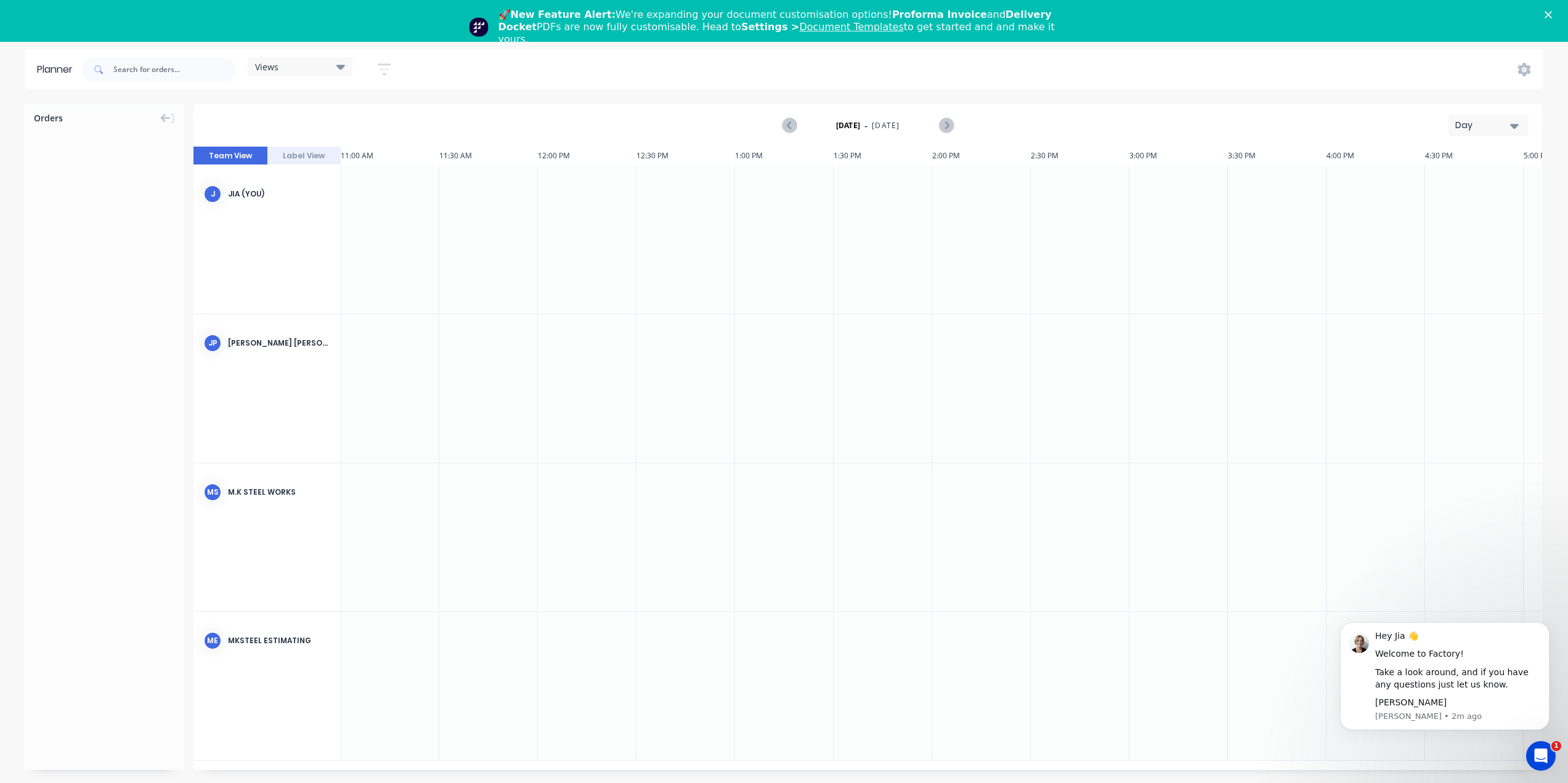
click at [1557, 11] on div "Close" at bounding box center [1551, 15] width 13 height 8
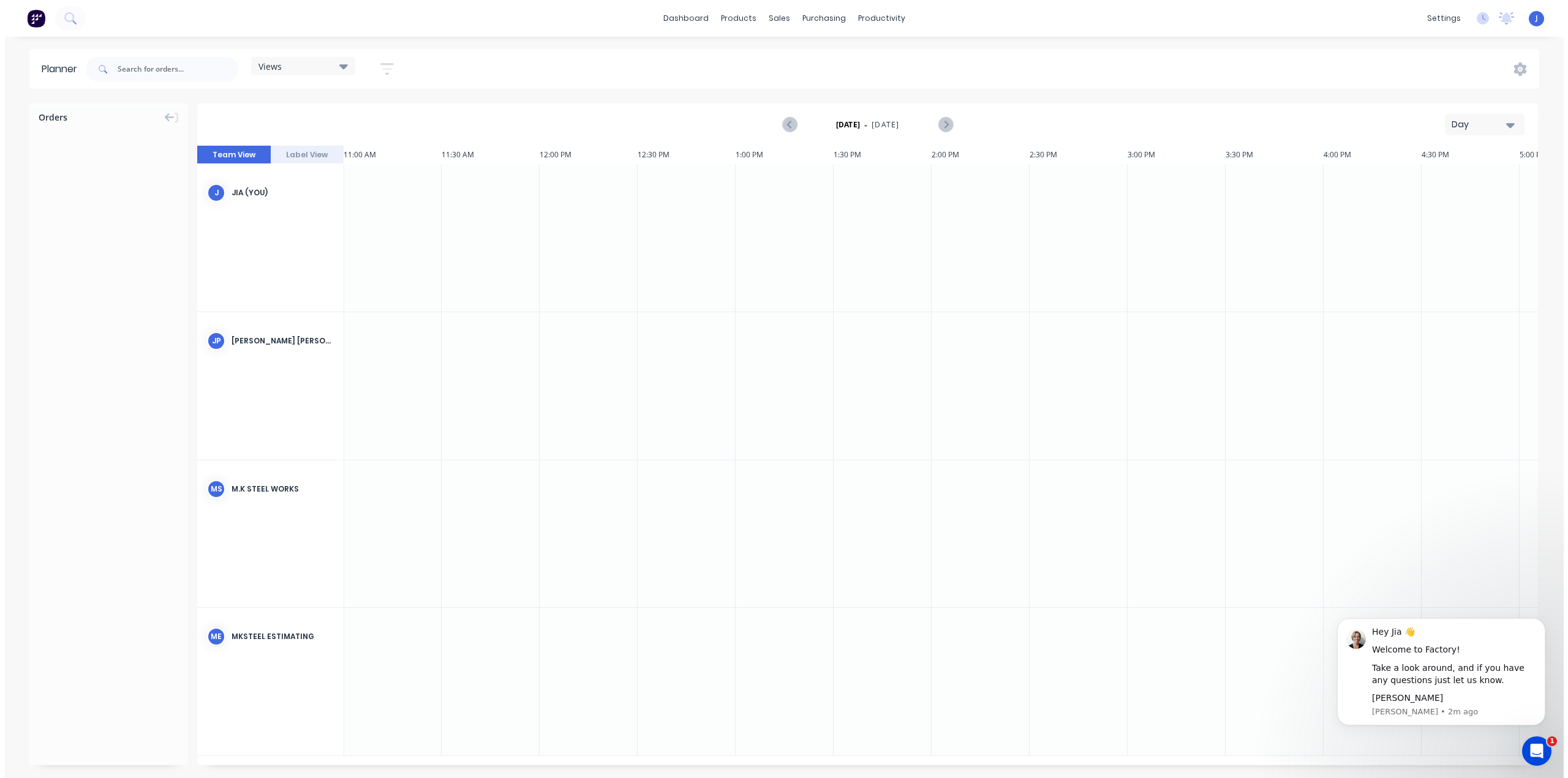
scroll to position [0, 0]
click at [1540, 17] on span "J" at bounding box center [1541, 19] width 3 height 11
click at [1459, 75] on div "Jia" at bounding box center [1461, 73] width 11 height 11
click at [1429, 129] on div "Profile" at bounding box center [1428, 129] width 24 height 11
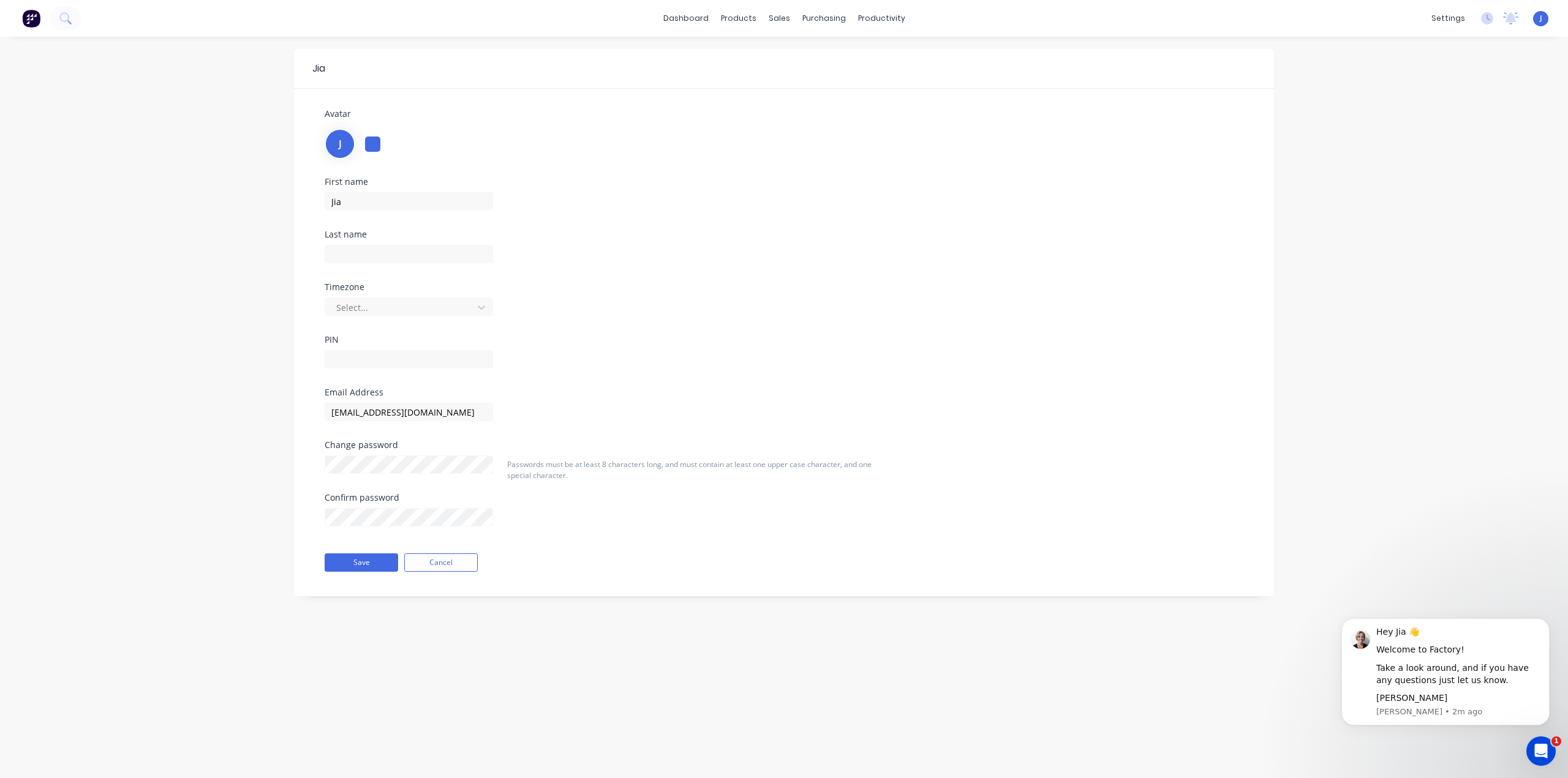
click at [345, 142] on div "J" at bounding box center [339, 144] width 30 height 30
click at [809, 84] on div "Customers" at bounding box center [821, 83] width 44 height 11
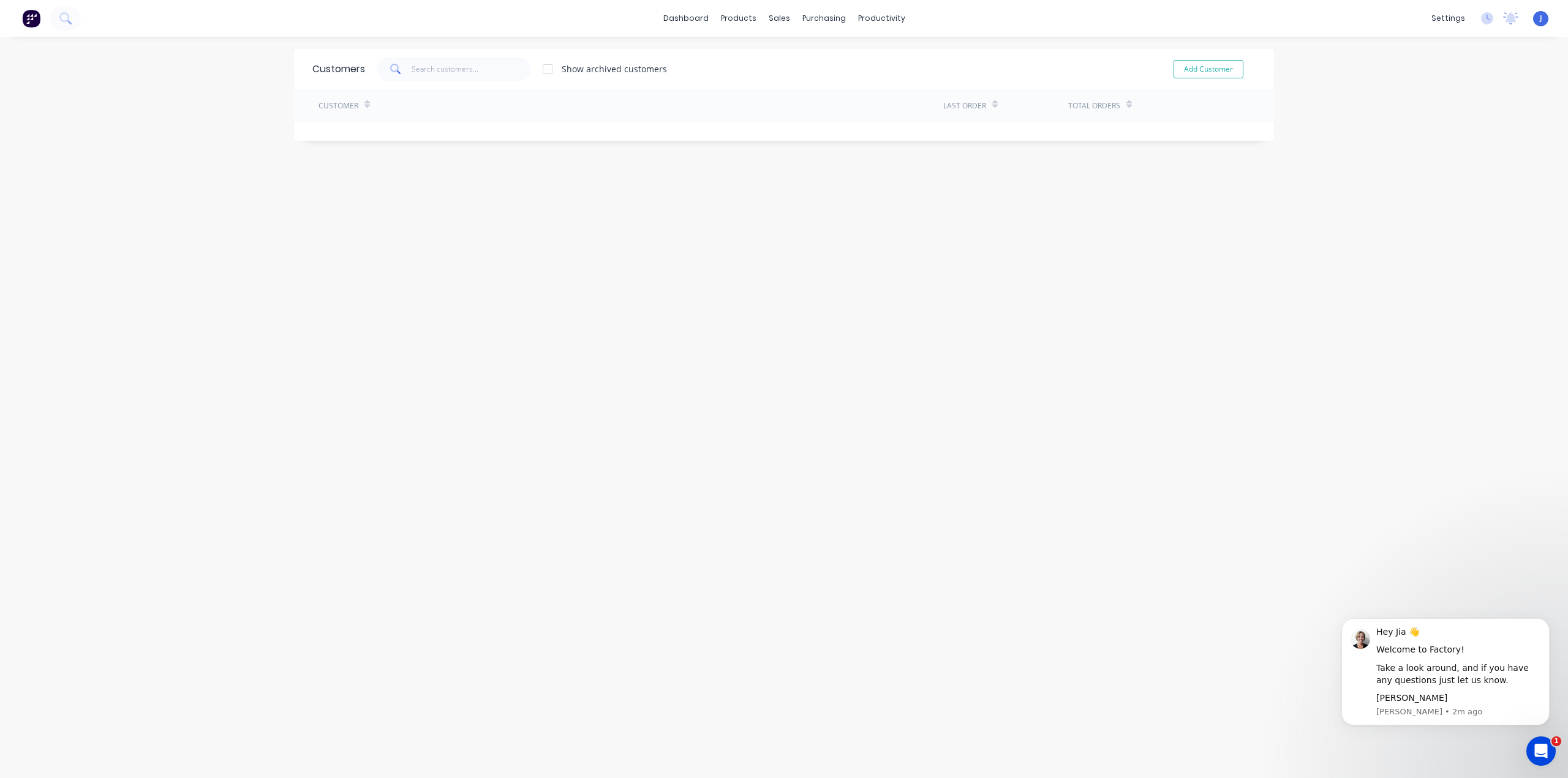
click at [760, 106] on div "Customer" at bounding box center [631, 105] width 624 height 34
click at [393, 110] on div "Customer" at bounding box center [631, 105] width 624 height 34
click at [357, 106] on div "Customer" at bounding box center [344, 105] width 51 height 21
click at [683, 15] on link "dashboard" at bounding box center [685, 18] width 57 height 19
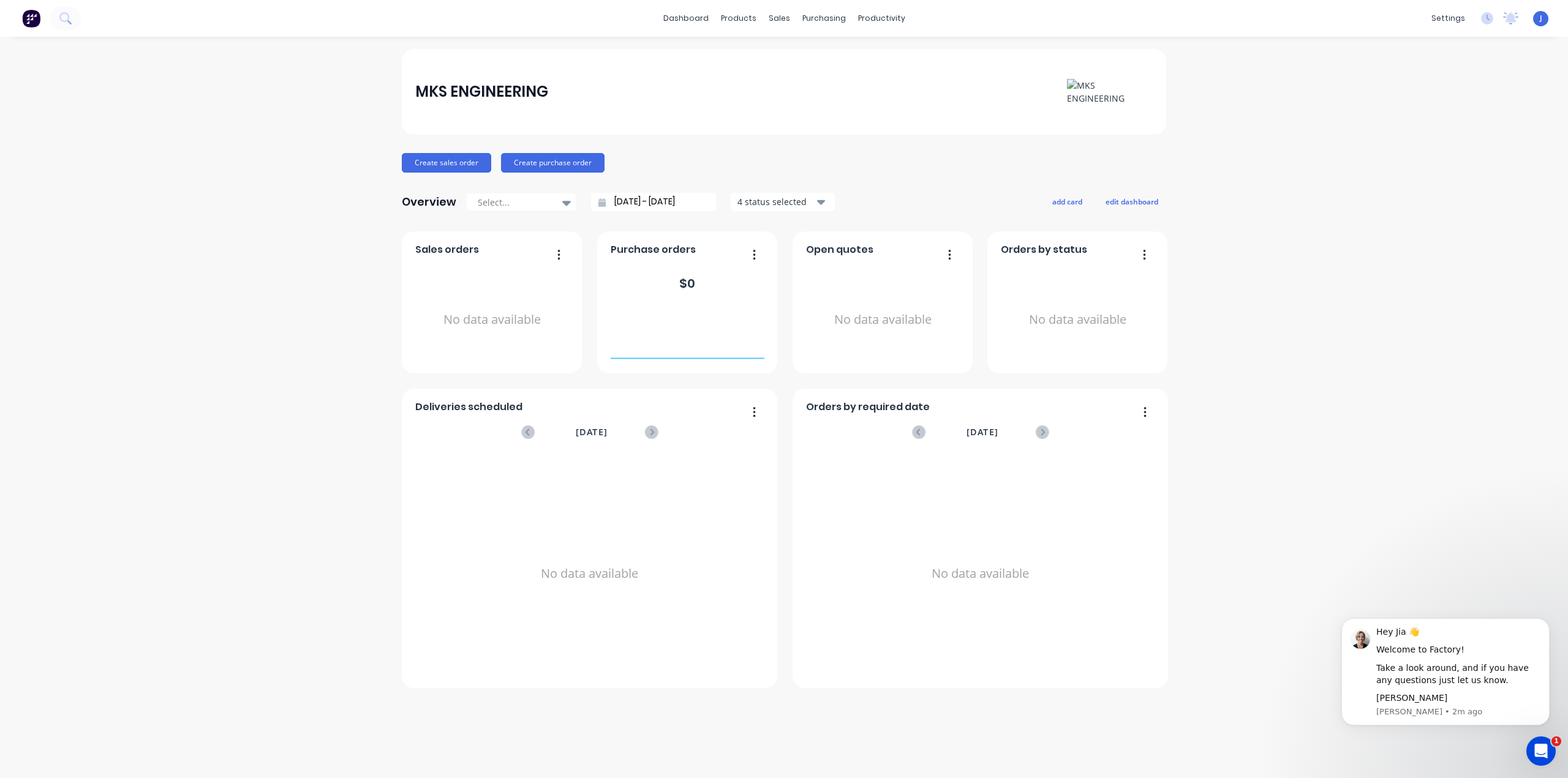
click at [1084, 94] on img at bounding box center [1110, 91] width 86 height 26
click at [452, 165] on button "Create sales order" at bounding box center [446, 162] width 89 height 19
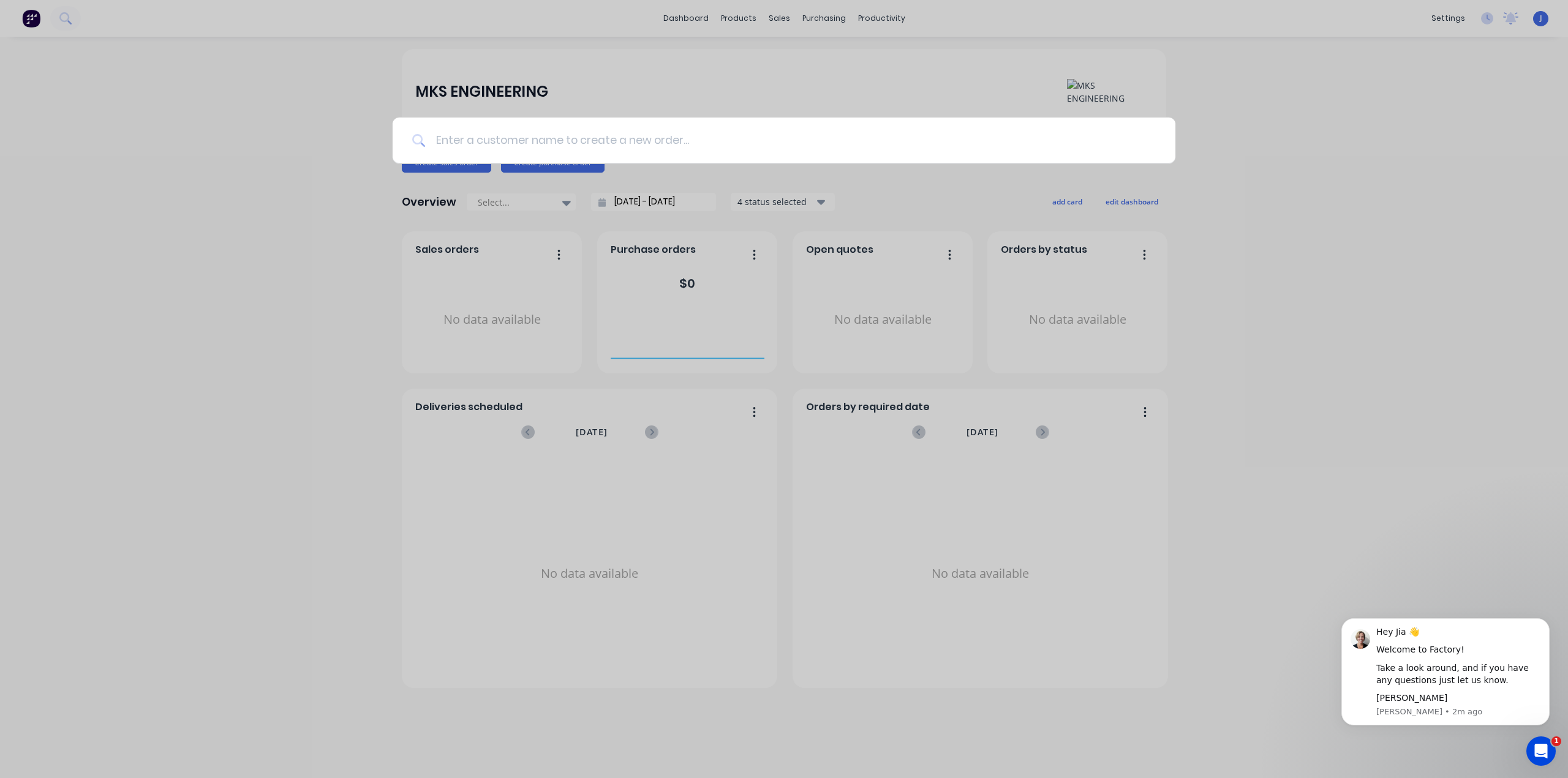
click at [549, 146] on input at bounding box center [791, 140] width 730 height 46
click at [410, 142] on div at bounding box center [784, 140] width 783 height 46
click at [447, 131] on input at bounding box center [791, 140] width 730 height 46
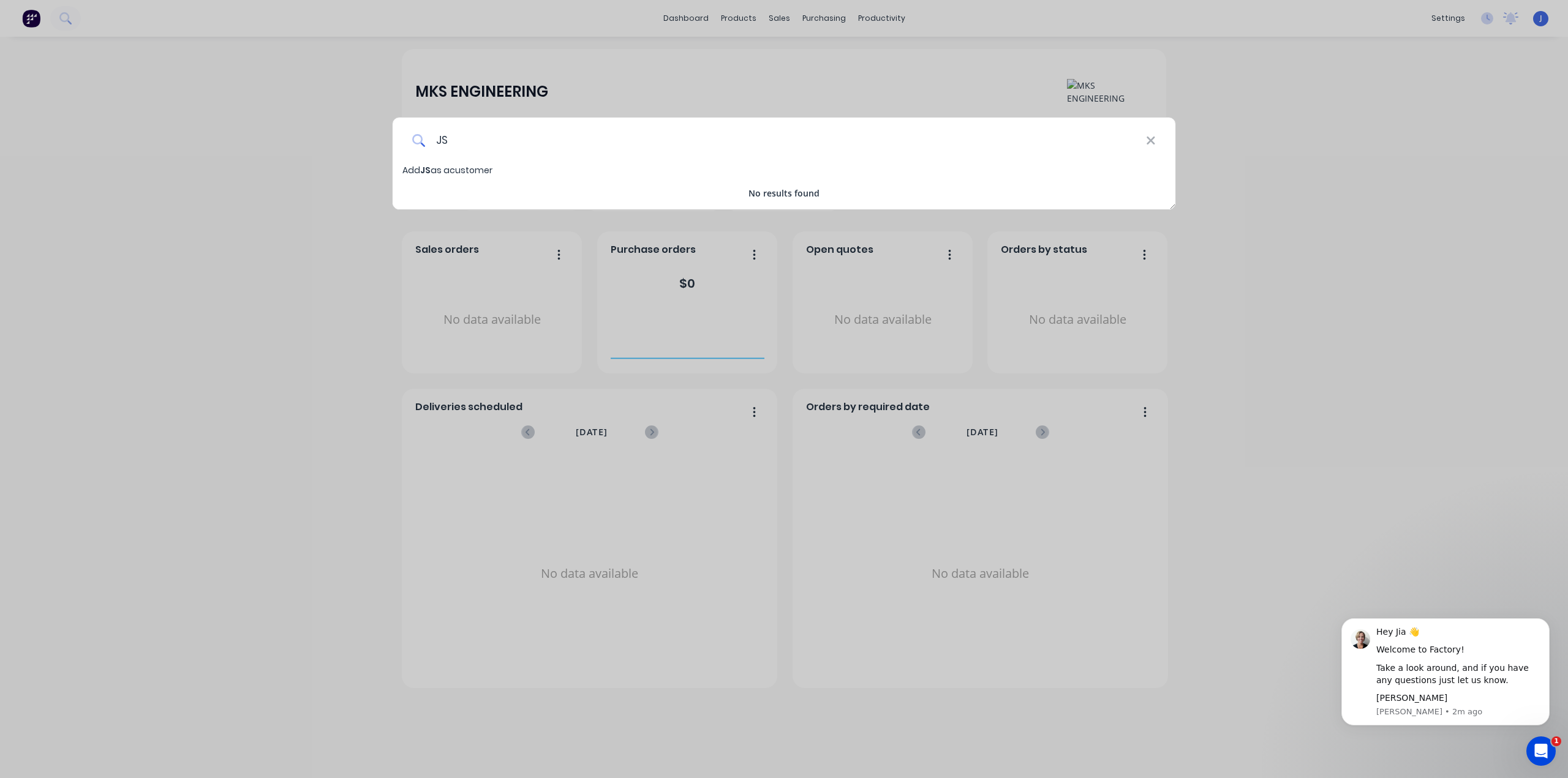
type input "J"
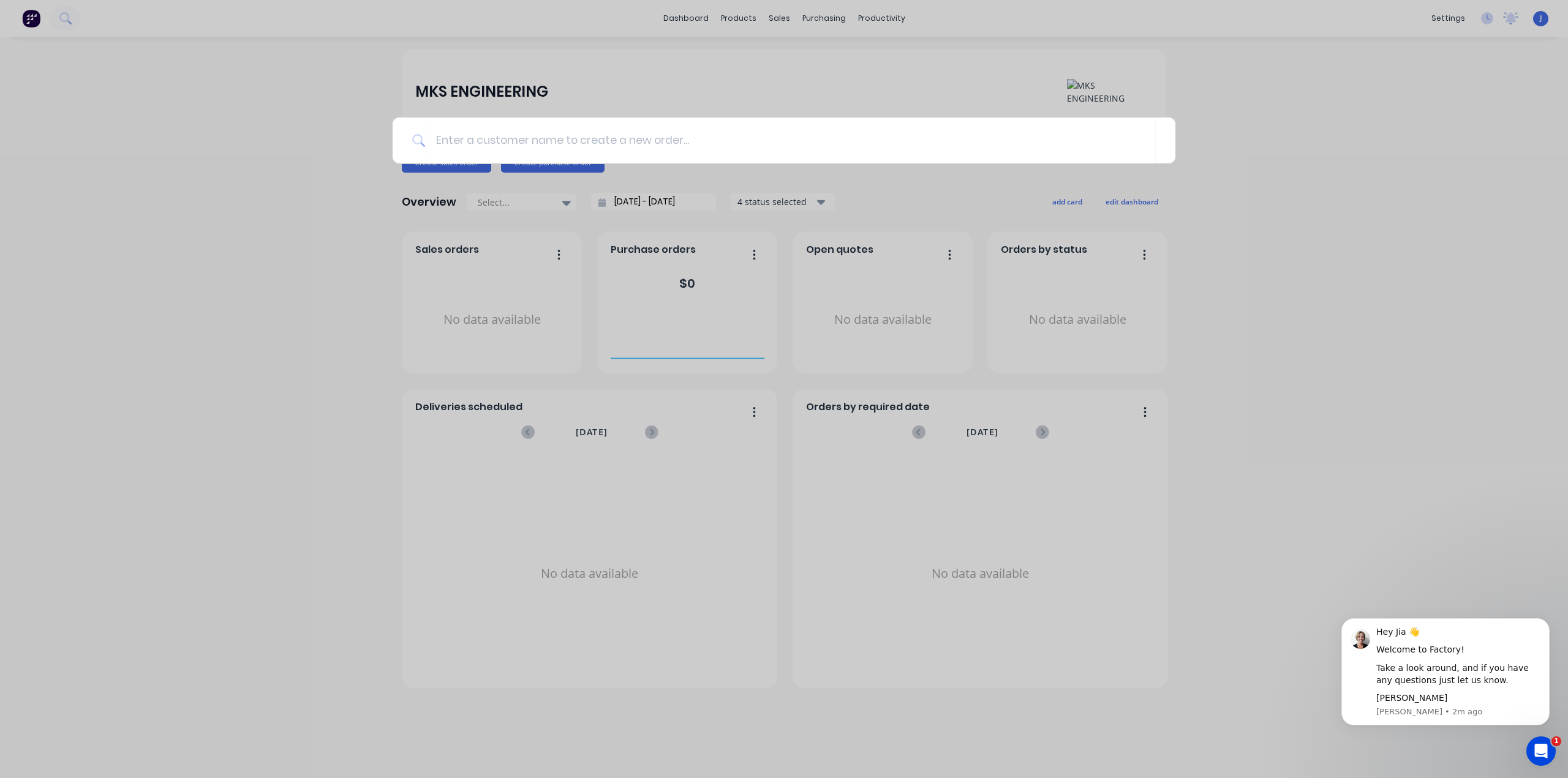
click at [630, 84] on div at bounding box center [784, 389] width 1568 height 778
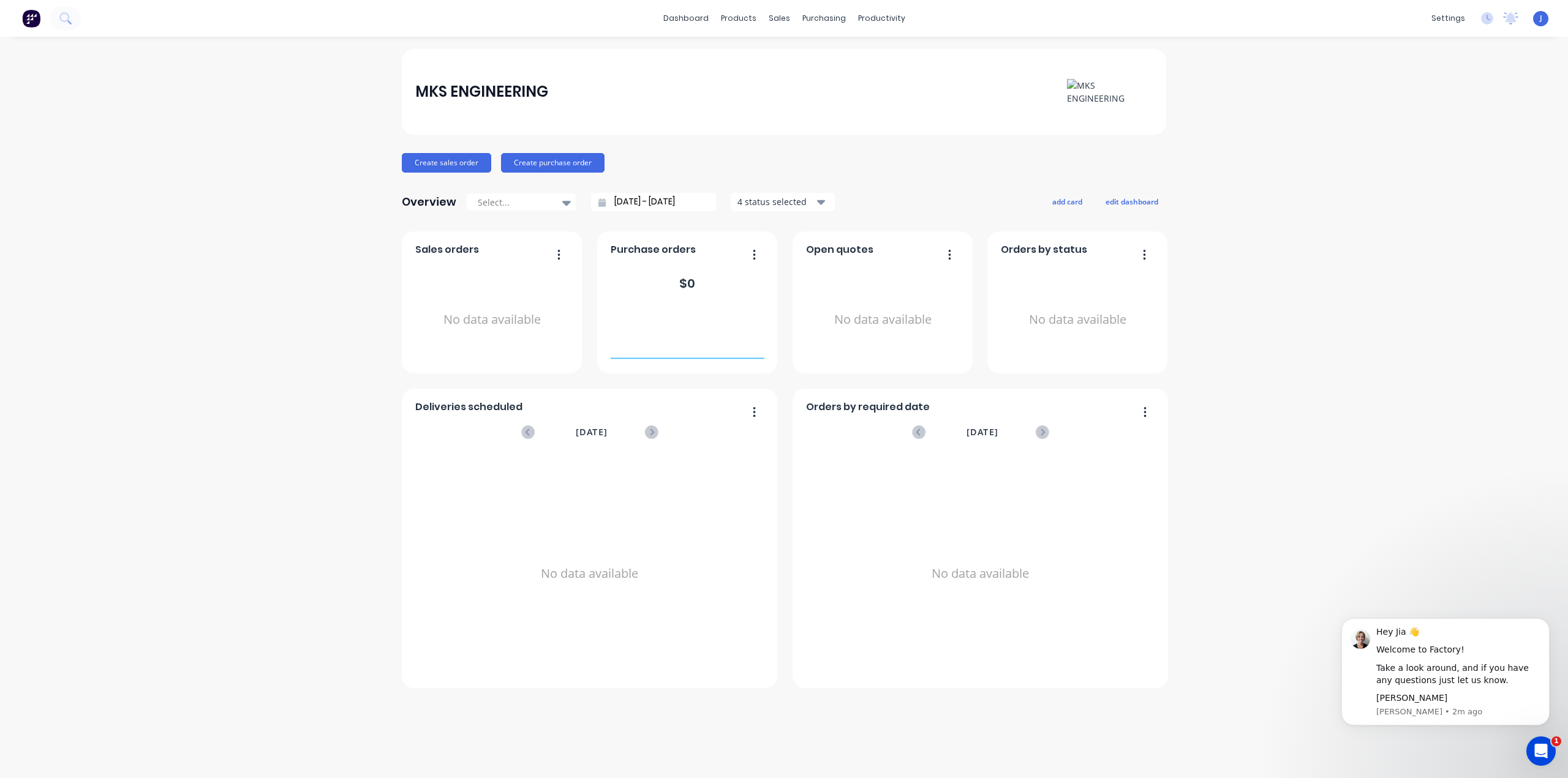
click at [1089, 88] on img at bounding box center [1110, 91] width 86 height 26
click at [655, 431] on icon at bounding box center [651, 432] width 13 height 13
click at [654, 431] on icon at bounding box center [651, 432] width 13 height 13
click at [1545, 19] on div "J MKS ENGINEERING Jia Administrator Profile Sign out" at bounding box center [1540, 19] width 15 height 15
click at [1453, 19] on div "settings" at bounding box center [1448, 18] width 46 height 19
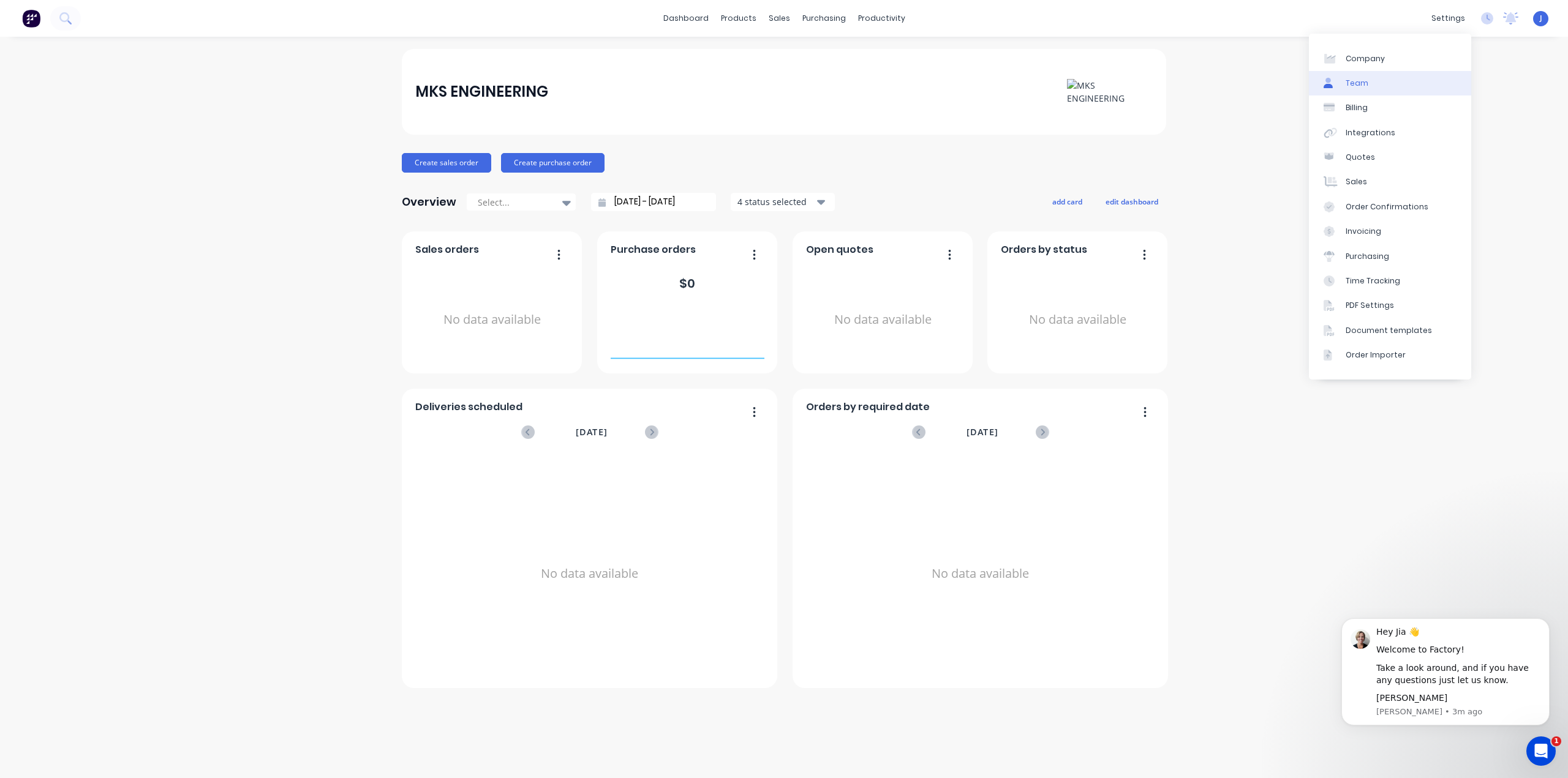
click at [1357, 80] on div "Team" at bounding box center [1356, 83] width 23 height 11
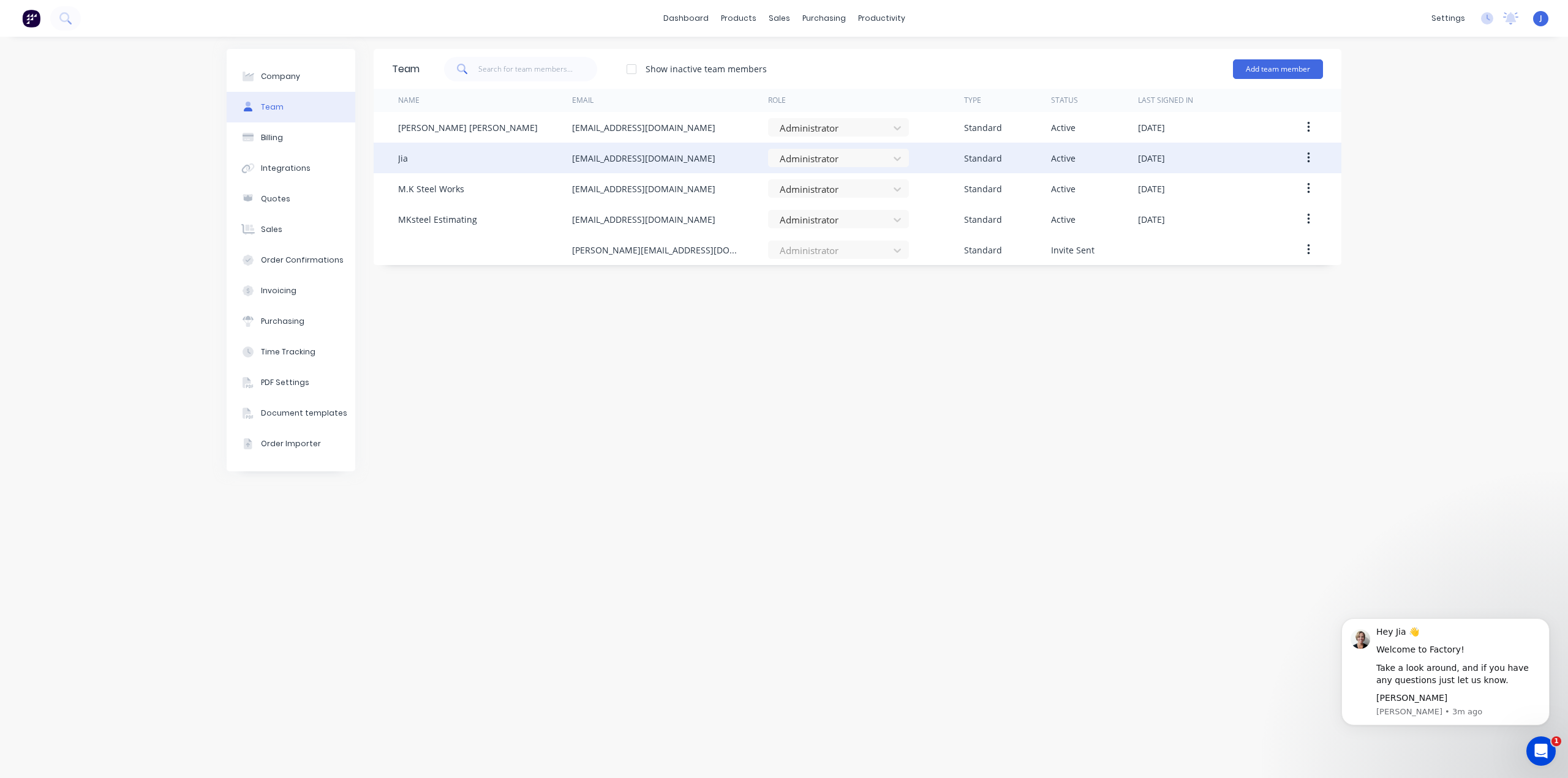
click at [386, 158] on div "Jia [EMAIL_ADDRESS][DOMAIN_NAME] Administrator Standard Active [DATE]" at bounding box center [857, 158] width 968 height 30
click at [1311, 162] on button "button" at bounding box center [1309, 158] width 29 height 22
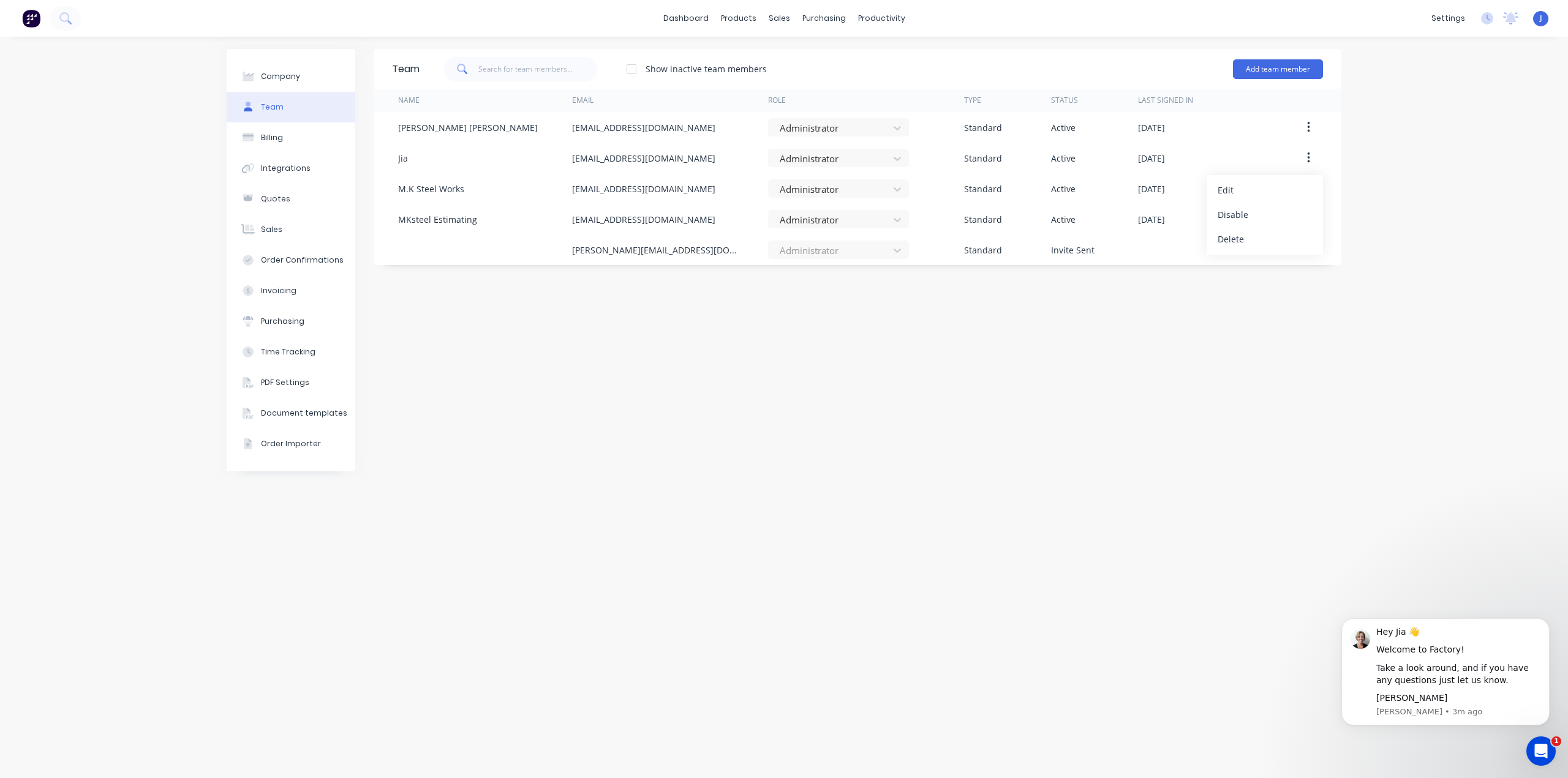
click at [890, 310] on div "Team Show inactive team members Add team member Name Email Role Type Status Las…" at bounding box center [857, 407] width 968 height 717
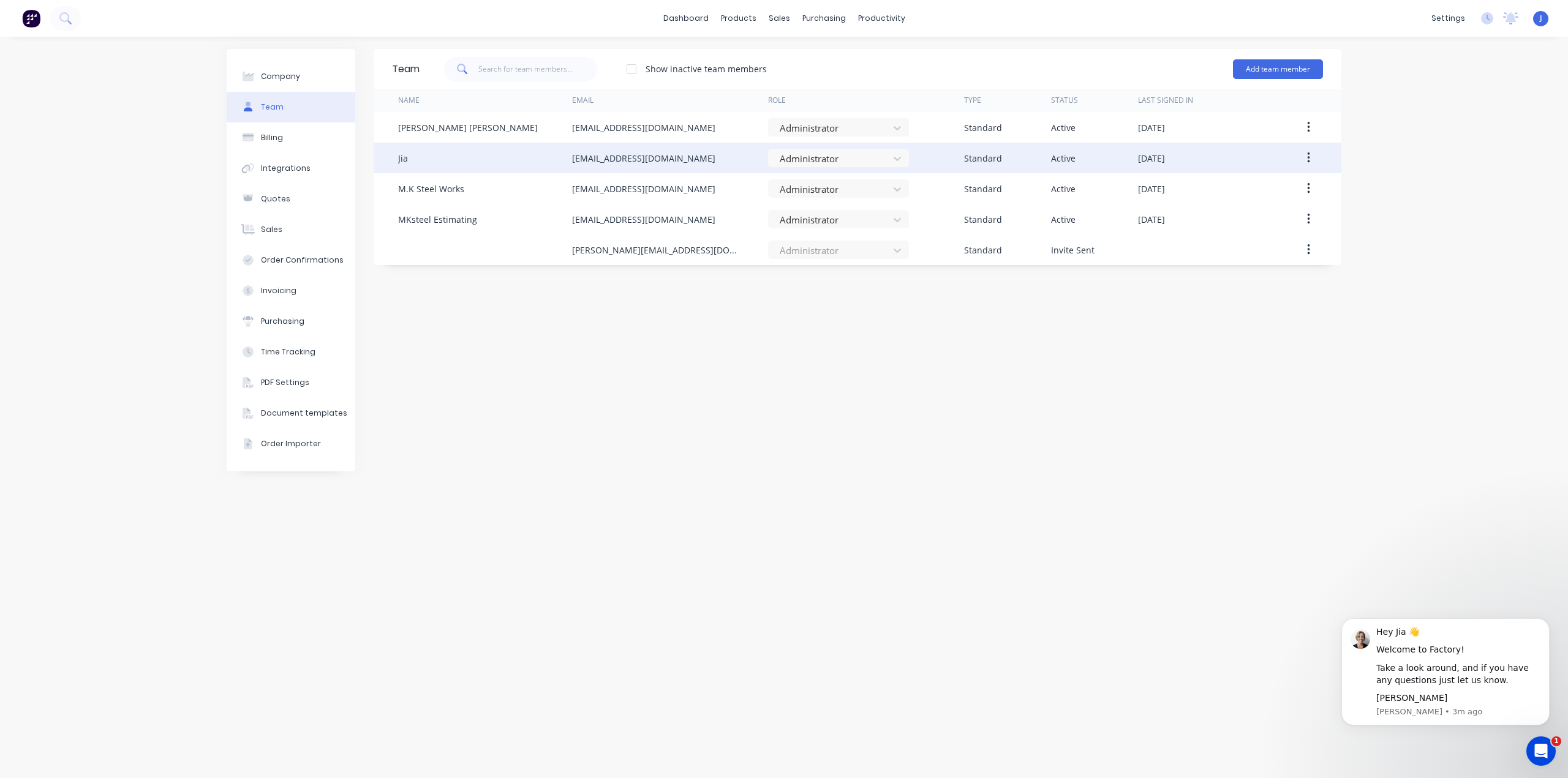
click at [410, 149] on div "Jia" at bounding box center [485, 158] width 174 height 30
click at [829, 151] on div at bounding box center [830, 159] width 104 height 15
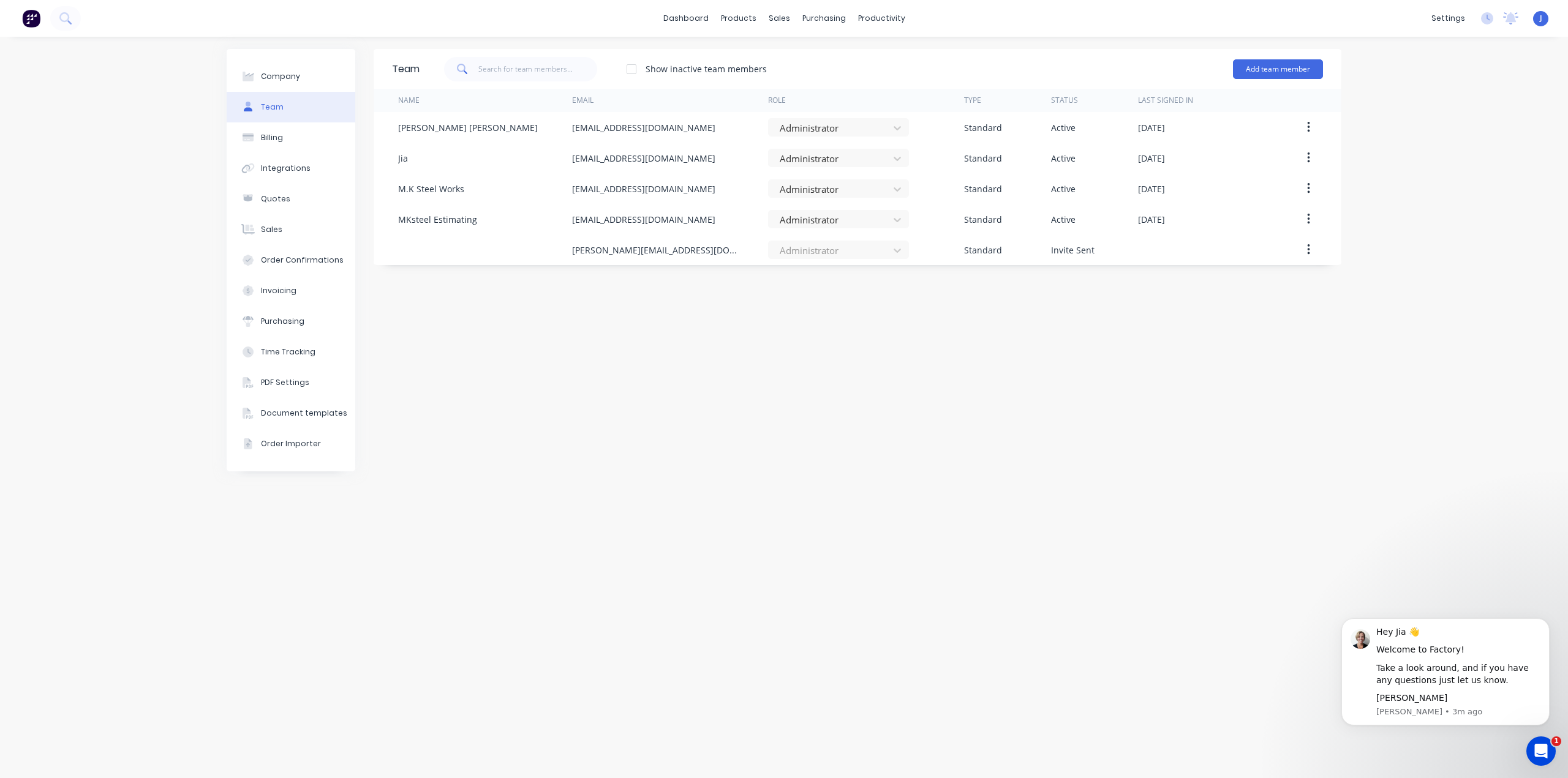
click at [632, 323] on div "Team Show inactive team members Add team member Name Email Role Type Status Las…" at bounding box center [857, 407] width 968 height 717
click at [302, 131] on button "Billing" at bounding box center [291, 137] width 129 height 30
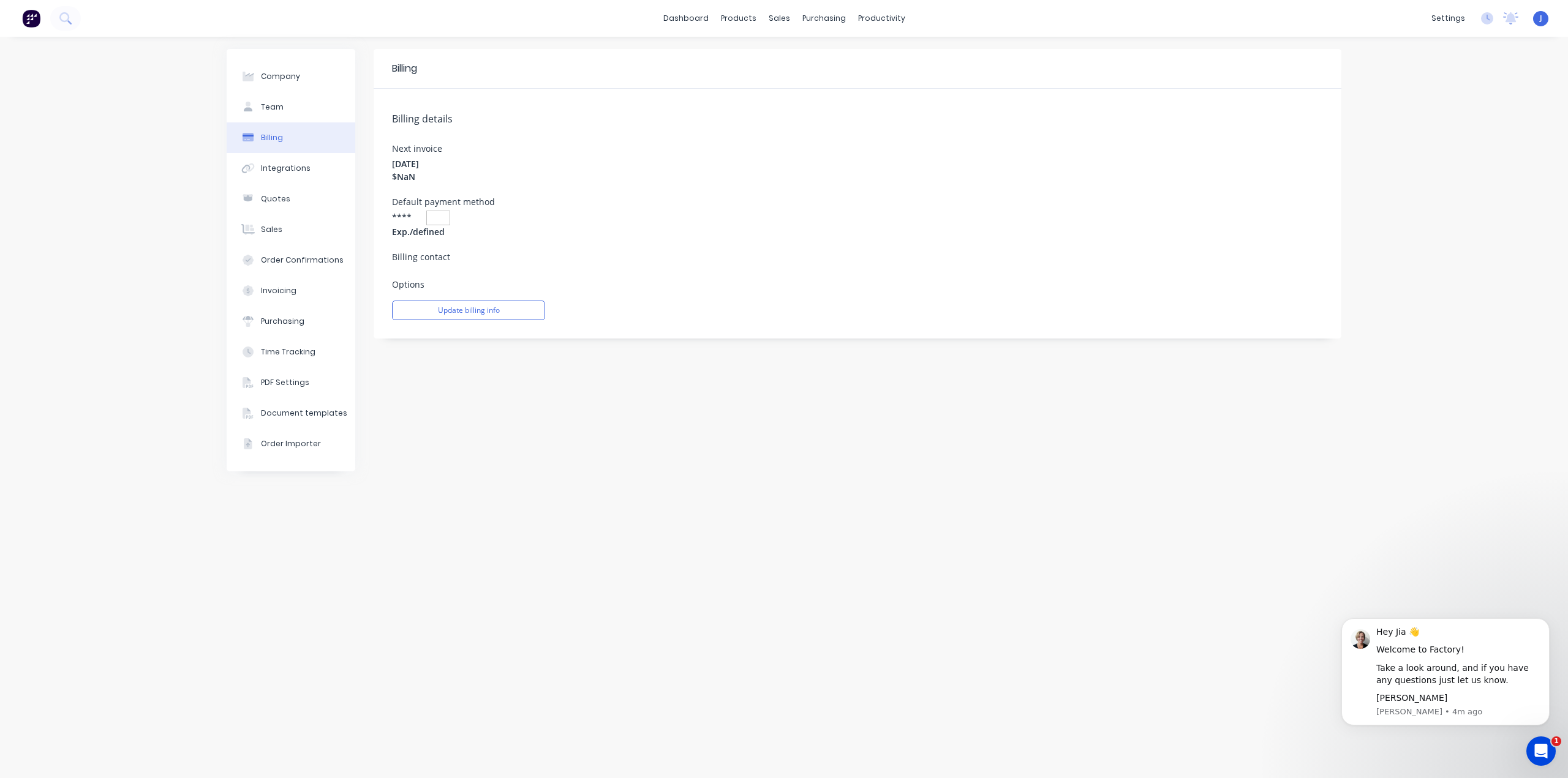
drag, startPoint x: 302, startPoint y: 131, endPoint x: 215, endPoint y: 141, distance: 87.6
click at [214, 141] on div "Company Team Billing Integrations Quotes Sales Order Confirmations Invoicing Pu…" at bounding box center [784, 407] width 1568 height 741
click at [310, 169] on button "Integrations" at bounding box center [291, 168] width 129 height 30
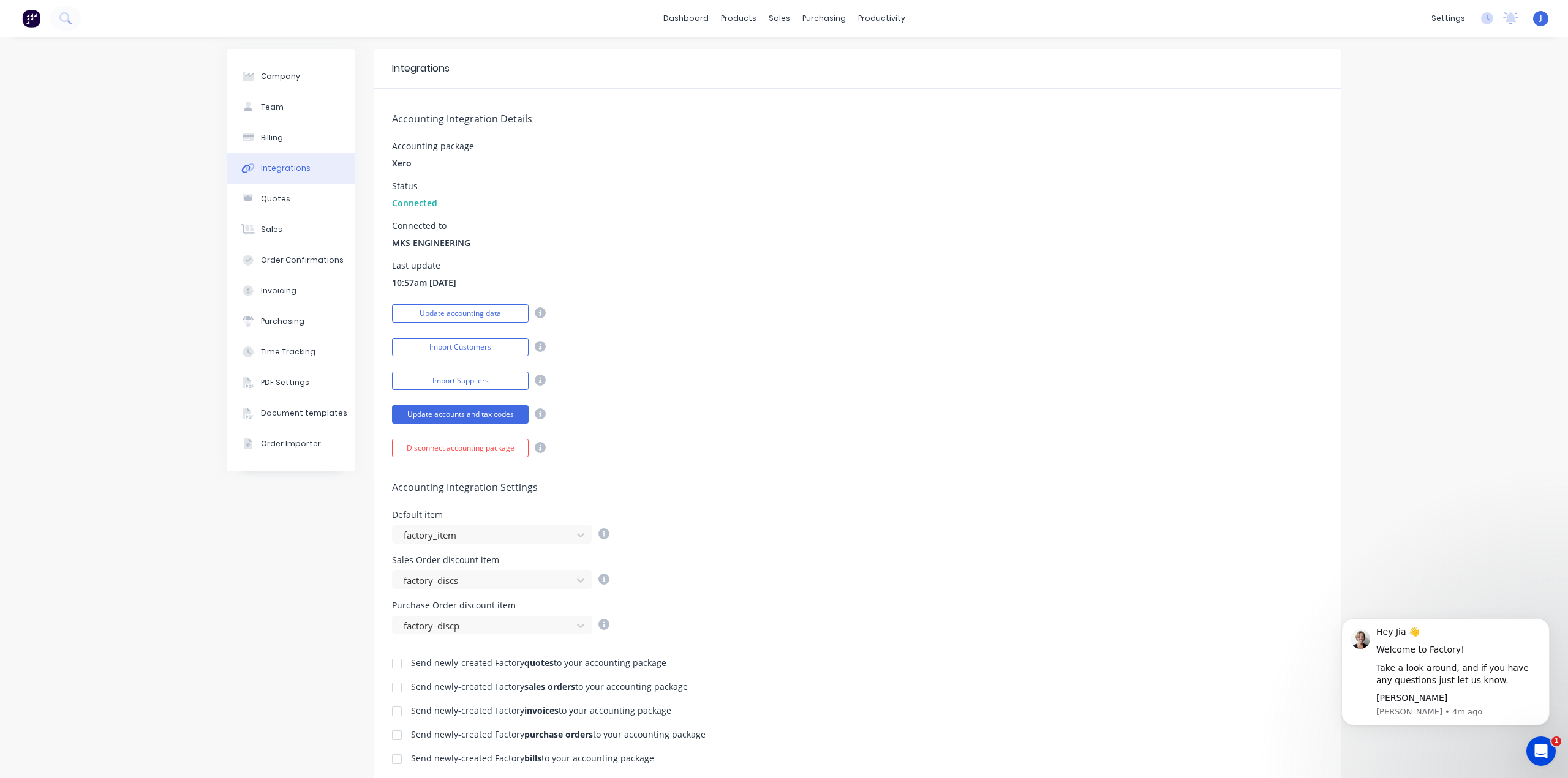
click at [536, 314] on icon at bounding box center [540, 313] width 11 height 11
click at [537, 347] on icon at bounding box center [540, 346] width 11 height 11
click at [548, 311] on div "Update accounting data" at bounding box center [857, 312] width 931 height 21
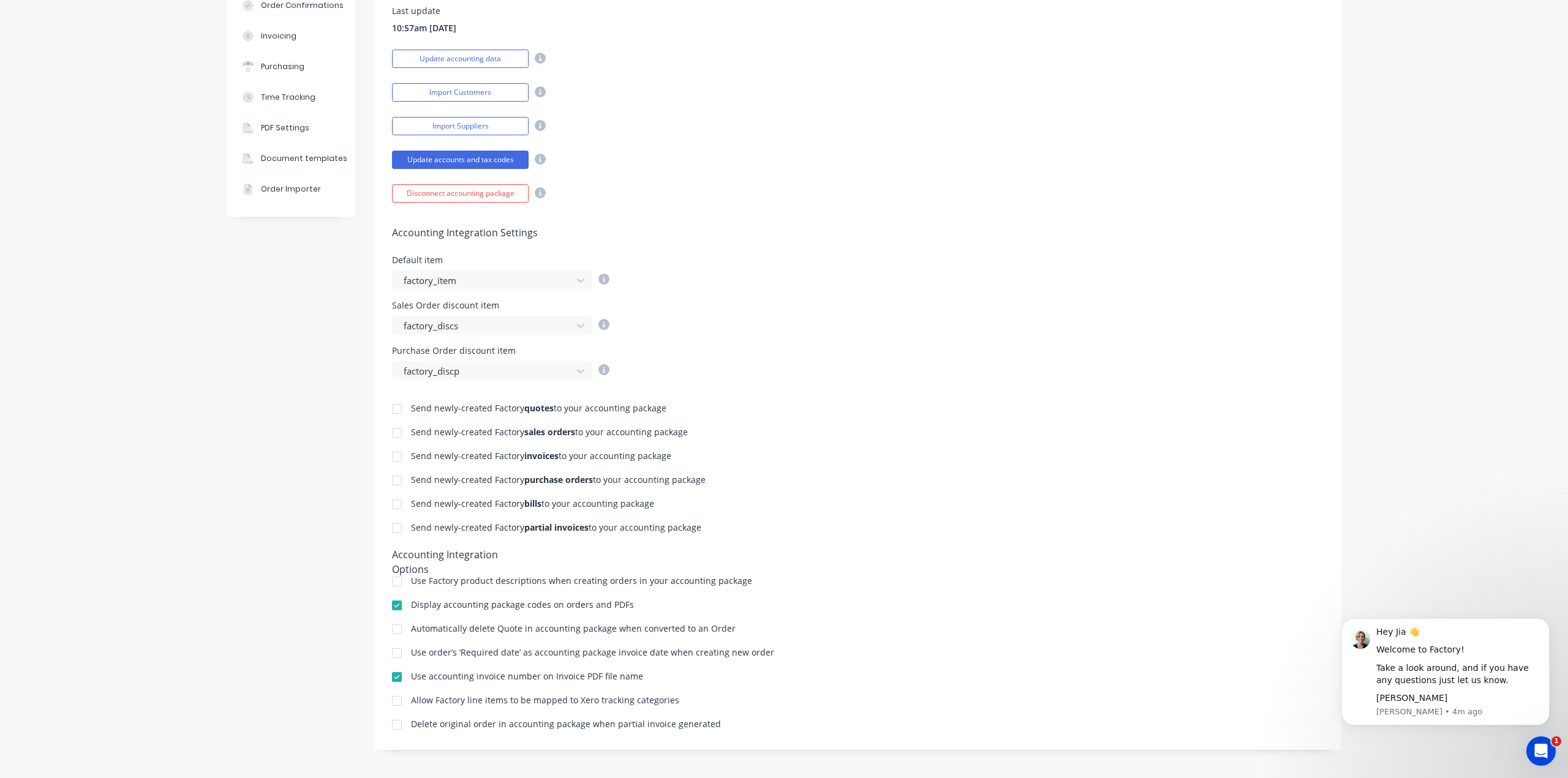
scroll to position [257, 0]
drag, startPoint x: 537, startPoint y: 309, endPoint x: 825, endPoint y: 281, distance: 289.4
click at [825, 281] on div "Default item factory_item" at bounding box center [857, 270] width 931 height 33
click at [576, 276] on icon at bounding box center [581, 278] width 12 height 12
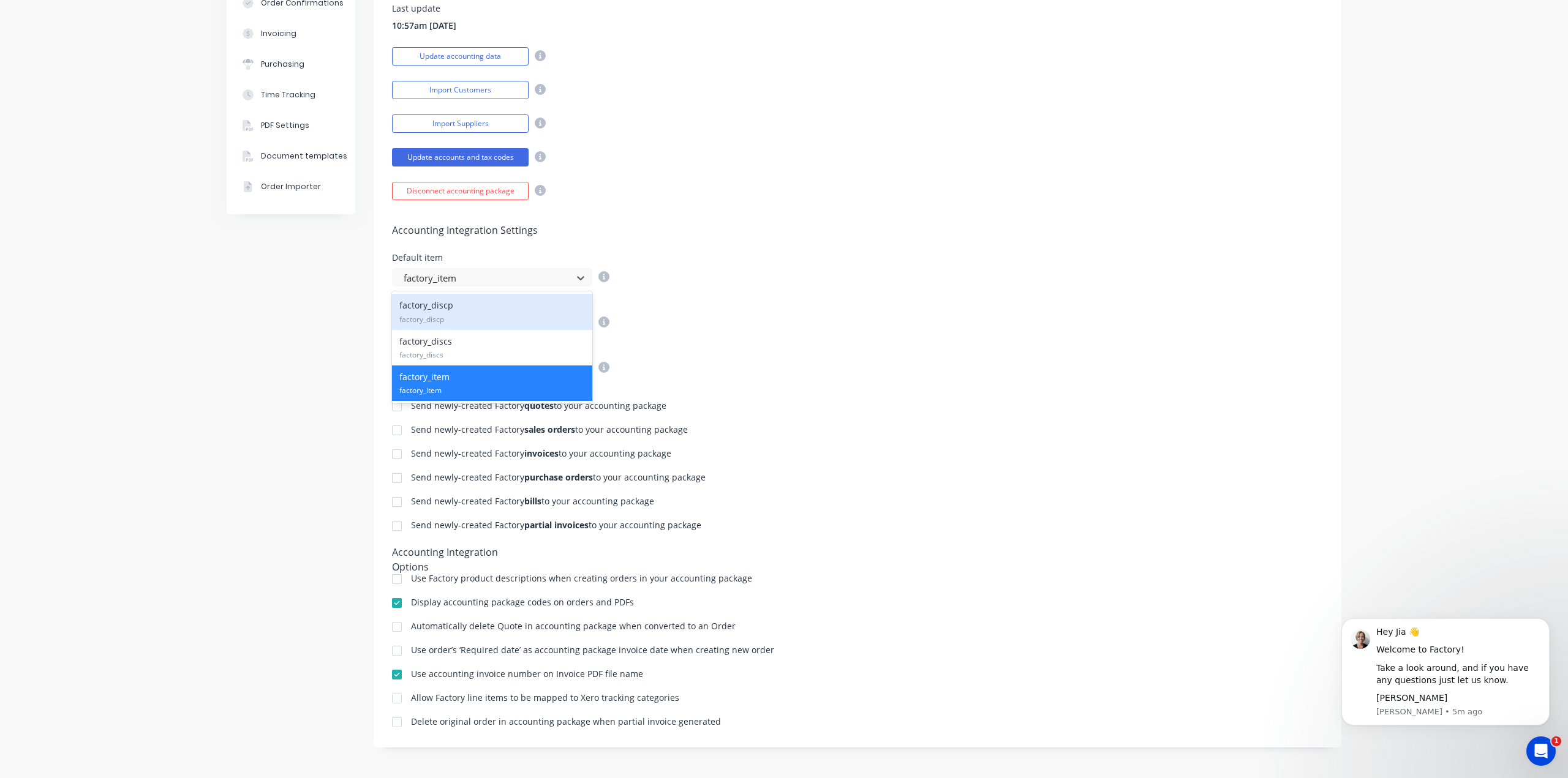
click at [627, 245] on div "Accounting Integration Settings Default item 3 results available. Use Up and Do…" at bounding box center [857, 289] width 968 height 177
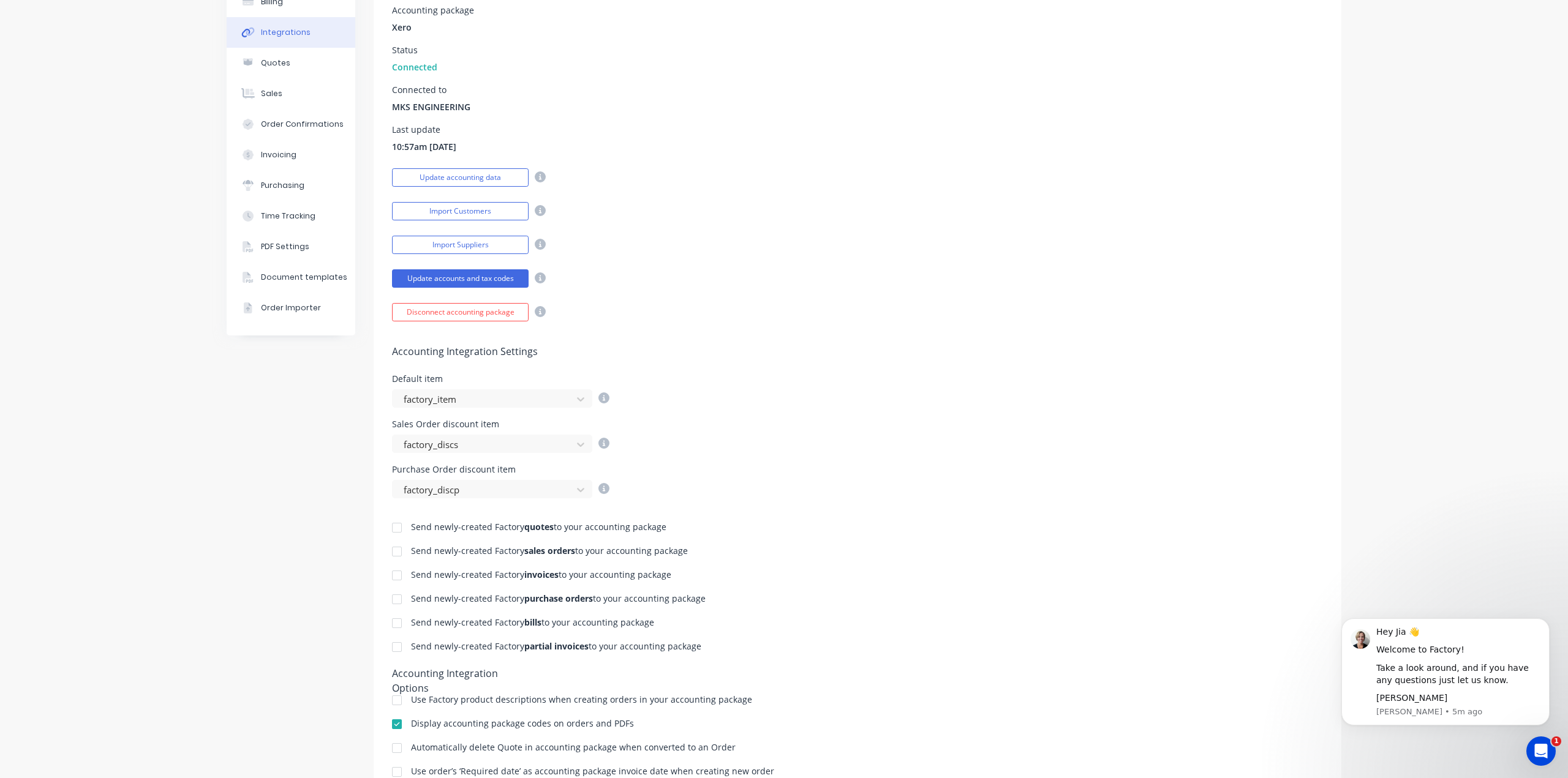
scroll to position [135, 0]
click at [634, 244] on div "Import Suppliers" at bounding box center [857, 244] width 931 height 21
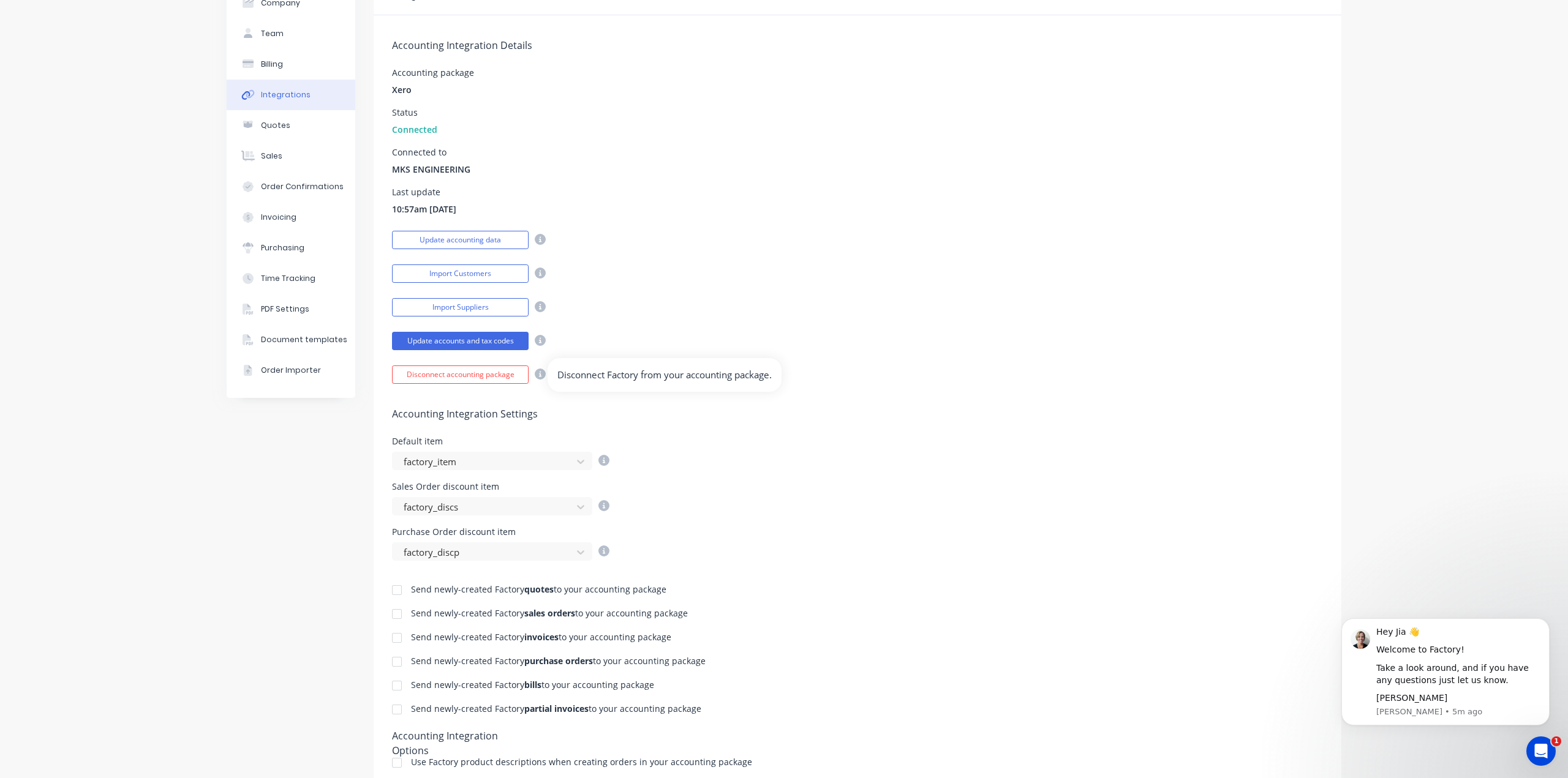
click at [539, 376] on icon at bounding box center [540, 374] width 11 height 11
click at [588, 361] on div "Accounting Integration Details Accounting package Xero Status Connected Connect…" at bounding box center [857, 199] width 968 height 368
click at [581, 399] on div "Accounting Integration Settings Default item factory_item Sales Order discount …" at bounding box center [857, 472] width 968 height 177
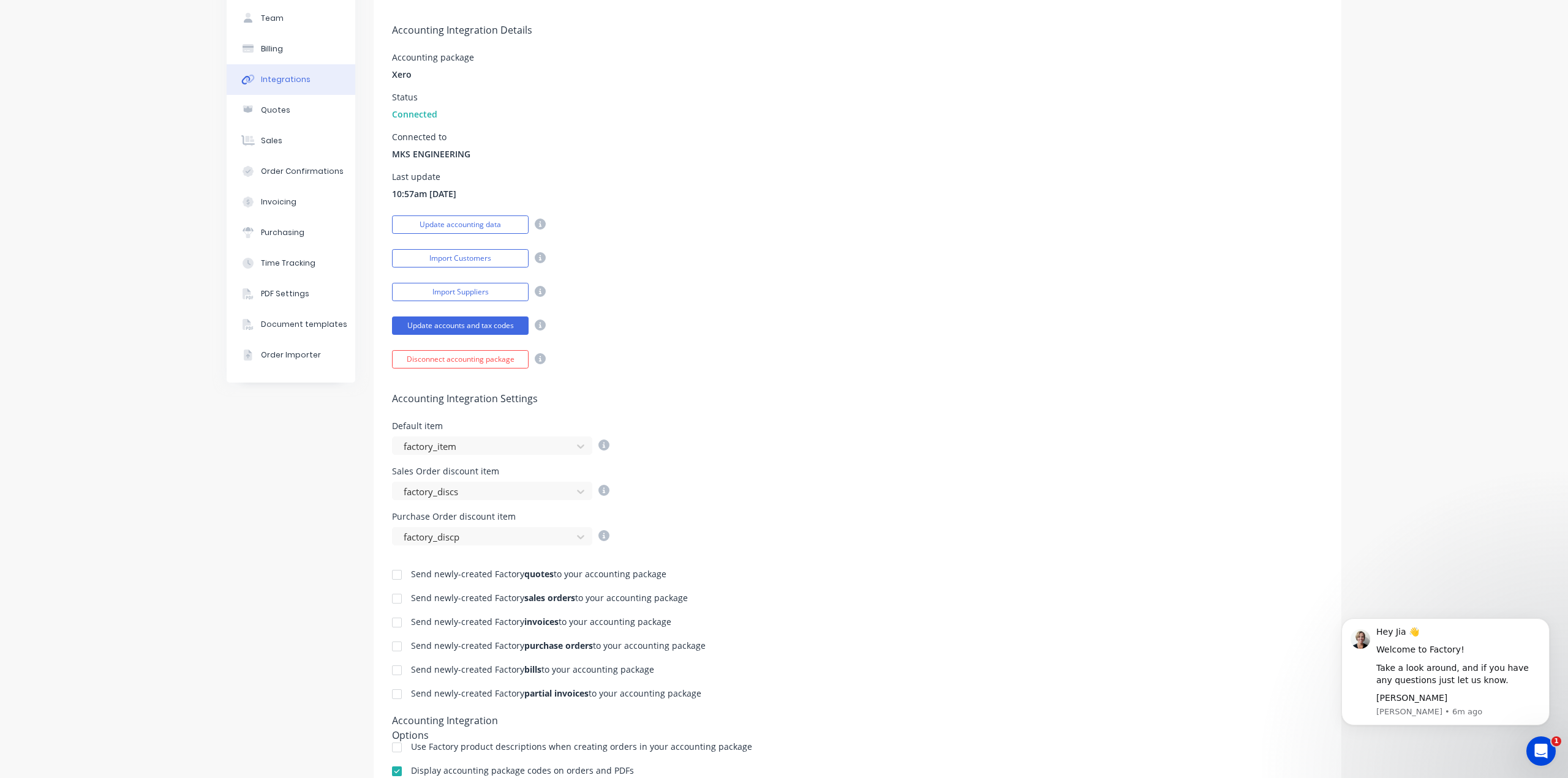
scroll to position [0, 0]
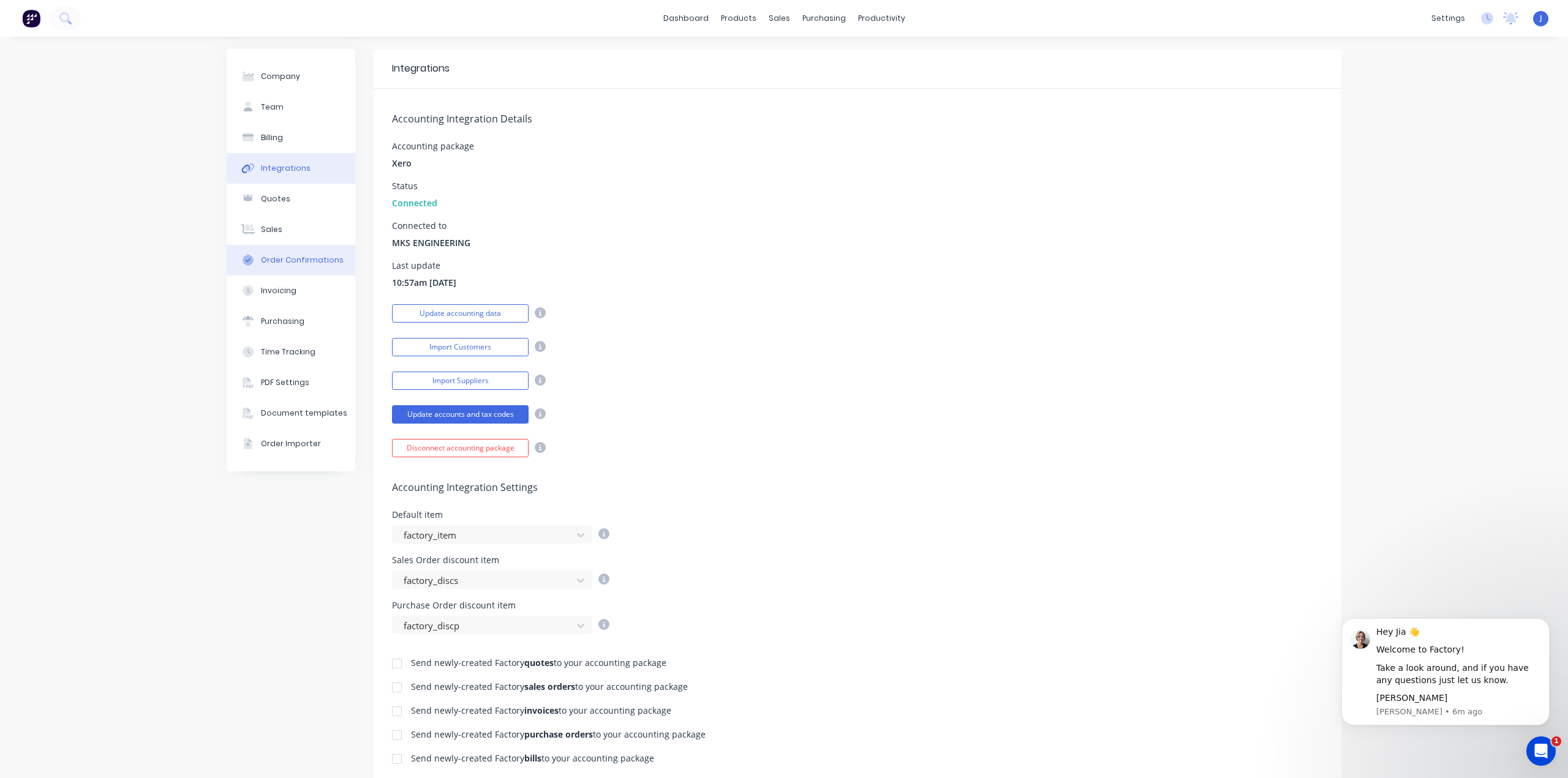
click at [285, 256] on div "Order Confirmations" at bounding box center [302, 260] width 83 height 11
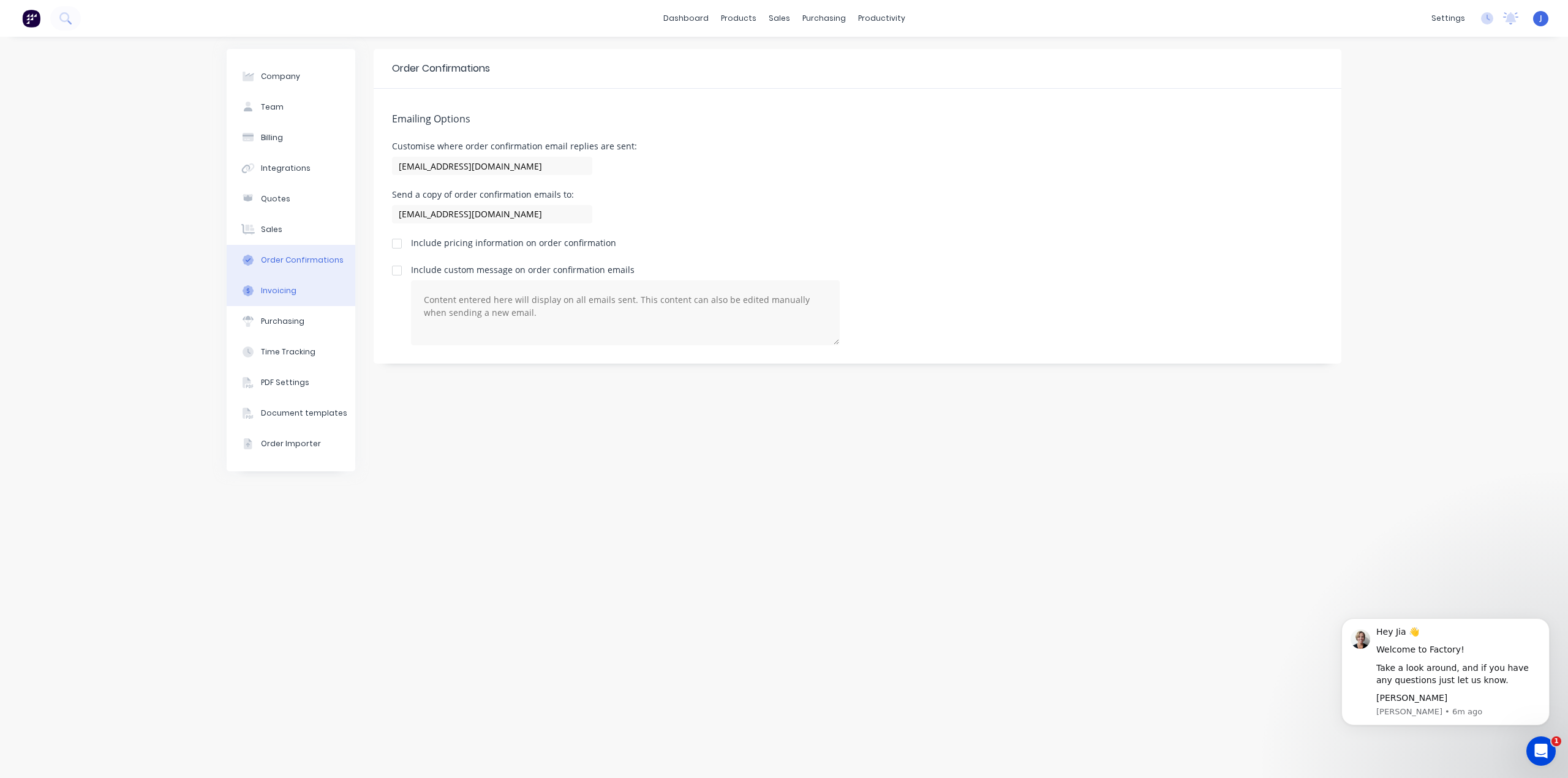
click at [287, 289] on div "Invoicing" at bounding box center [278, 291] width 35 height 11
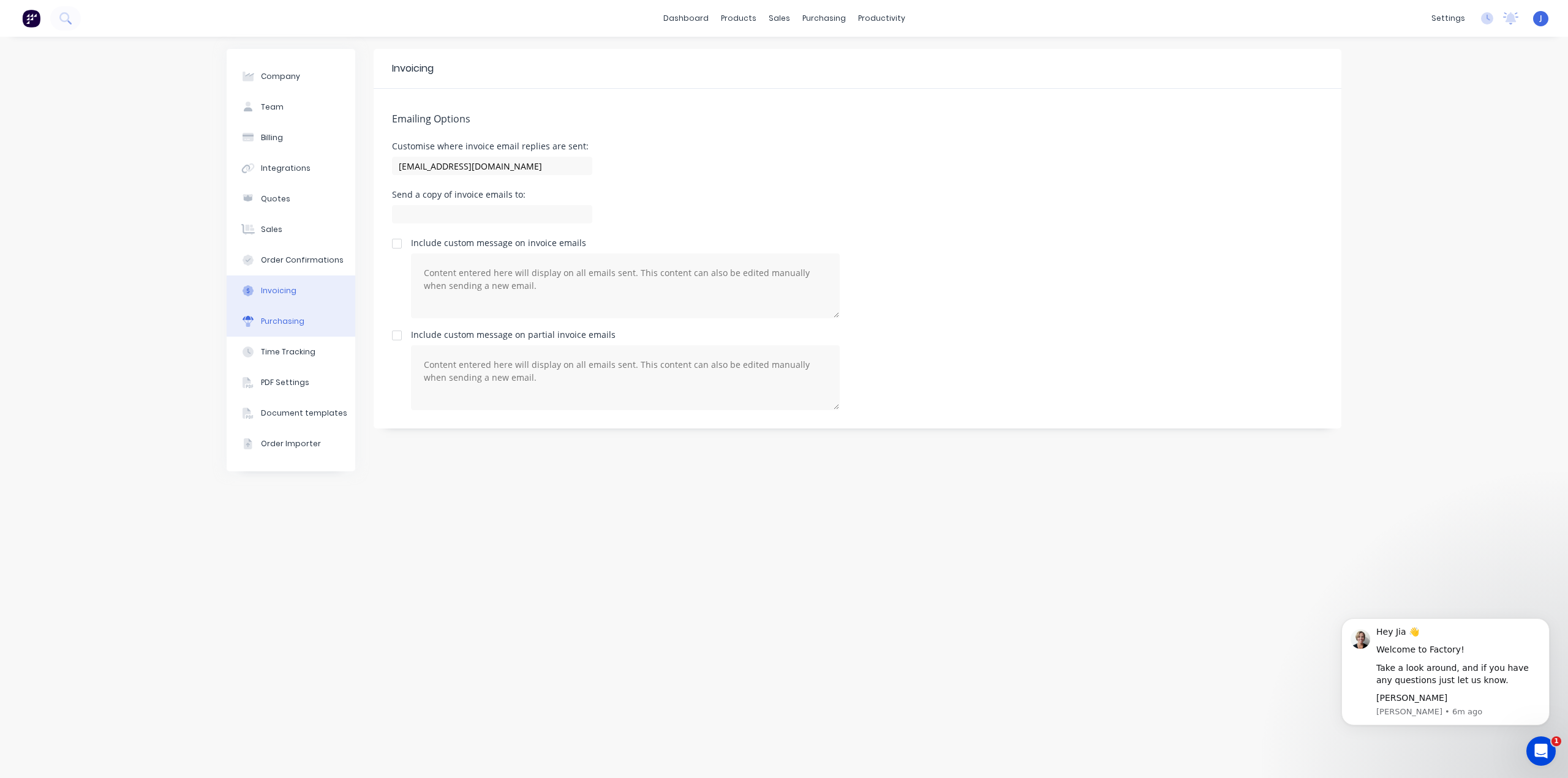
click at [290, 323] on div "Purchasing" at bounding box center [282, 321] width 44 height 11
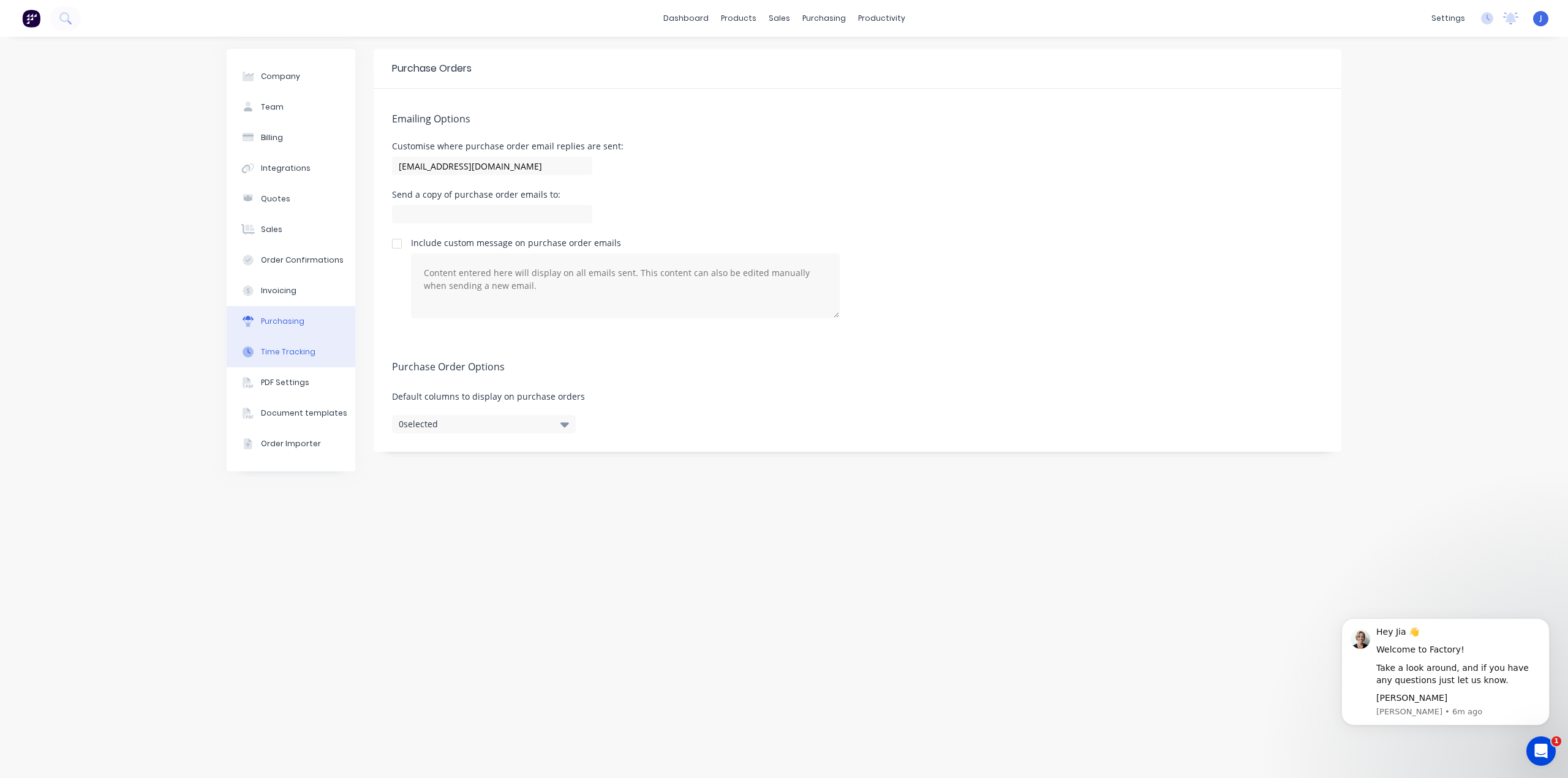
click at [292, 349] on div "Time Tracking" at bounding box center [288, 352] width 55 height 11
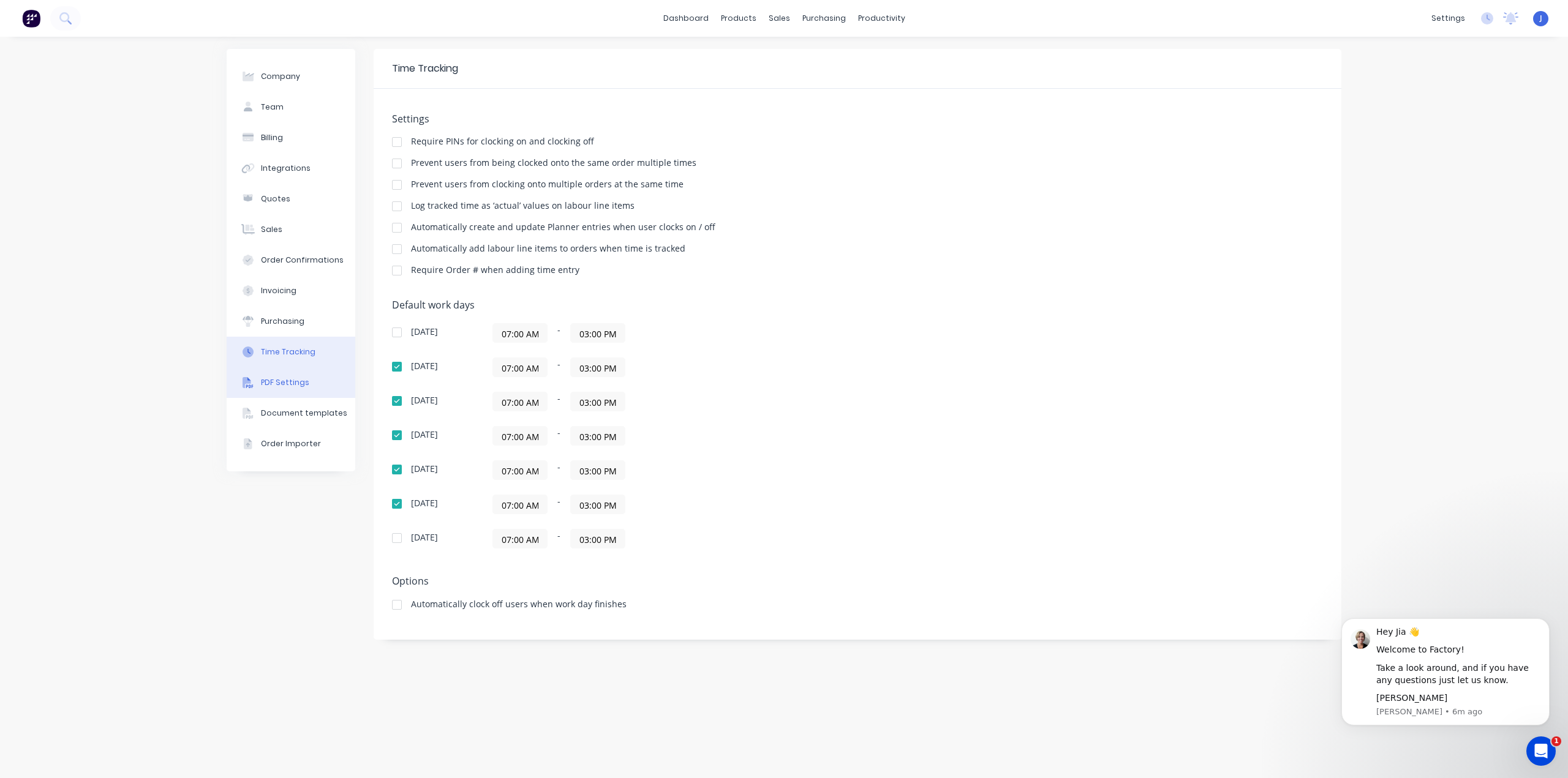
click at [295, 379] on div "PDF Settings" at bounding box center [285, 383] width 48 height 11
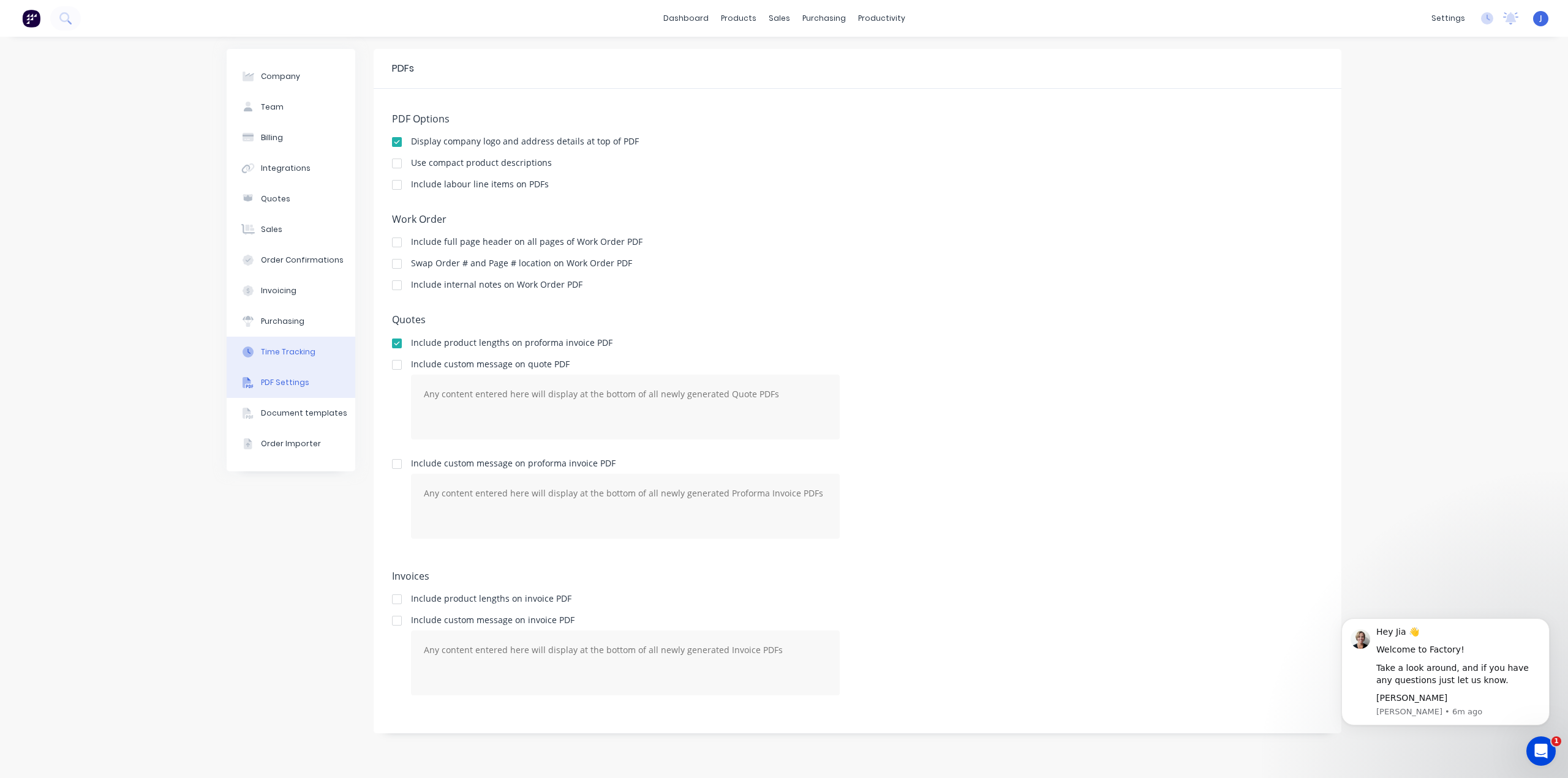
click at [297, 359] on button "Time Tracking" at bounding box center [291, 352] width 129 height 30
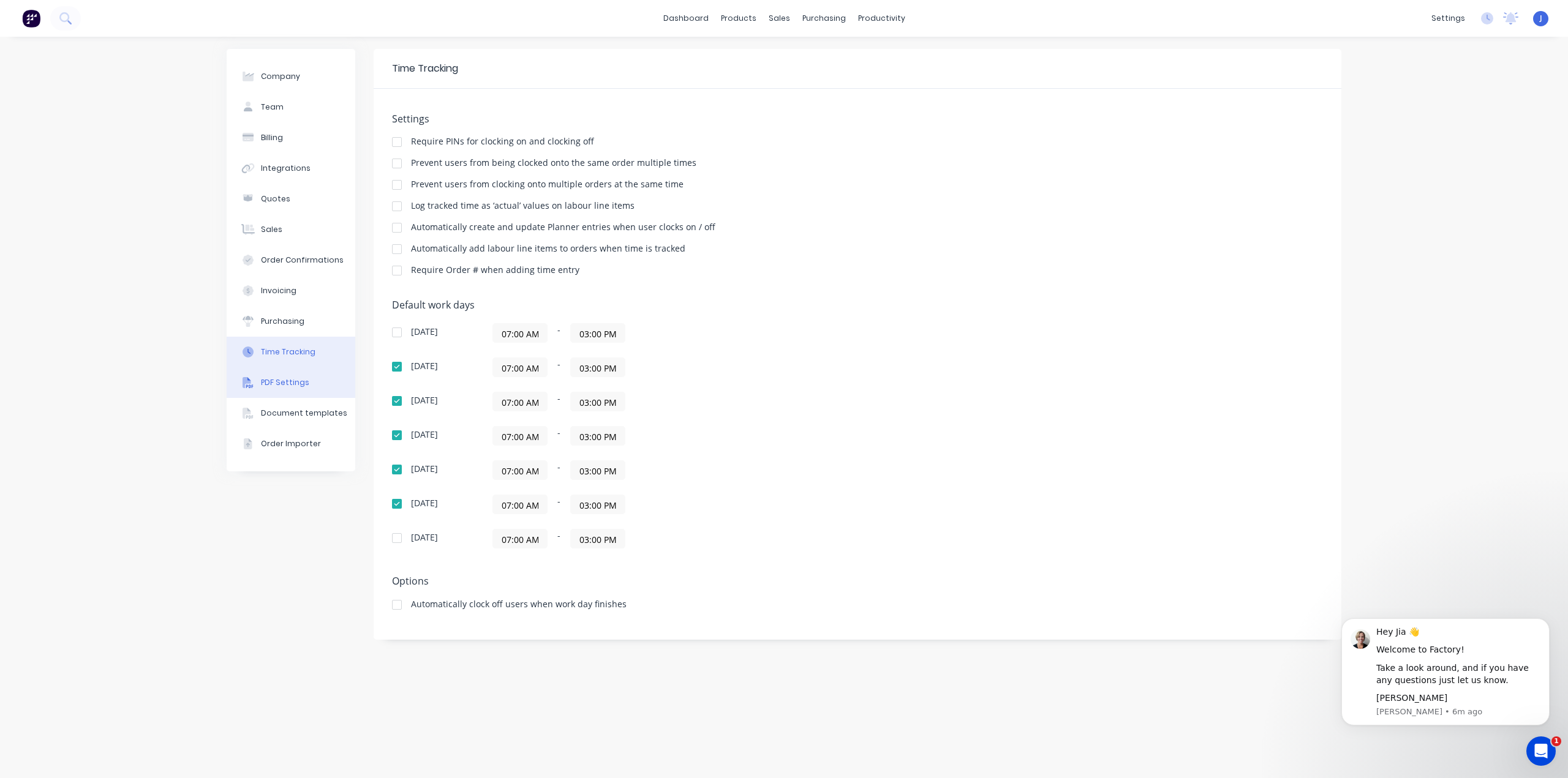
click at [294, 382] on div "PDF Settings" at bounding box center [285, 383] width 48 height 11
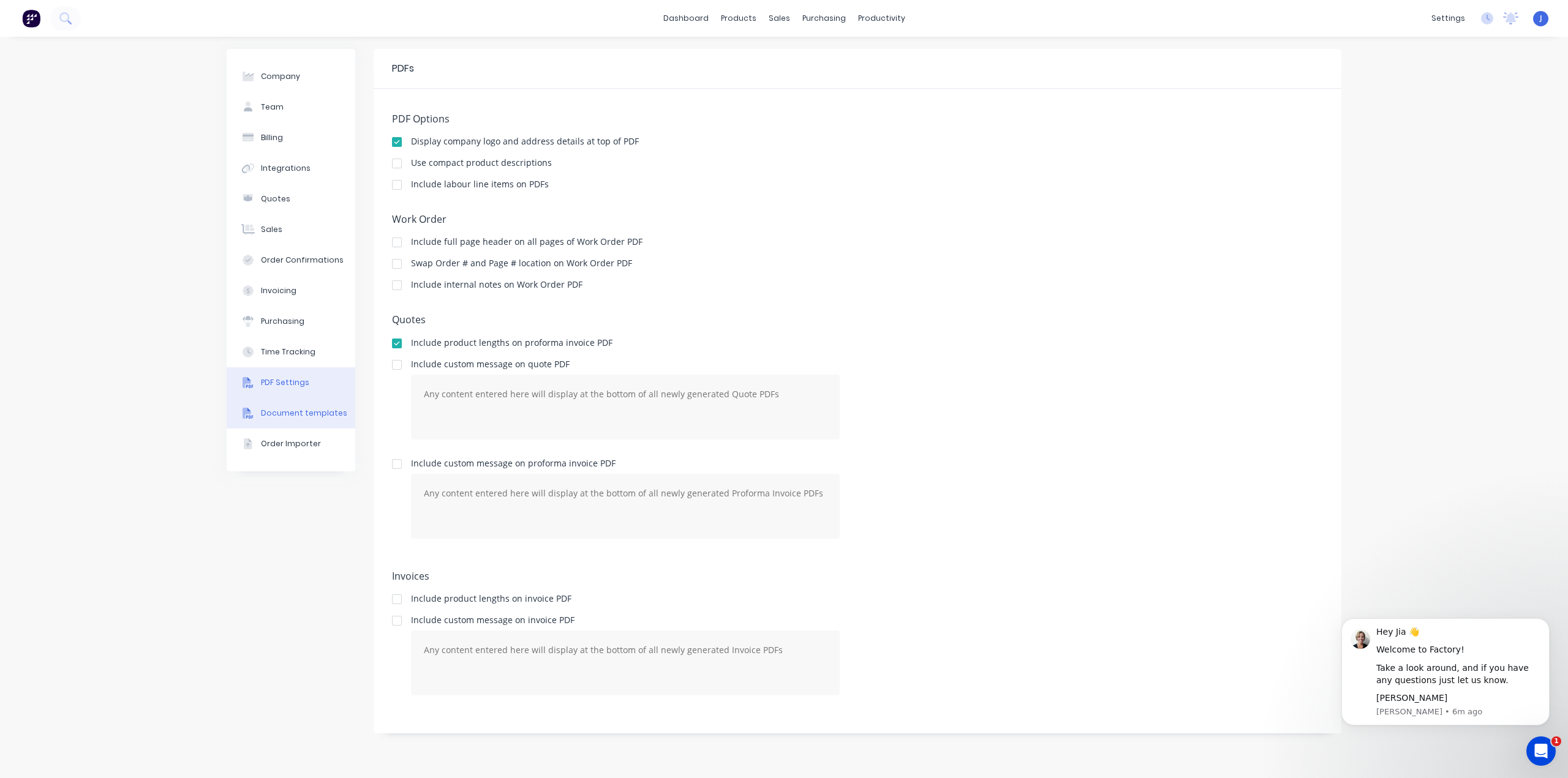
click at [292, 410] on div "Document templates" at bounding box center [304, 413] width 86 height 11
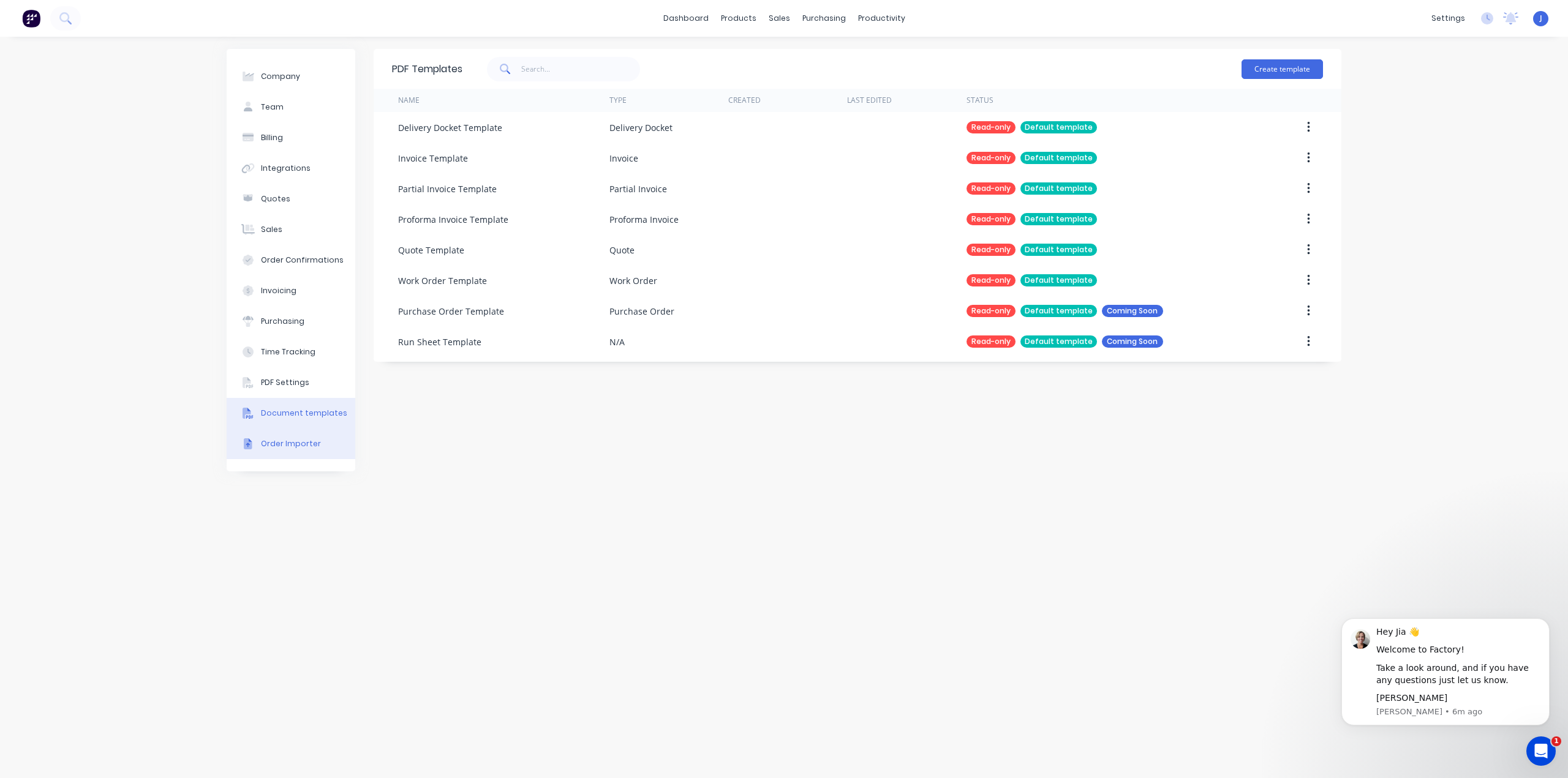
click at [297, 433] on button "Order Importer" at bounding box center [291, 444] width 129 height 30
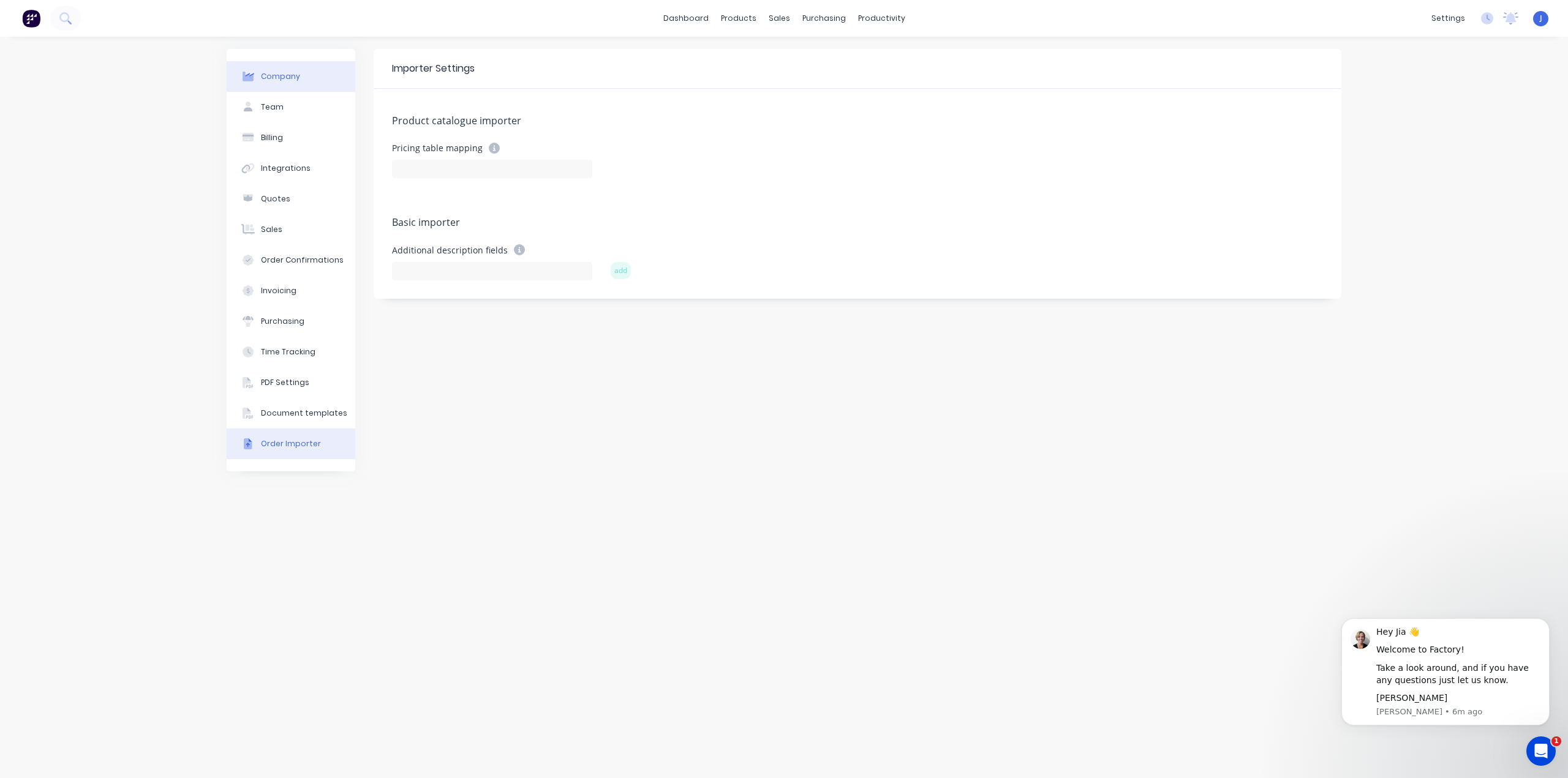
click at [295, 77] on div "Company" at bounding box center [280, 77] width 39 height 11
select select "AU"
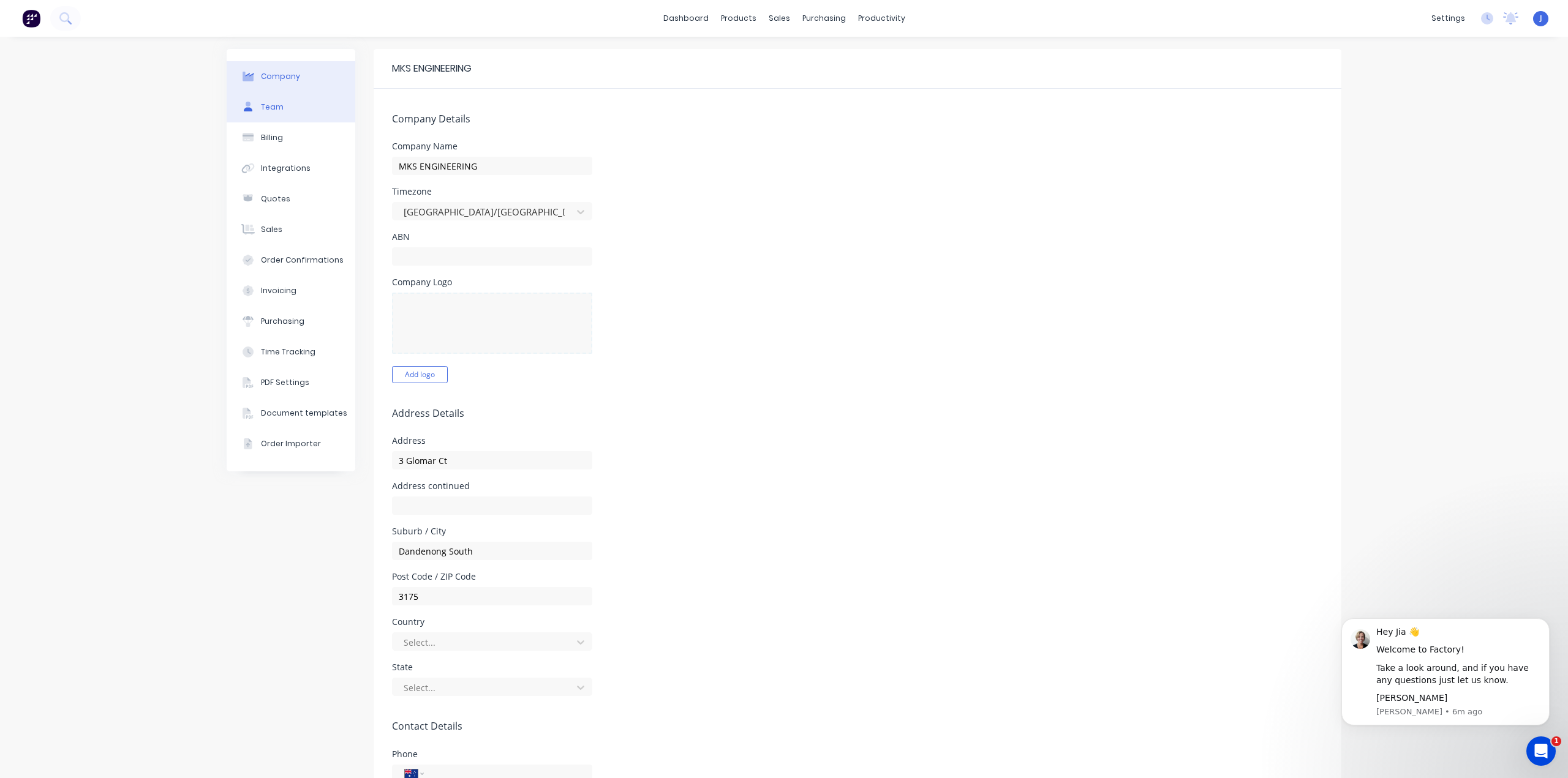
click at [232, 98] on button "Team" at bounding box center [291, 107] width 129 height 30
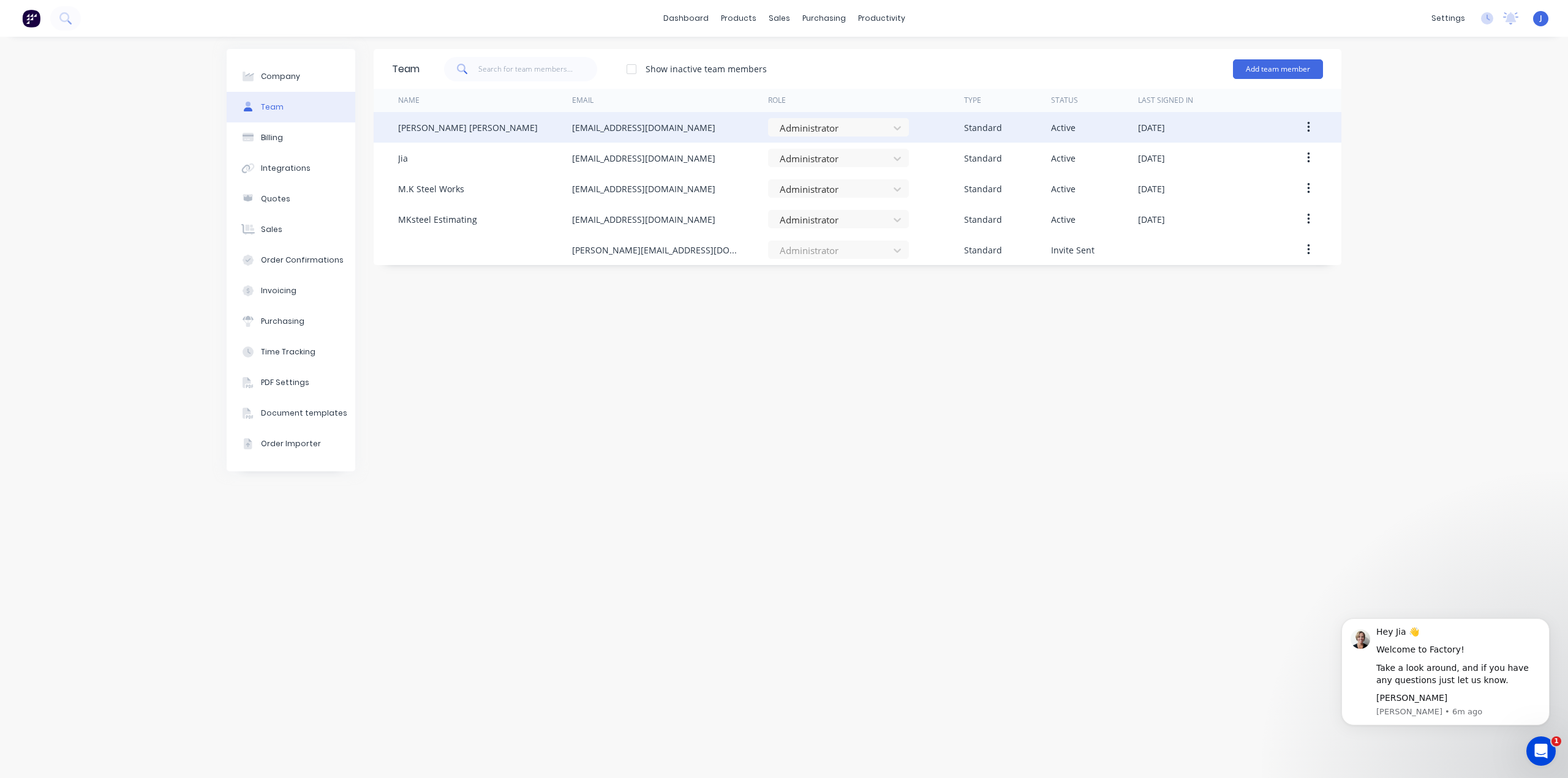
click at [427, 131] on div "[PERSON_NAME] [PERSON_NAME]" at bounding box center [468, 127] width 140 height 13
click at [447, 130] on div "[PERSON_NAME] [PERSON_NAME]" at bounding box center [468, 127] width 140 height 13
